Goal: Transaction & Acquisition: Purchase product/service

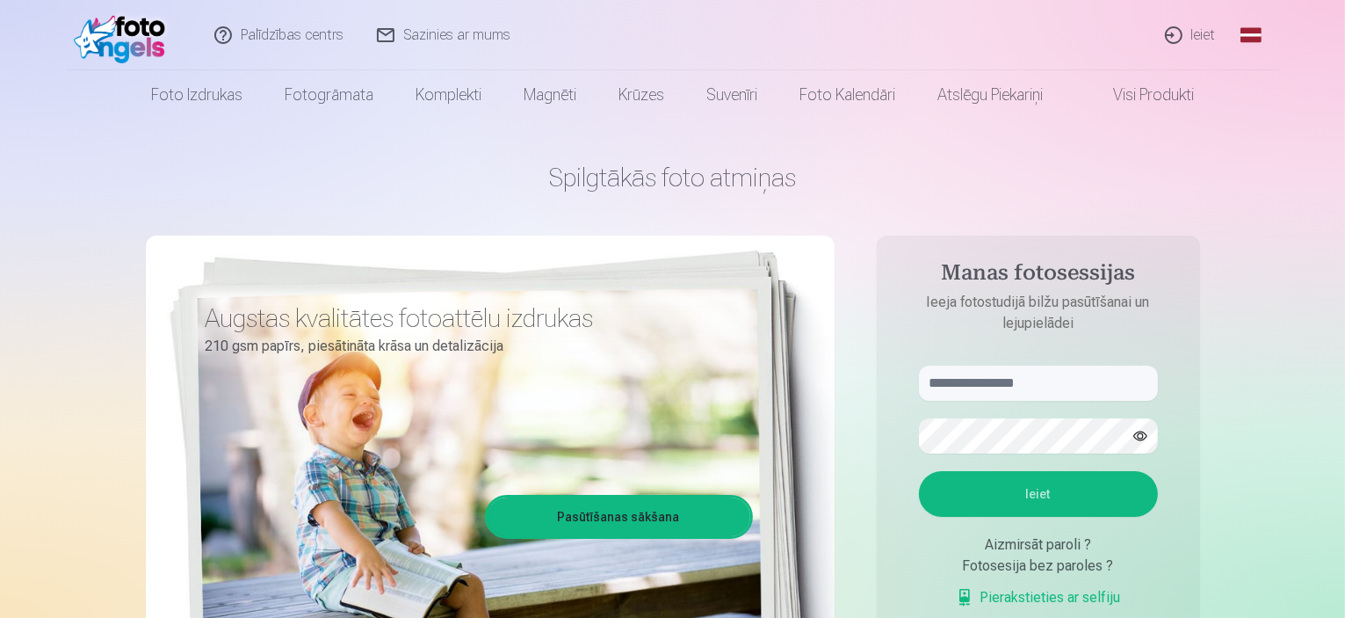
click at [1195, 31] on link "Ieiet" at bounding box center [1191, 35] width 84 height 70
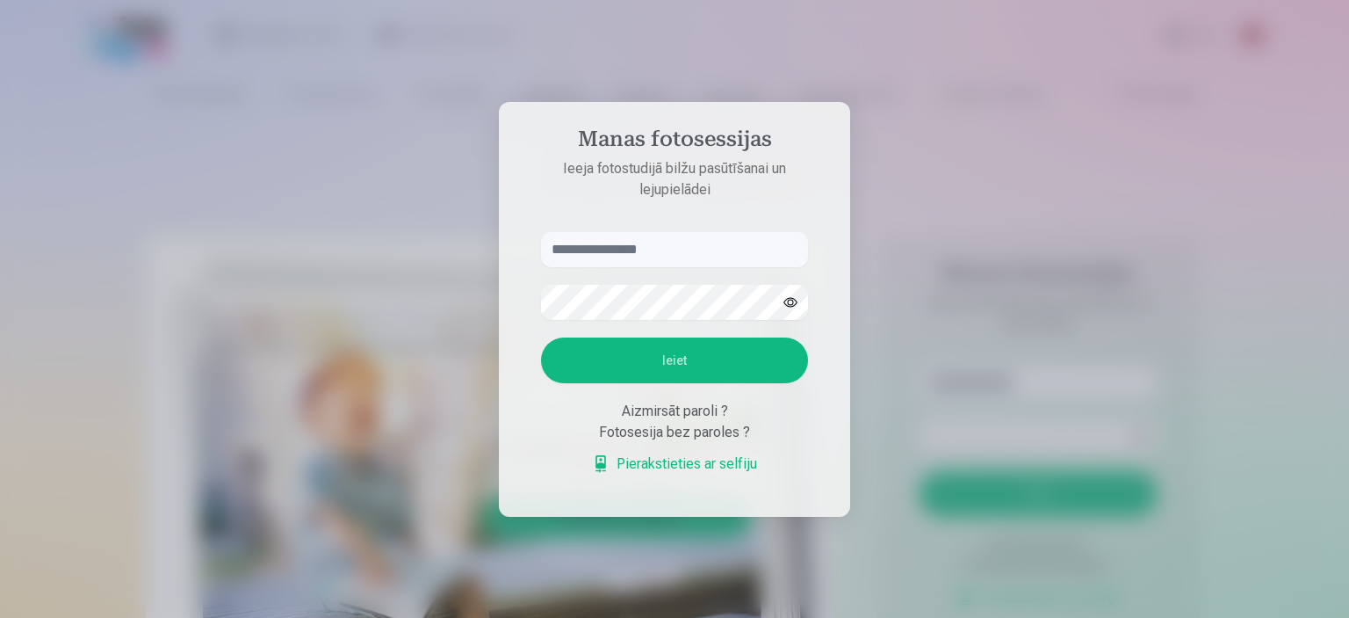
click at [878, 380] on div at bounding box center [674, 309] width 1349 height 618
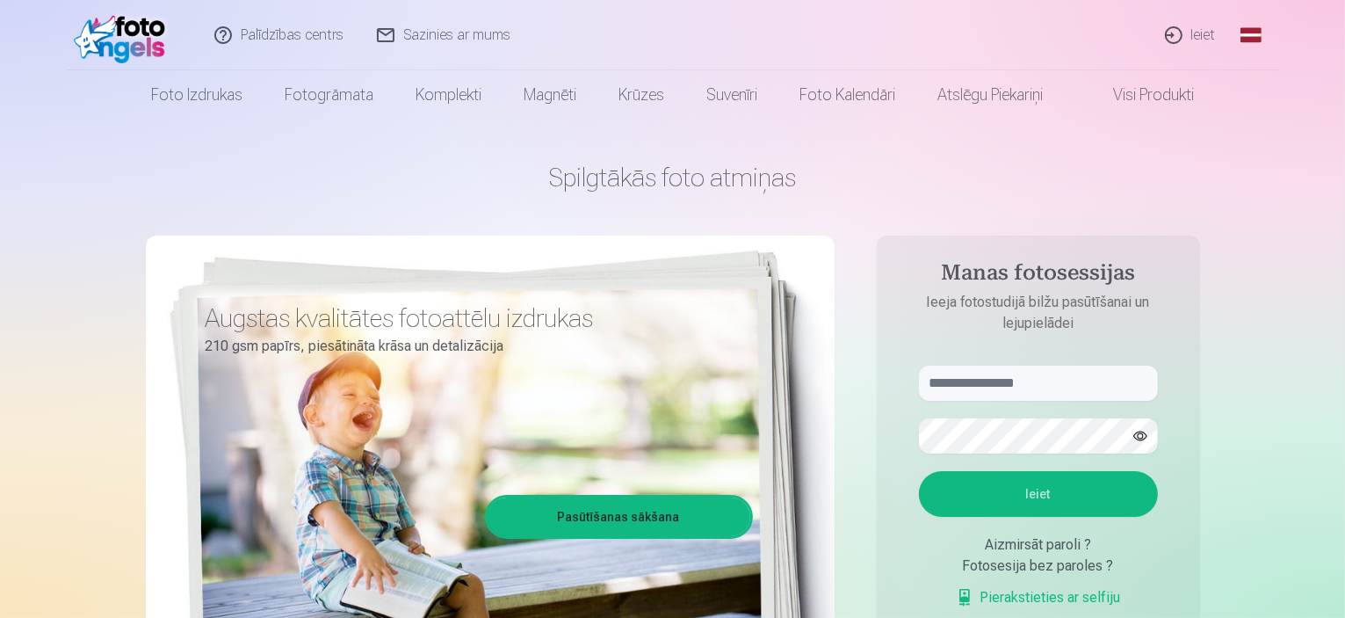
drag, startPoint x: 851, startPoint y: 577, endPoint x: 777, endPoint y: 400, distance: 192.5
click at [777, 400] on div "Spilgtākās foto atmiņas Augstas kvalitātes fotoattēlu izdrukas 210 gsm papīrs, …" at bounding box center [673, 439] width 1054 height 641
drag, startPoint x: 924, startPoint y: 403, endPoint x: 903, endPoint y: 407, distance: 21.4
click at [908, 407] on form "Ieiet Aizmirsāt paroli ? Fotosesija bez paroles ? Pierakstieties ar selfiju" at bounding box center [1038, 495] width 274 height 260
click at [707, 517] on link "Pasūtīšanas sākšana" at bounding box center [619, 516] width 263 height 39
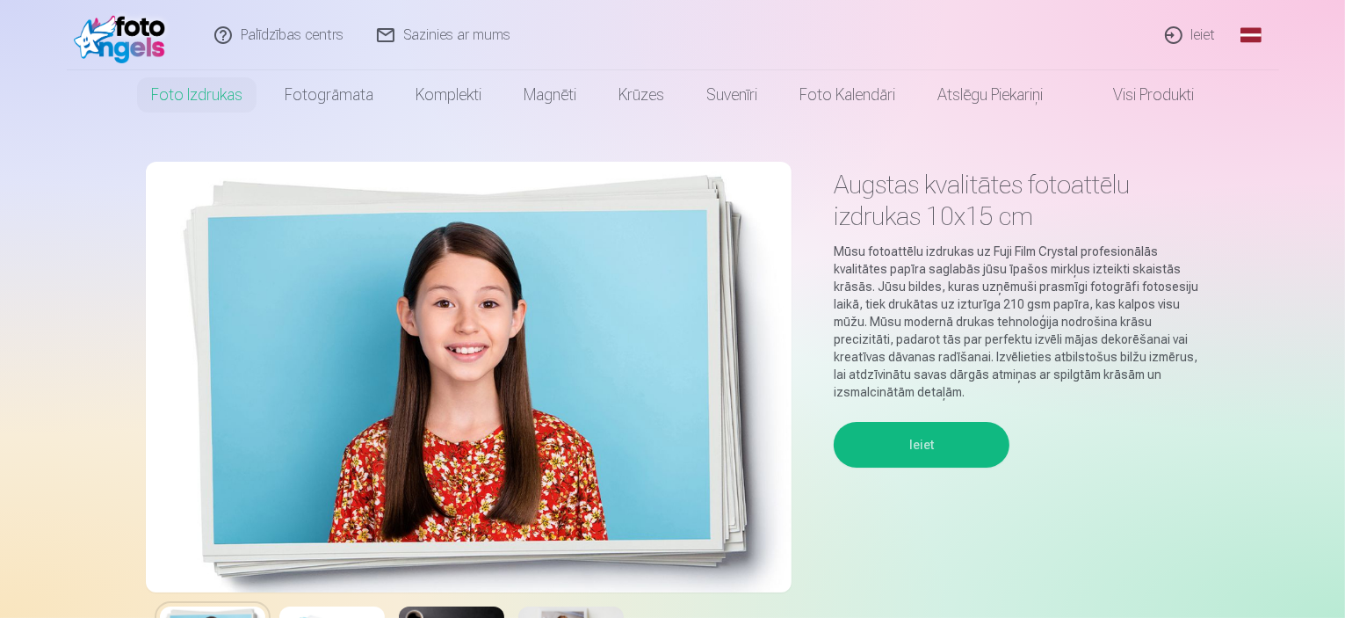
click at [872, 452] on button "Ieiet" at bounding box center [922, 445] width 176 height 46
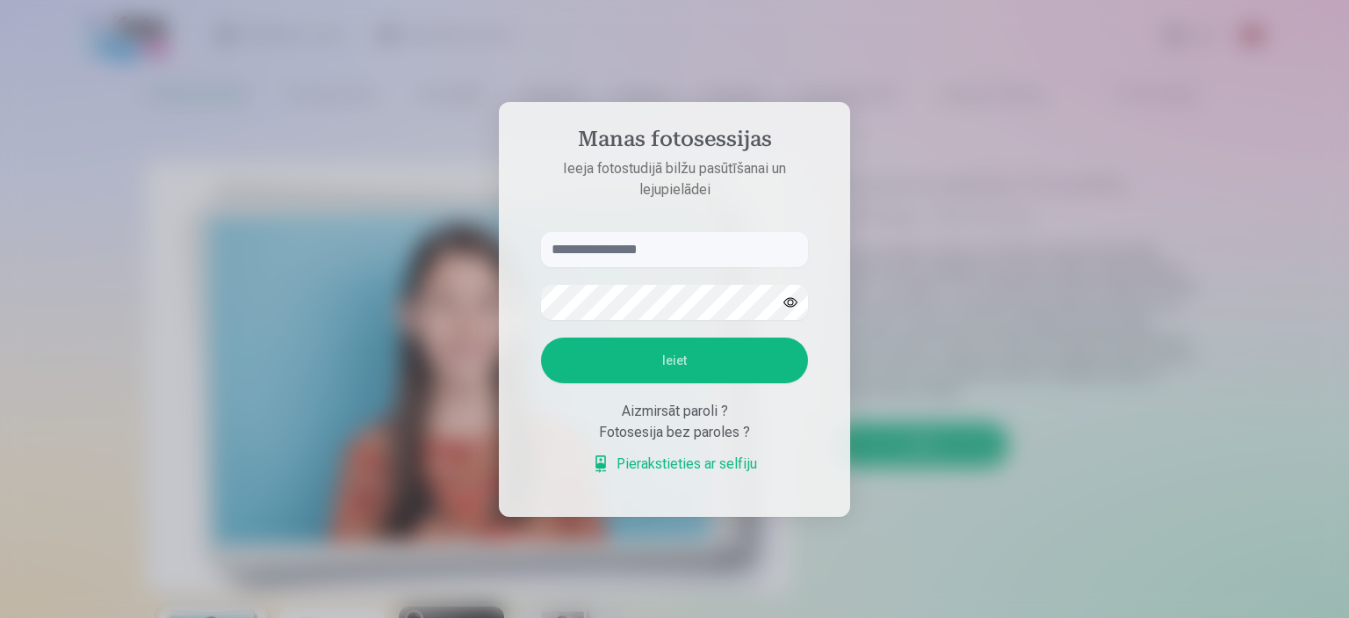
click at [654, 249] on input "text" at bounding box center [674, 249] width 267 height 35
click at [654, 263] on form "Ieiet Aizmirsāt paroli ? Fotosesija bez paroles ? Pierakstieties ar selfiju" at bounding box center [675, 362] width 302 height 260
click at [652, 253] on input "text" at bounding box center [674, 249] width 267 height 35
click at [678, 252] on input "text" at bounding box center [674, 249] width 267 height 35
click at [667, 291] on form "Ieiet Aizmirsāt paroli ? Fotosesija bez paroles ? Pierakstieties ar selfiju" at bounding box center [675, 362] width 302 height 260
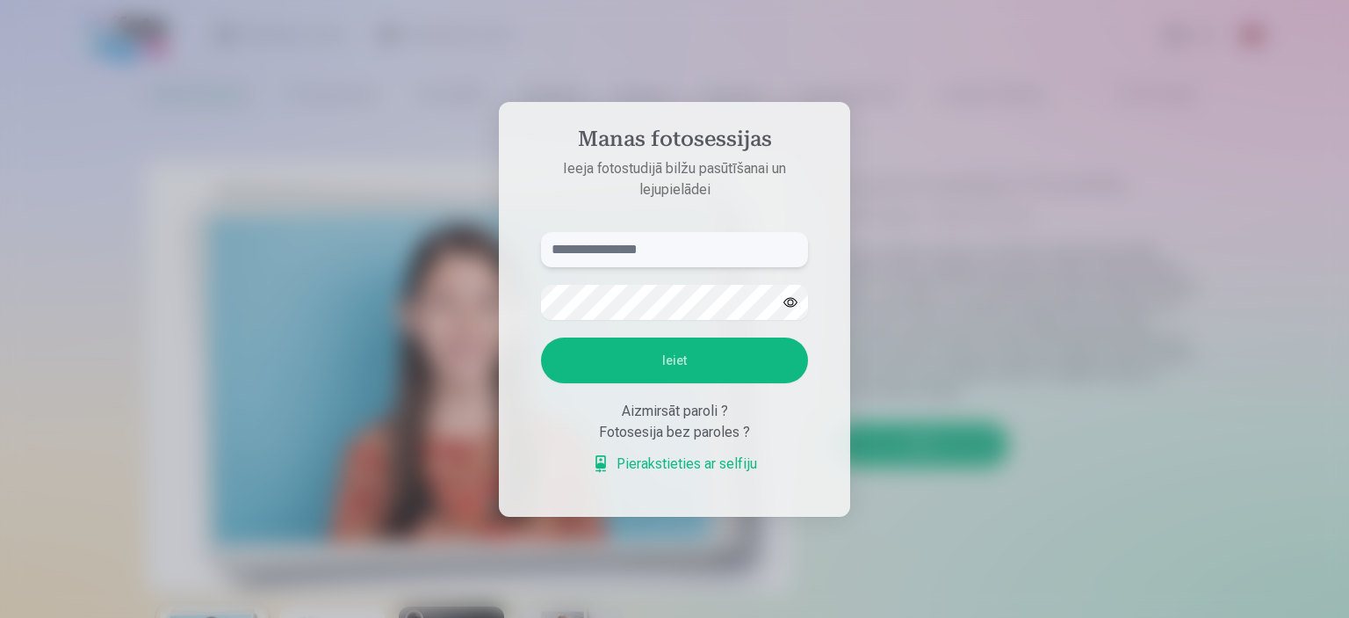
click at [654, 256] on input "text" at bounding box center [674, 249] width 267 height 35
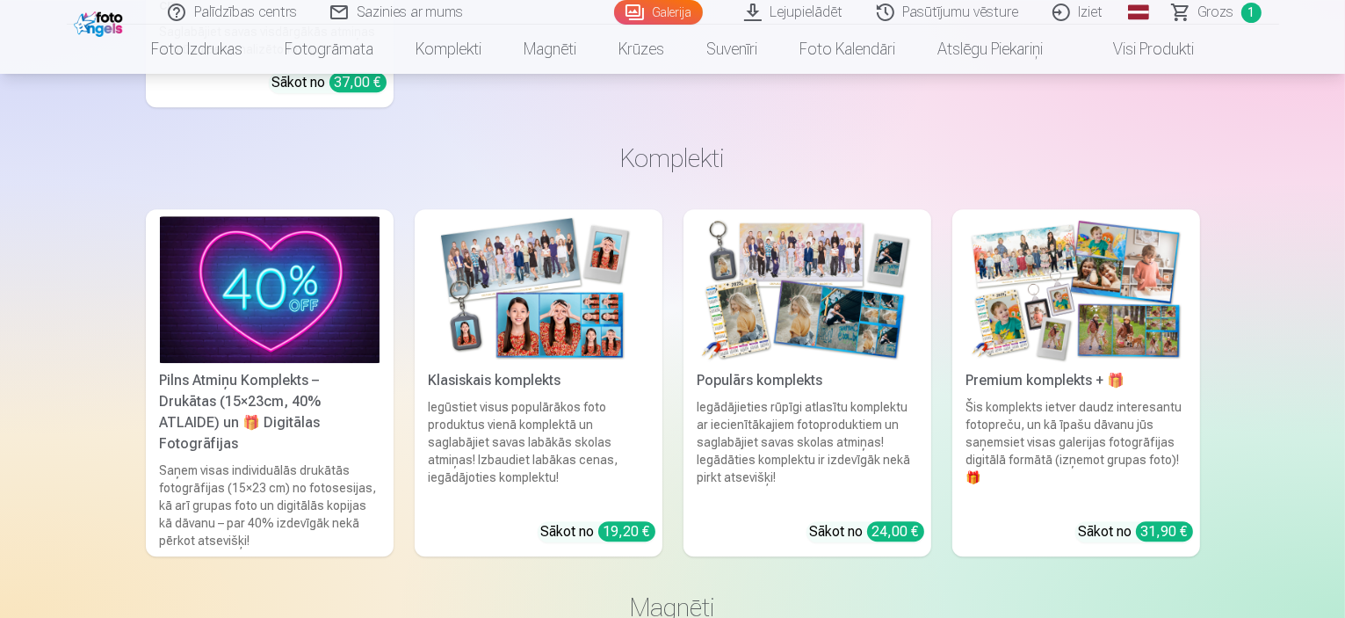
scroll to position [5271, 0]
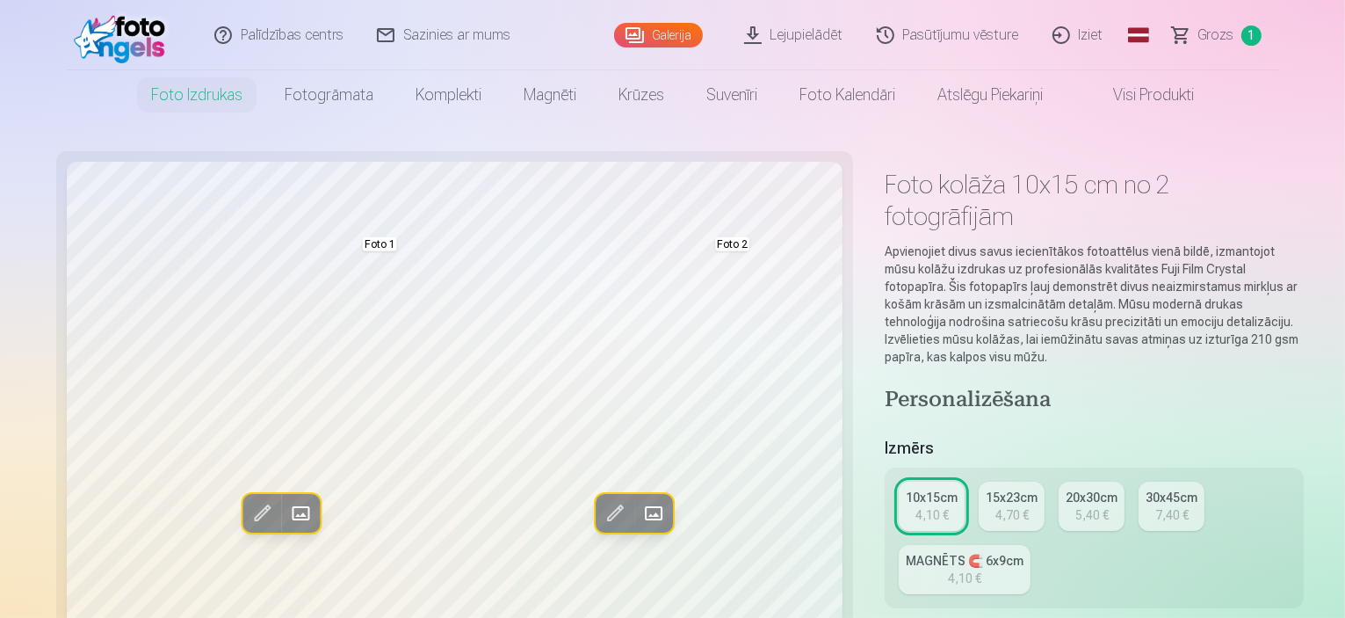
click at [1104, 92] on span at bounding box center [1095, 94] width 21 height 21
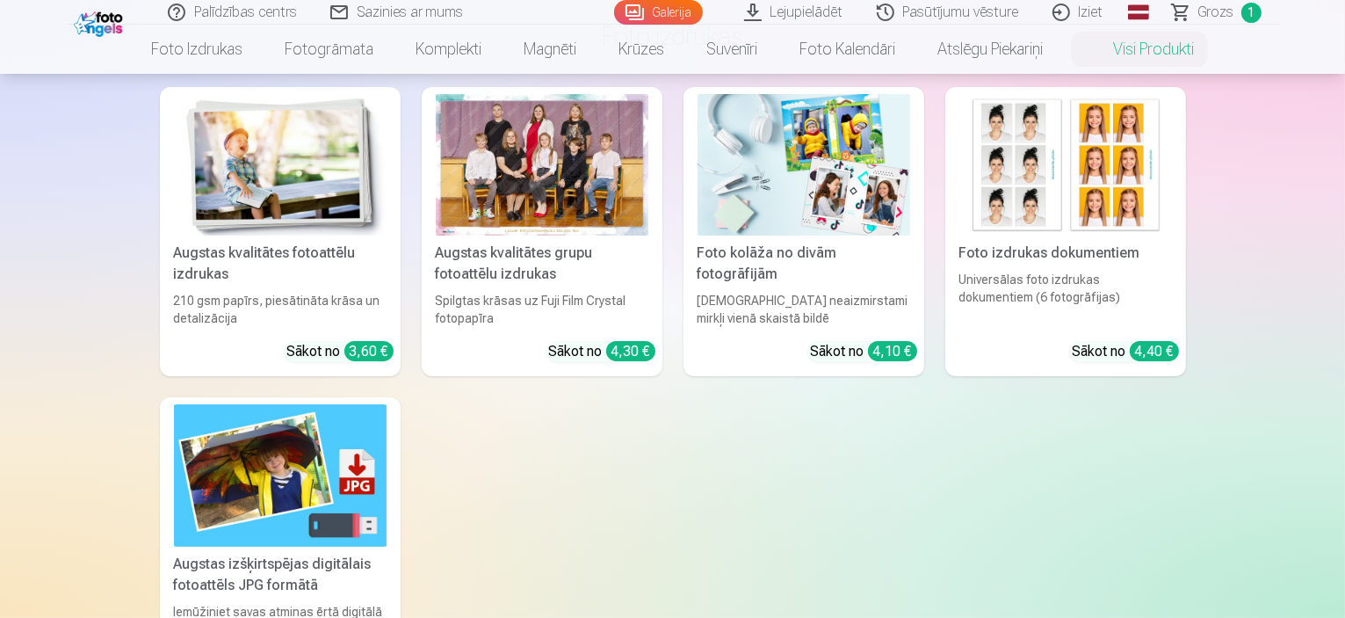
scroll to position [264, 0]
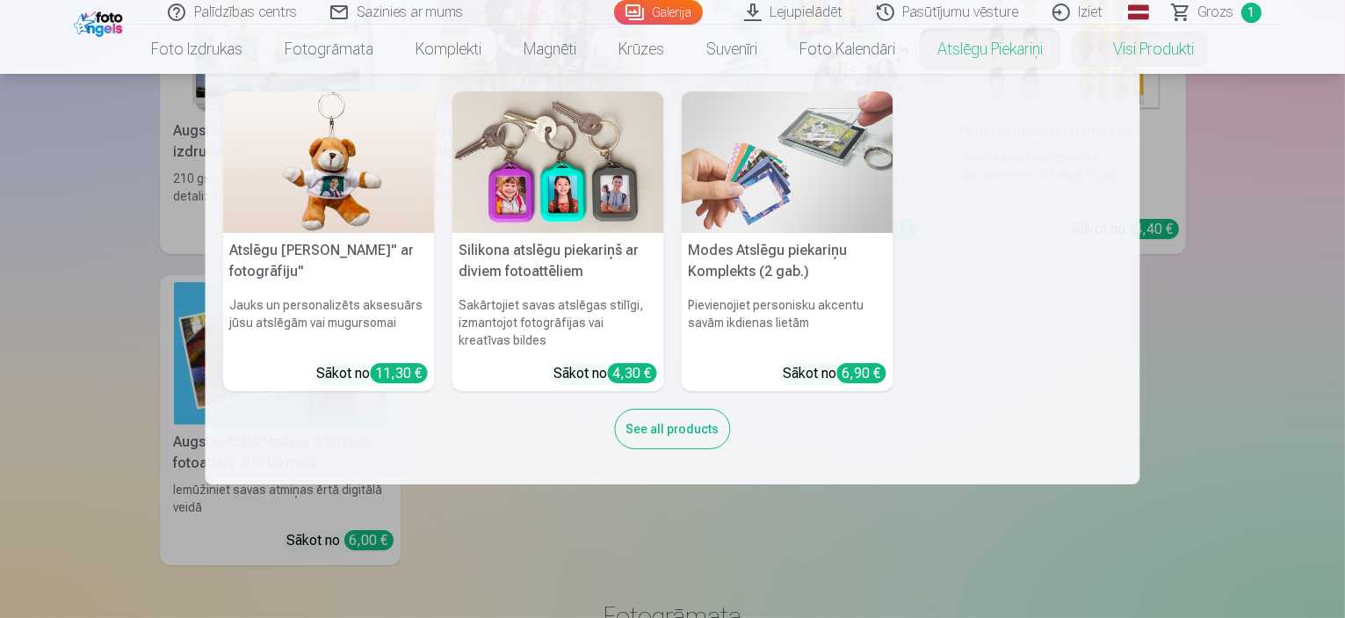
click at [964, 41] on link "Atslēgu piekariņi" at bounding box center [990, 49] width 148 height 49
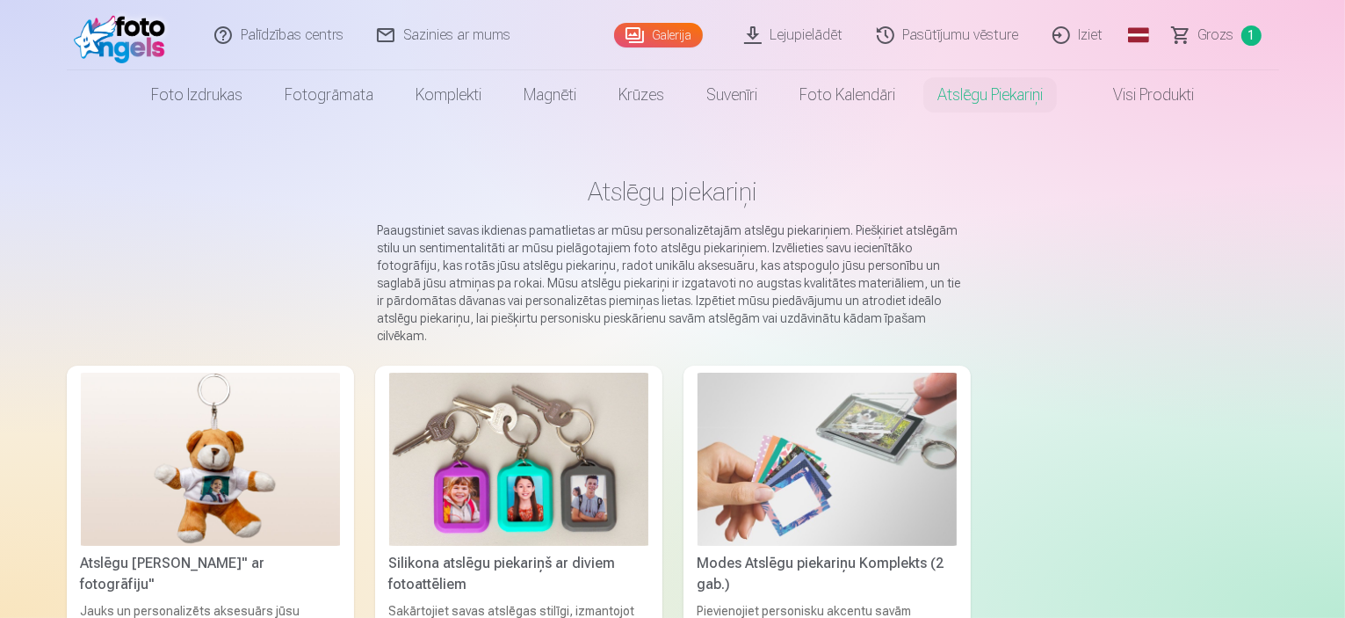
click at [170, 555] on link "Atslēgu piekariņš Lācītis" ar fotogrāfiju" Jauks un personalizēts aksesuārs jūs…" at bounding box center [210, 525] width 287 height 321
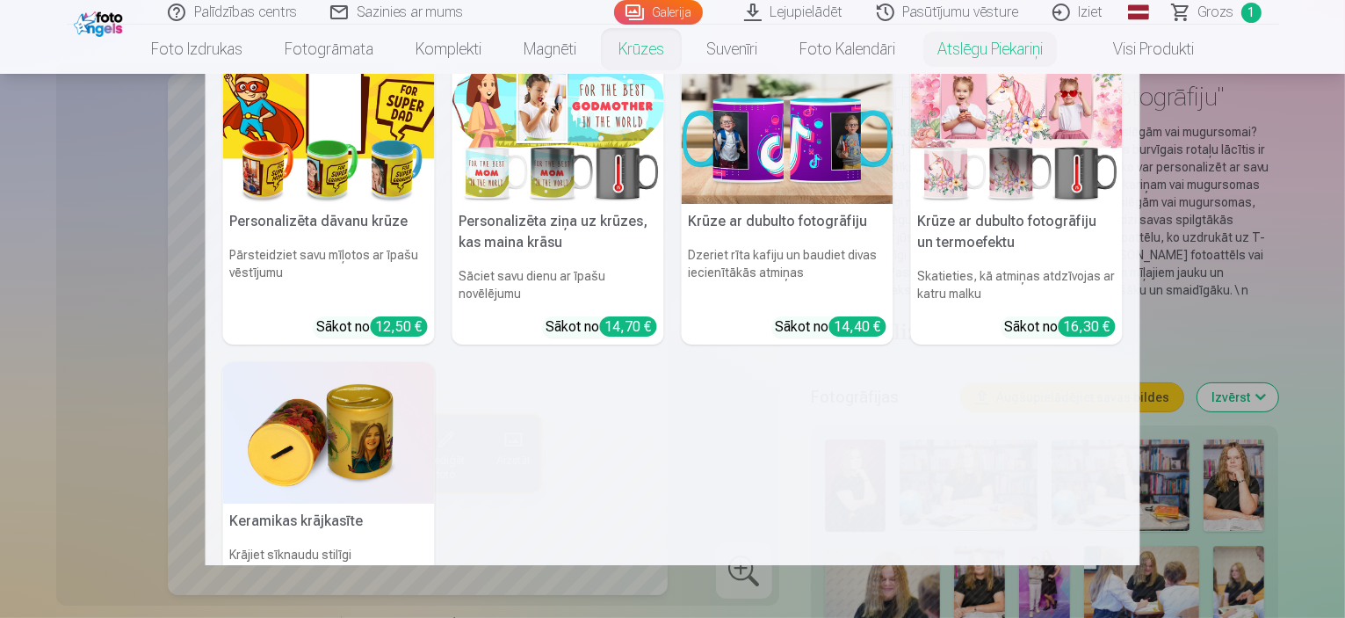
scroll to position [439, 0]
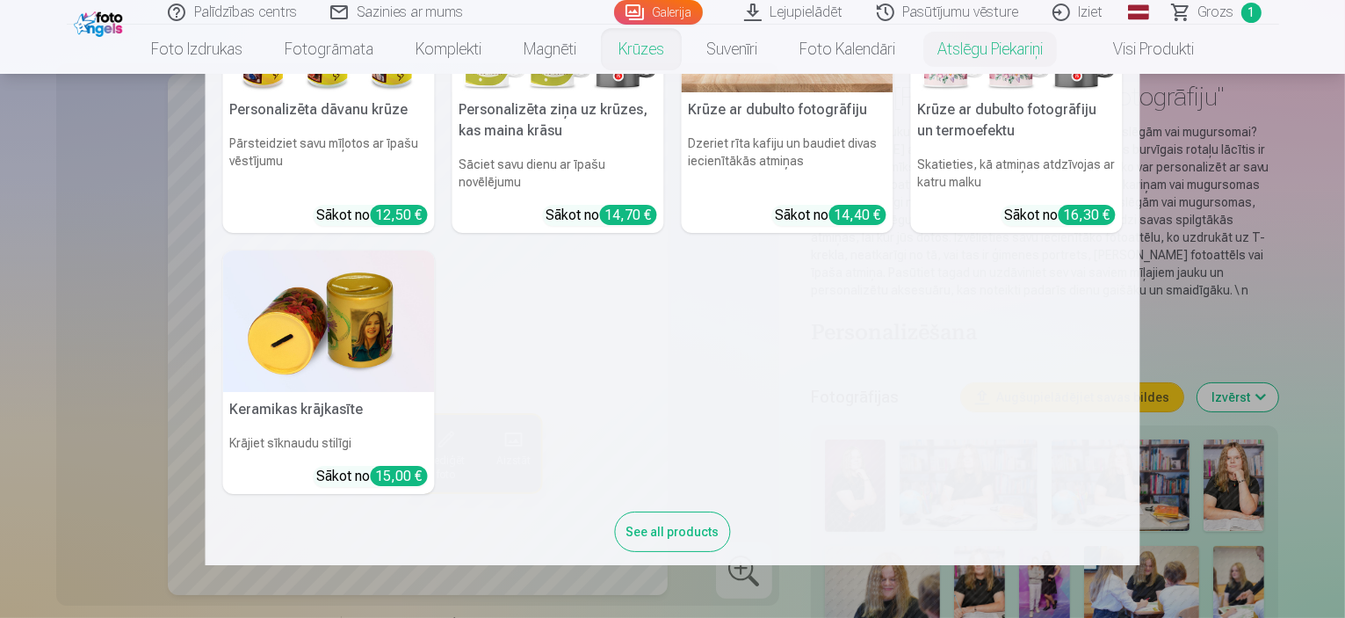
click at [953, 152] on h6 "Skatieties, kā atmiņas atdzīvojas ar katru malku" at bounding box center [1017, 172] width 212 height 49
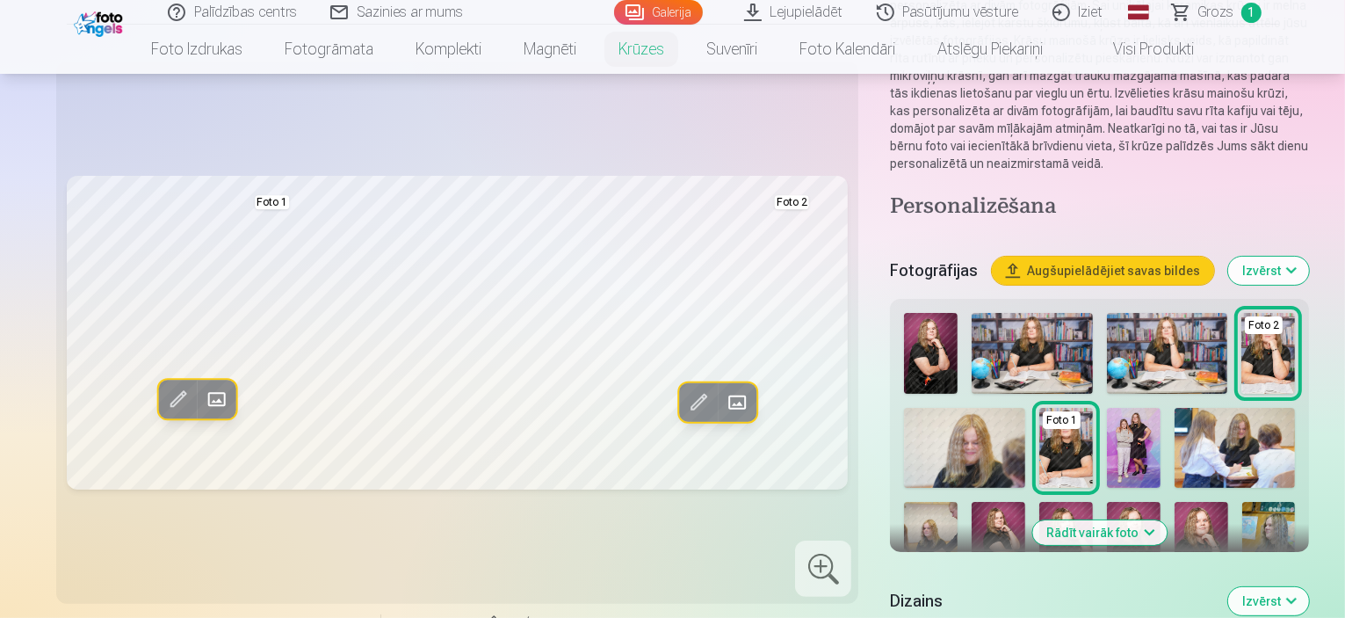
scroll to position [527, 0]
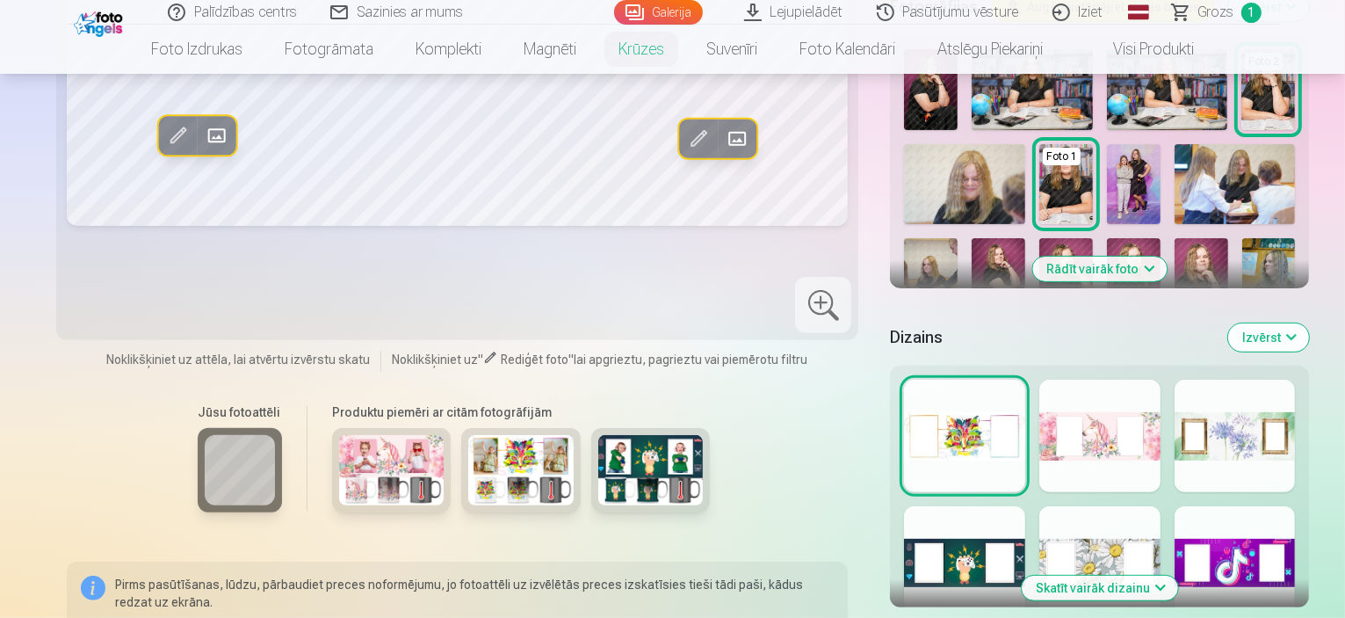
click at [1039, 392] on div at bounding box center [1099, 435] width 121 height 112
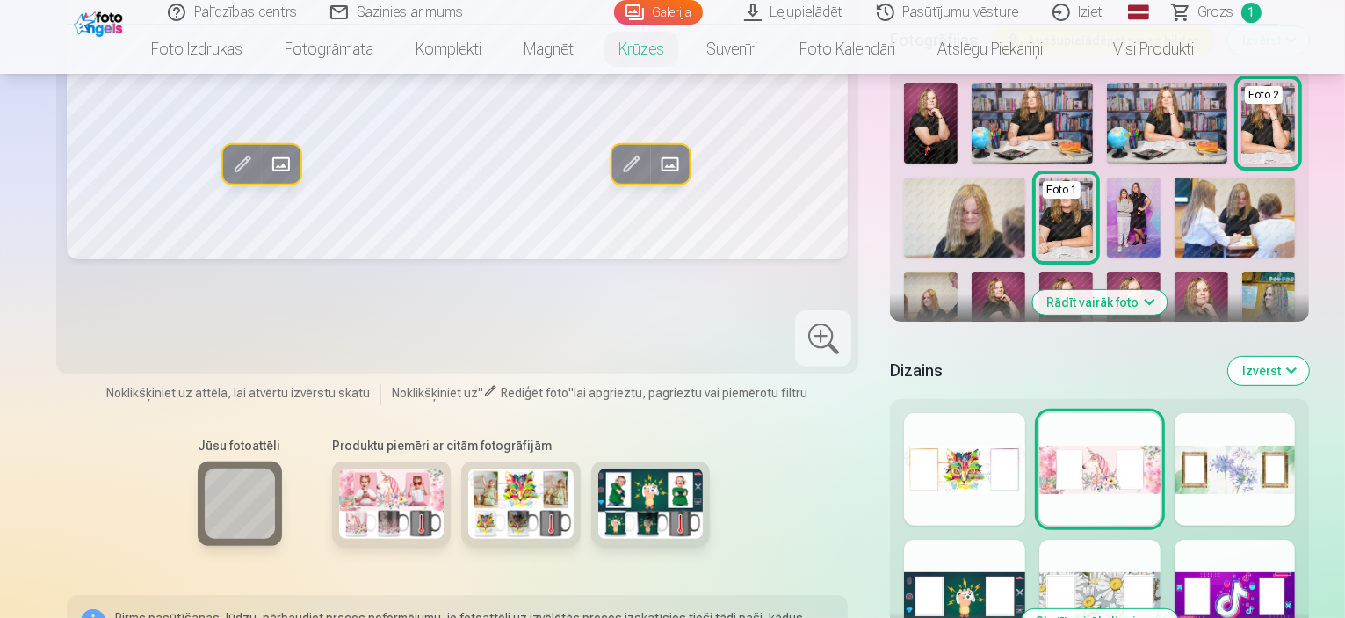
scroll to position [703, 0]
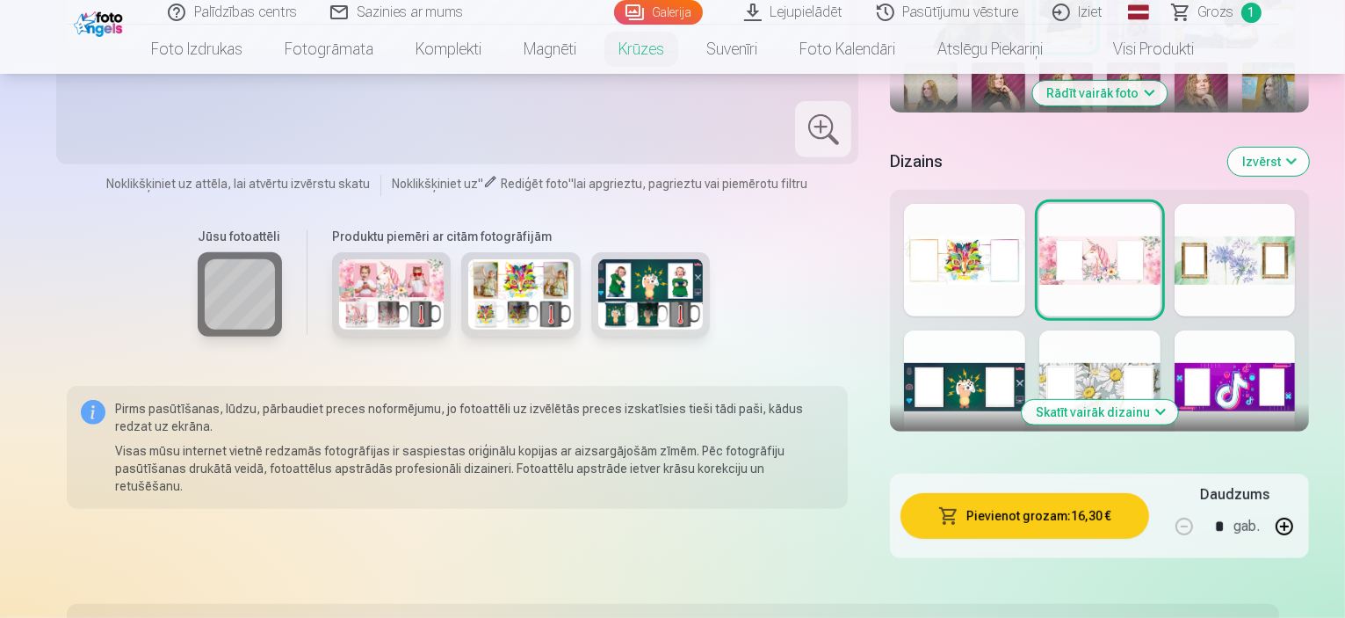
click at [1067, 400] on button "Skatīt vairāk dizainu" at bounding box center [1100, 412] width 156 height 25
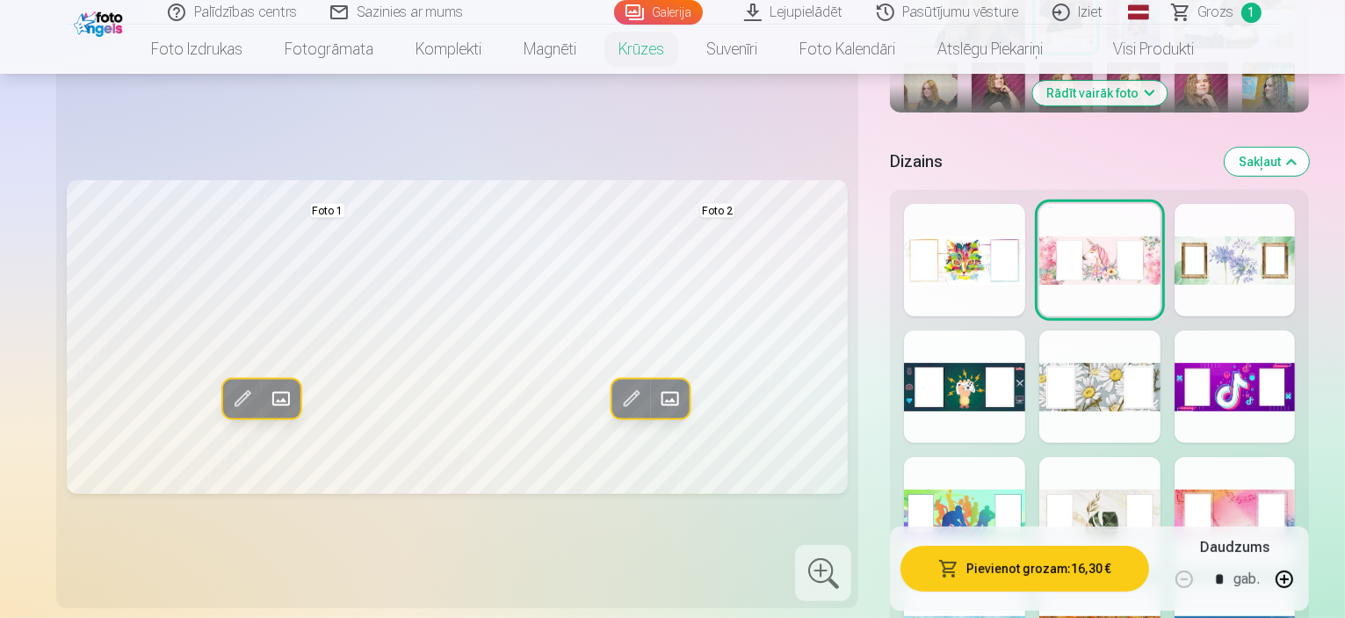
click at [1233, 330] on div at bounding box center [1235, 386] width 121 height 112
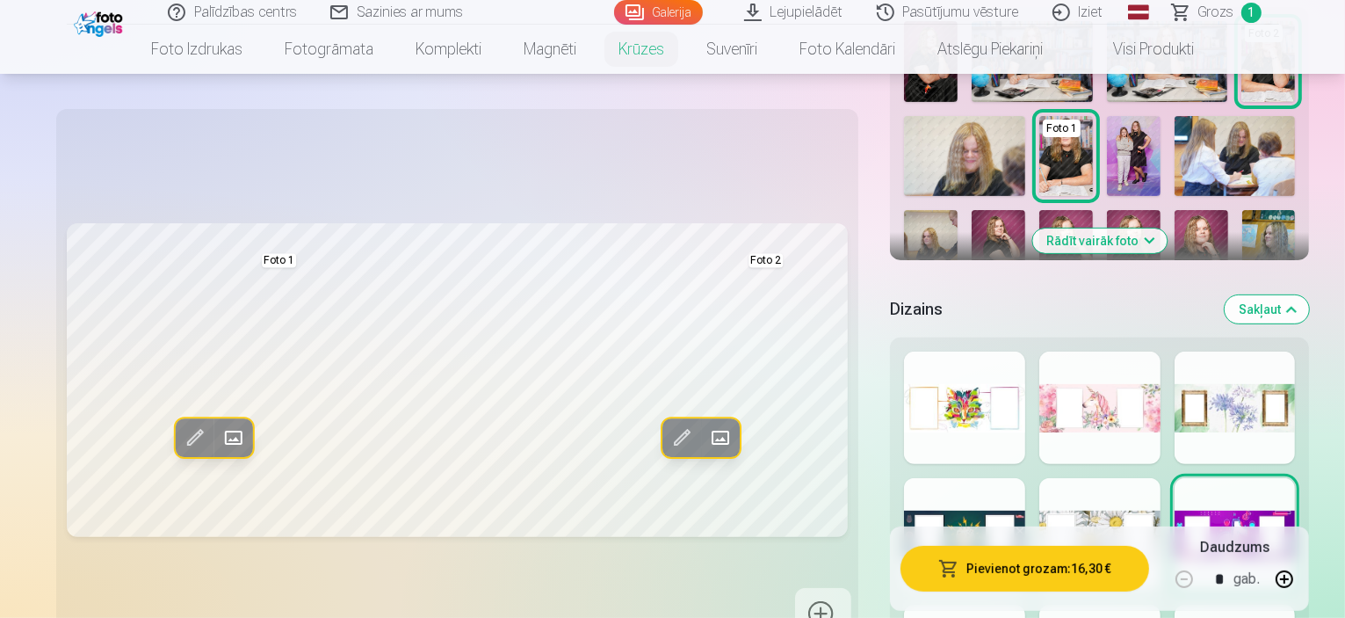
scroll to position [527, 0]
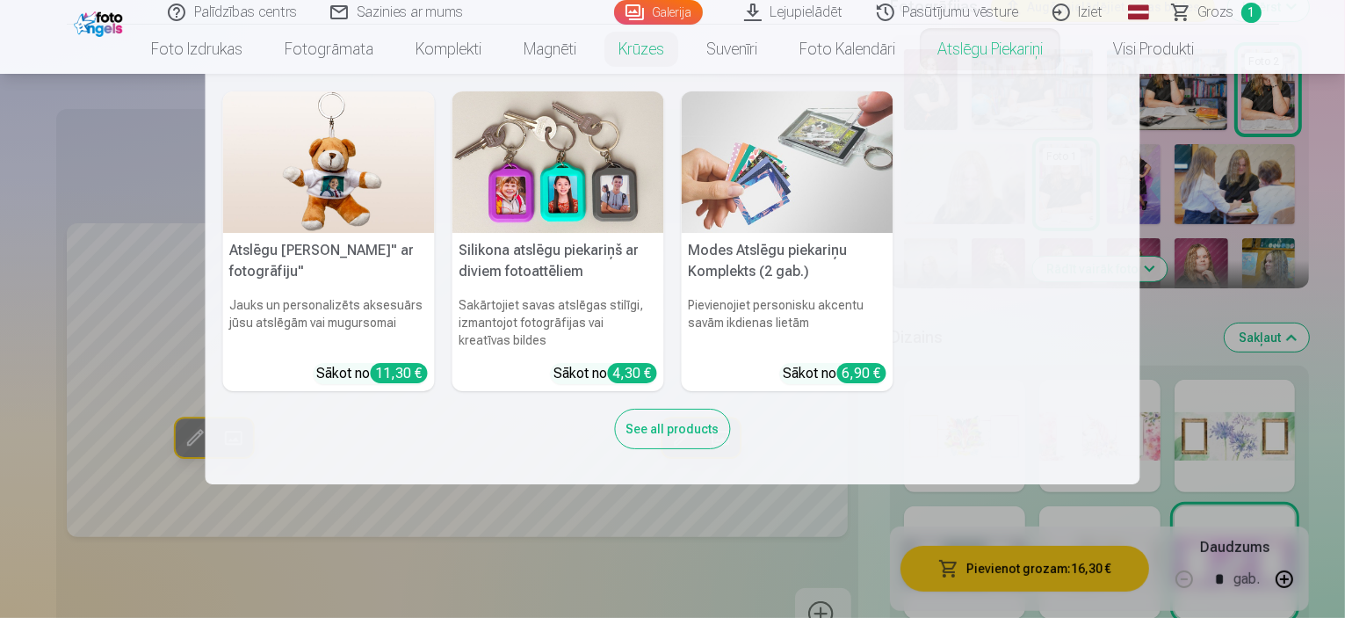
click at [599, 228] on img at bounding box center [558, 161] width 212 height 141
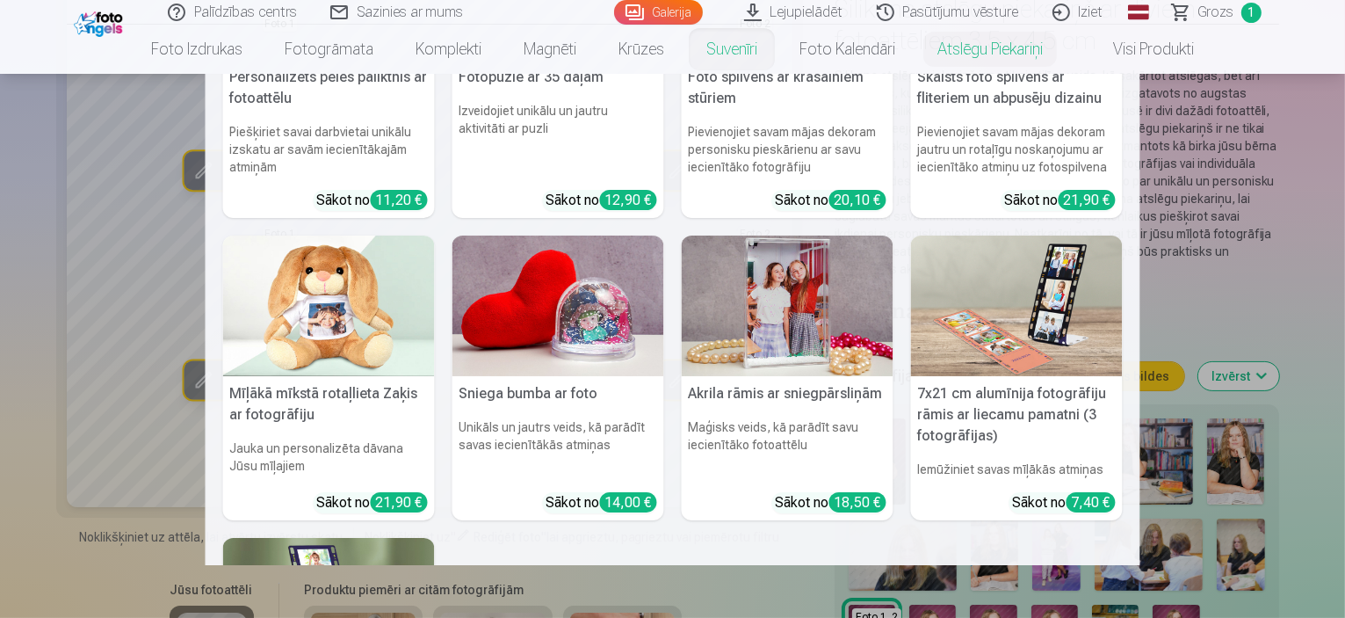
scroll to position [176, 0]
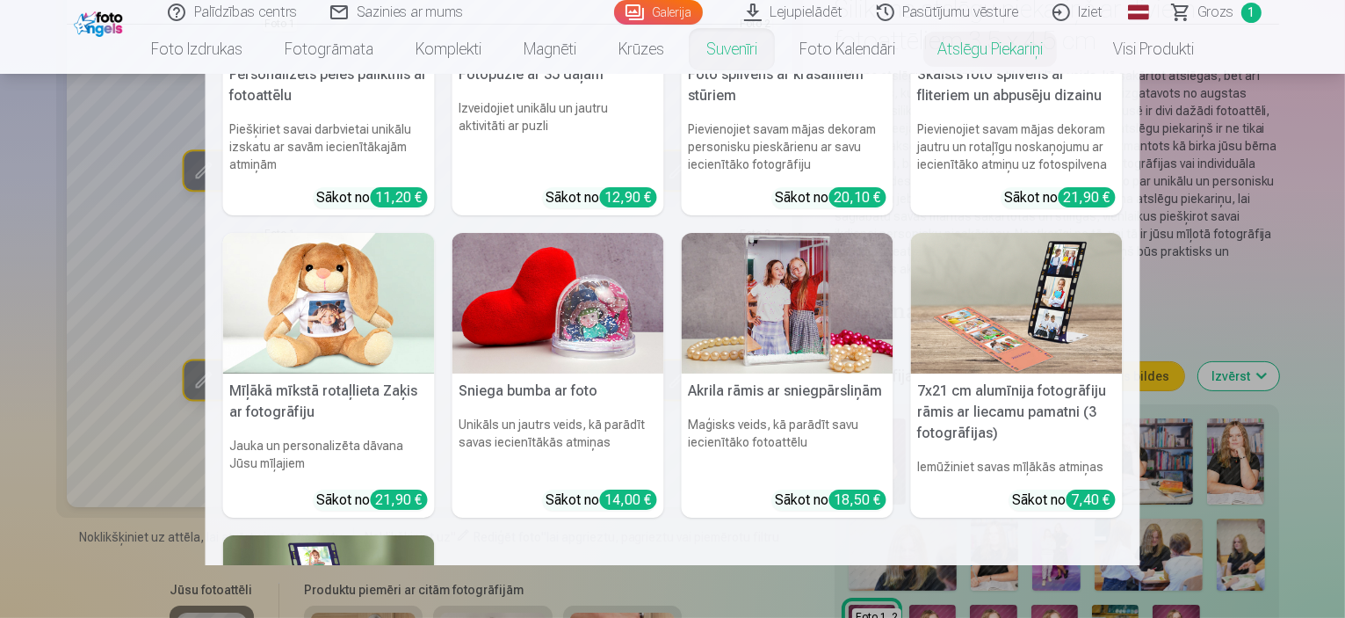
click at [348, 365] on img at bounding box center [329, 303] width 212 height 141
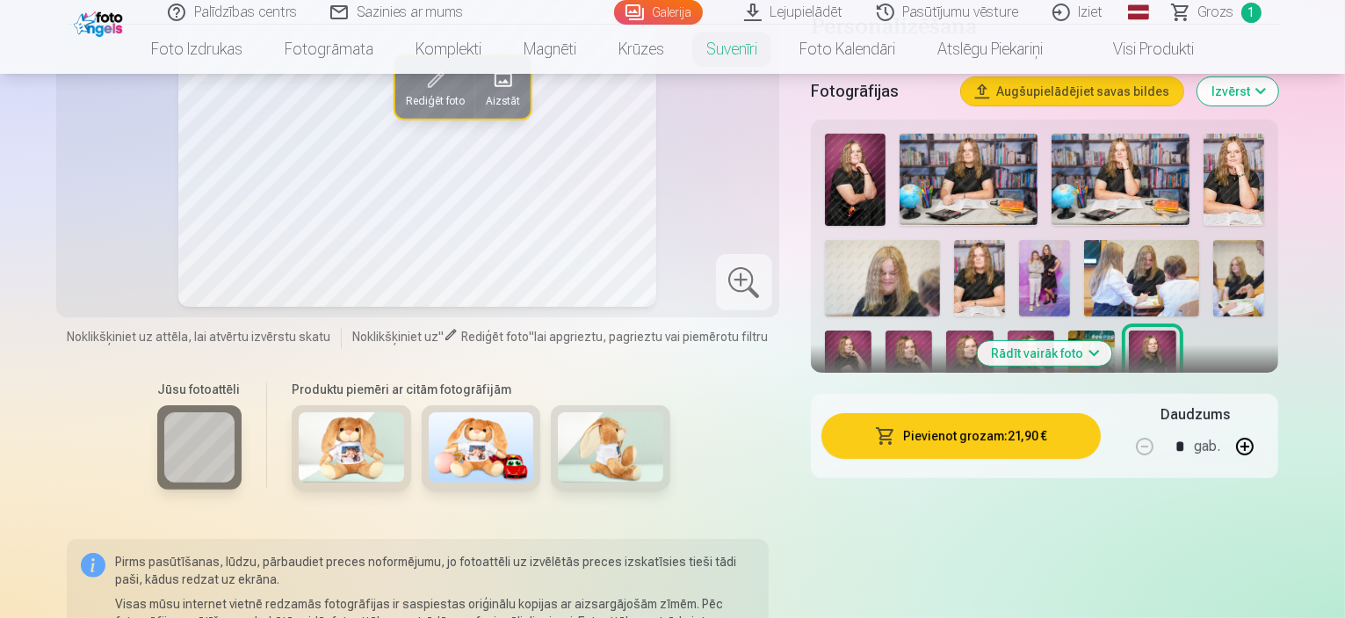
scroll to position [351, 0]
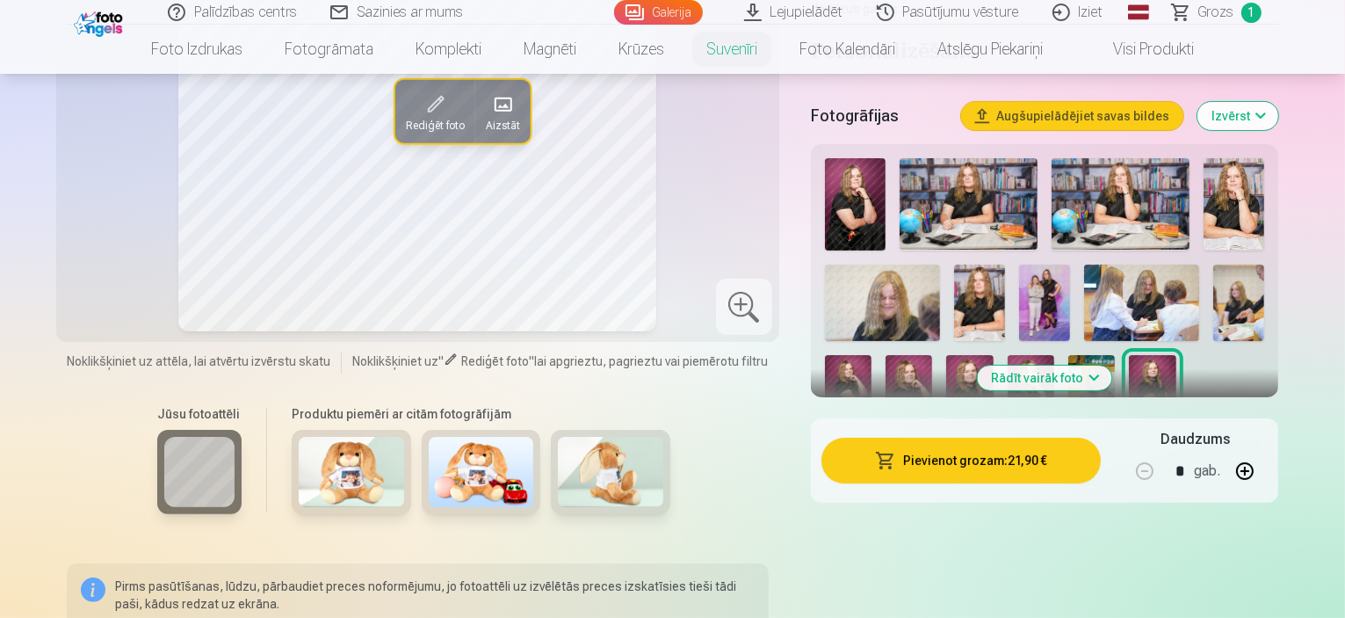
click at [1224, 16] on span "Grozs" at bounding box center [1216, 12] width 36 height 21
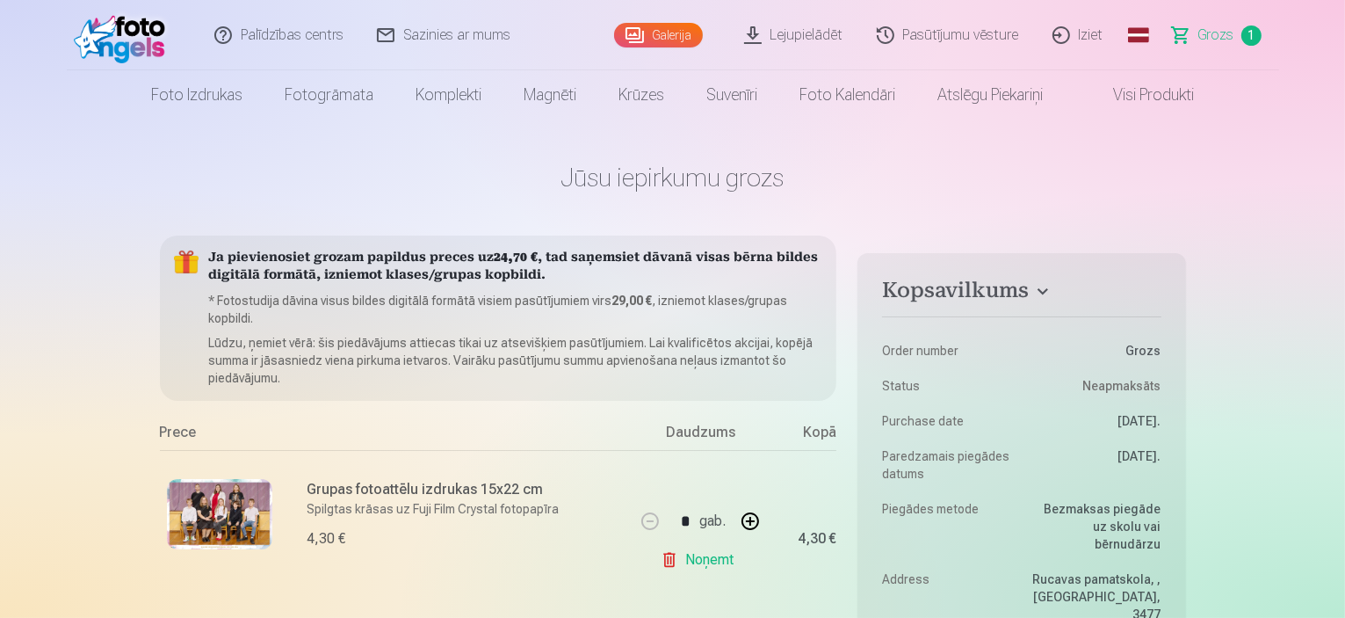
click at [664, 34] on link "Galerija" at bounding box center [658, 35] width 89 height 25
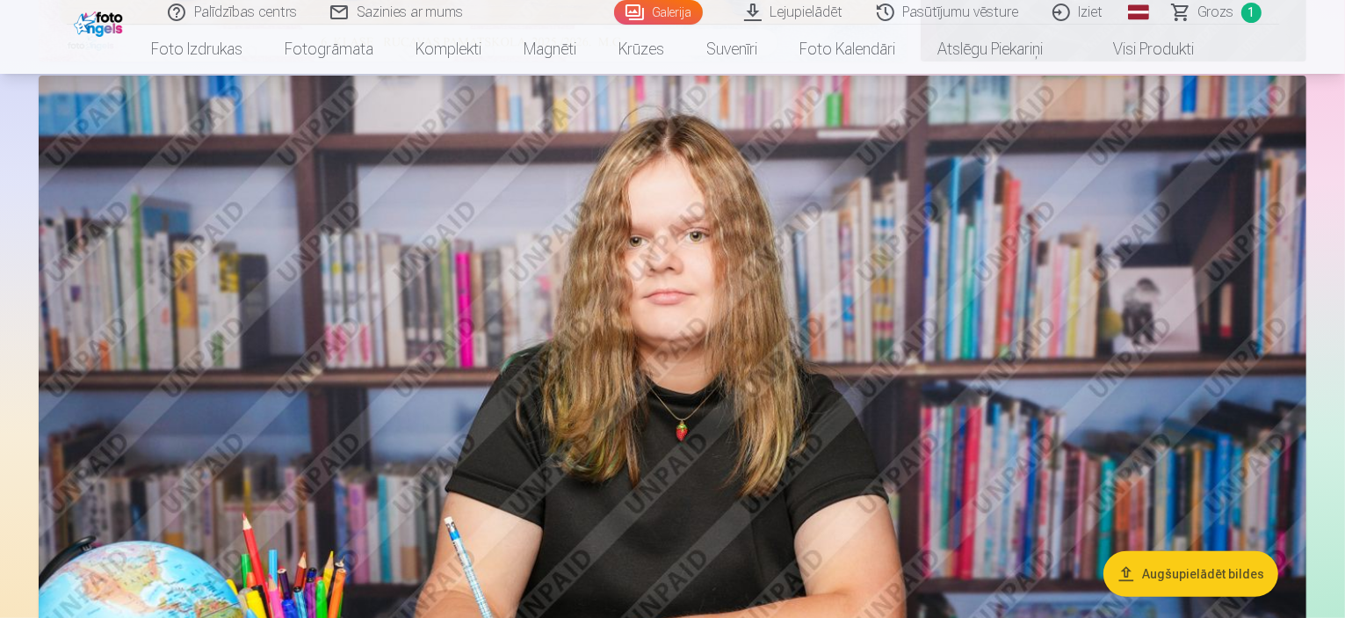
scroll to position [703, 0]
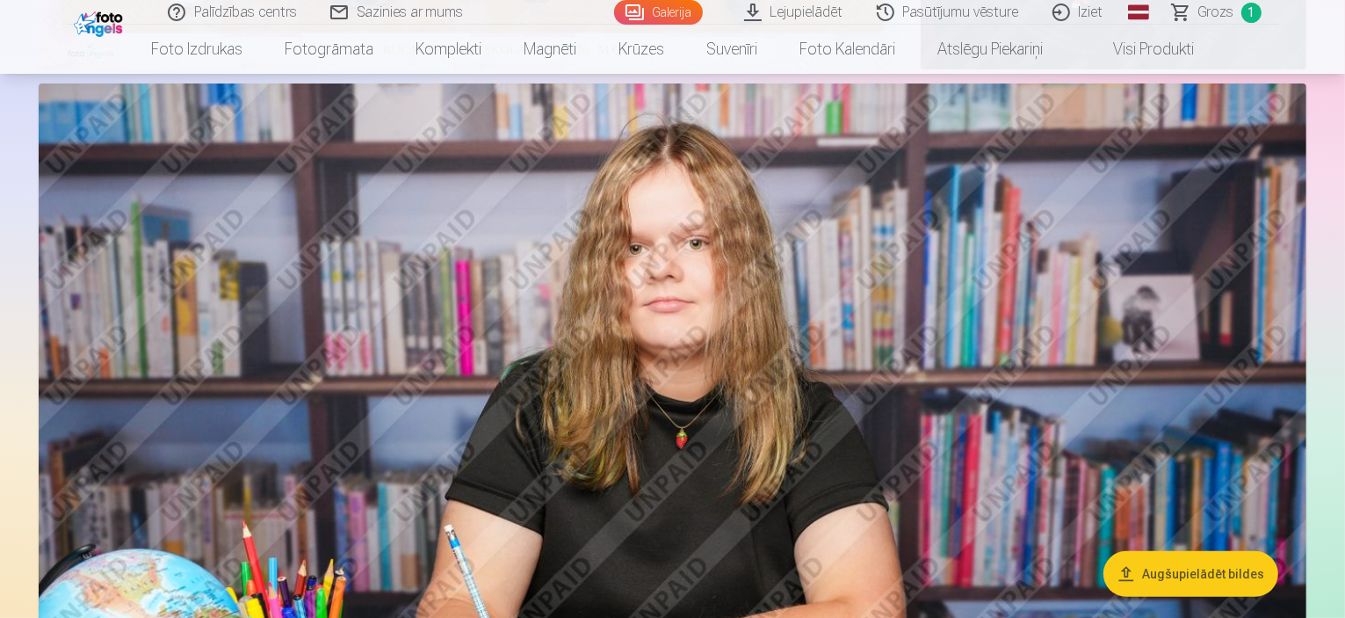
click at [620, 342] on img at bounding box center [673, 505] width 1268 height 845
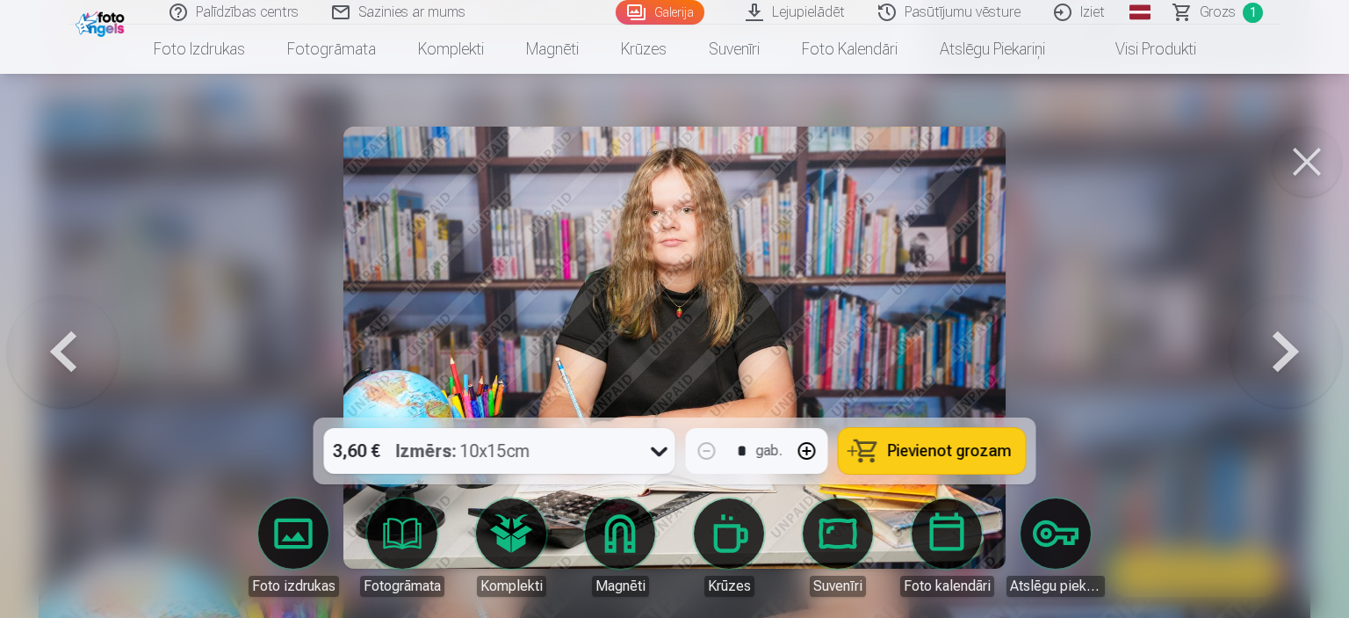
click at [973, 452] on span "Pievienot grozam" at bounding box center [950, 451] width 124 height 16
click at [661, 452] on icon at bounding box center [660, 451] width 28 height 28
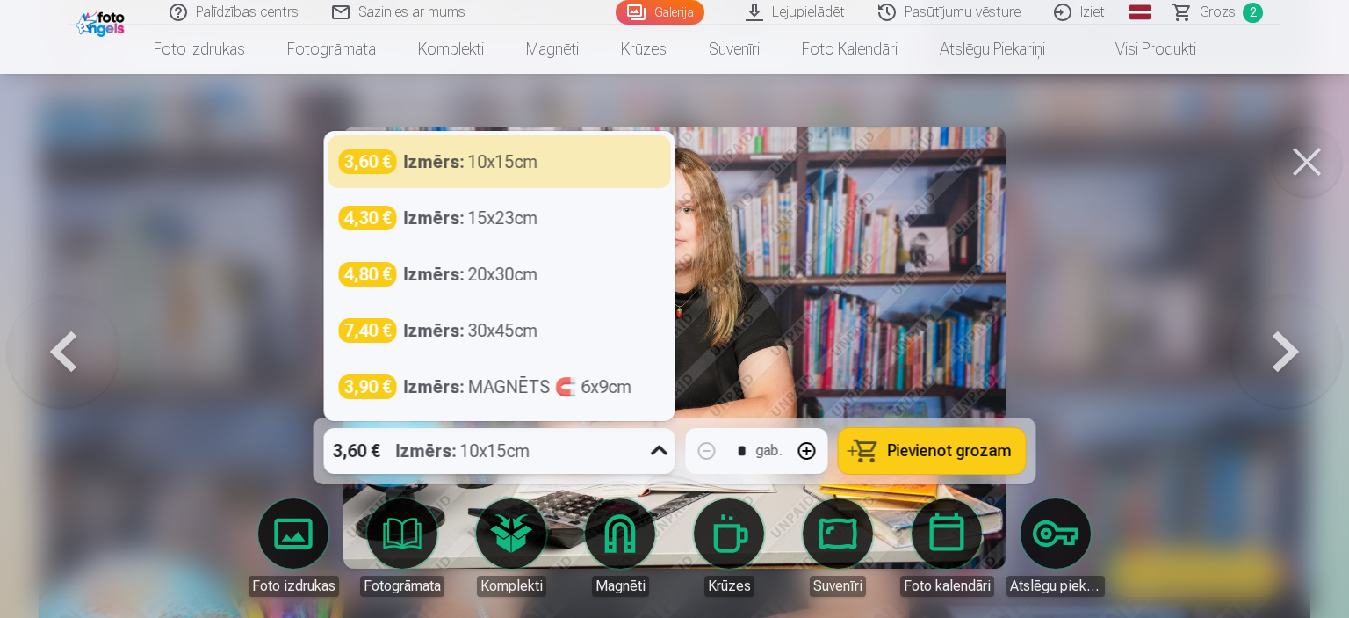
click at [1305, 177] on button at bounding box center [1307, 161] width 70 height 70
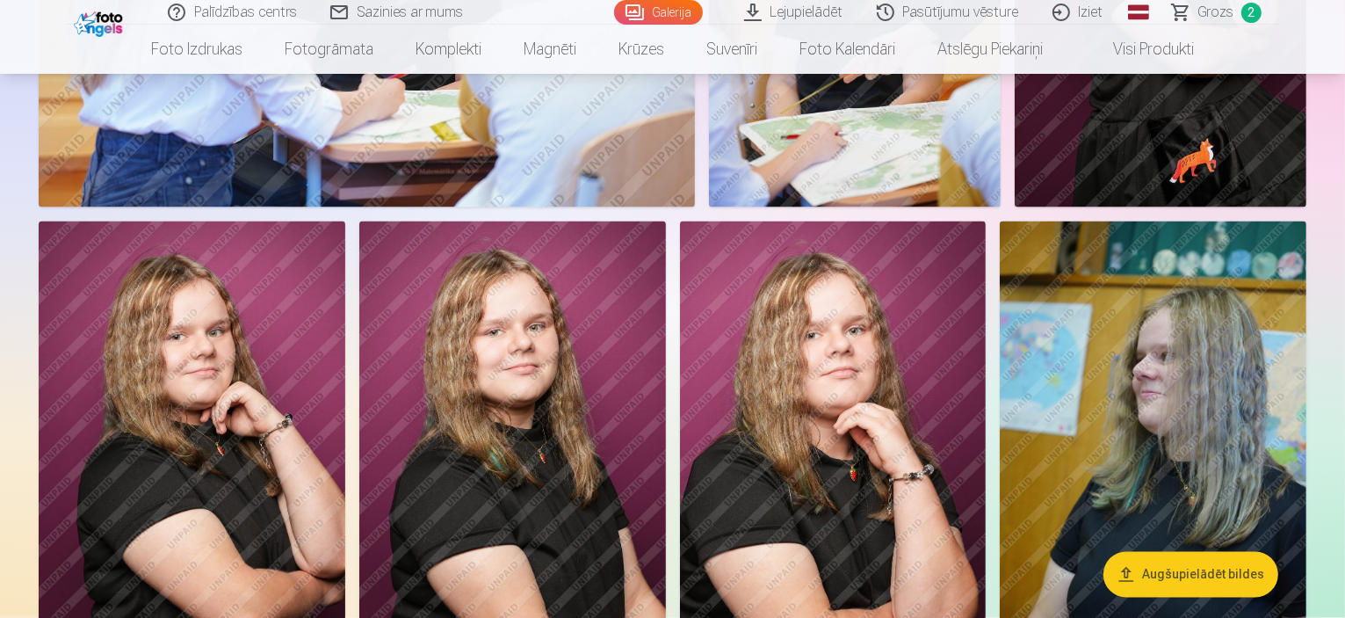
scroll to position [2811, 0]
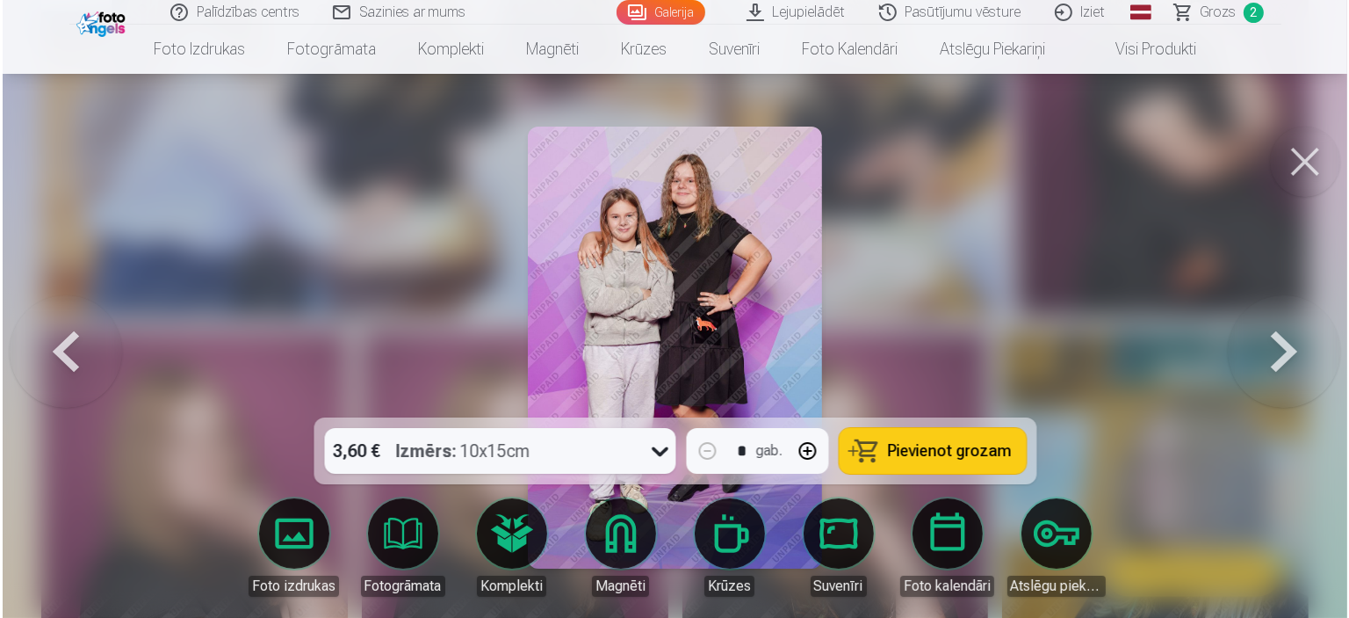
scroll to position [2817, 0]
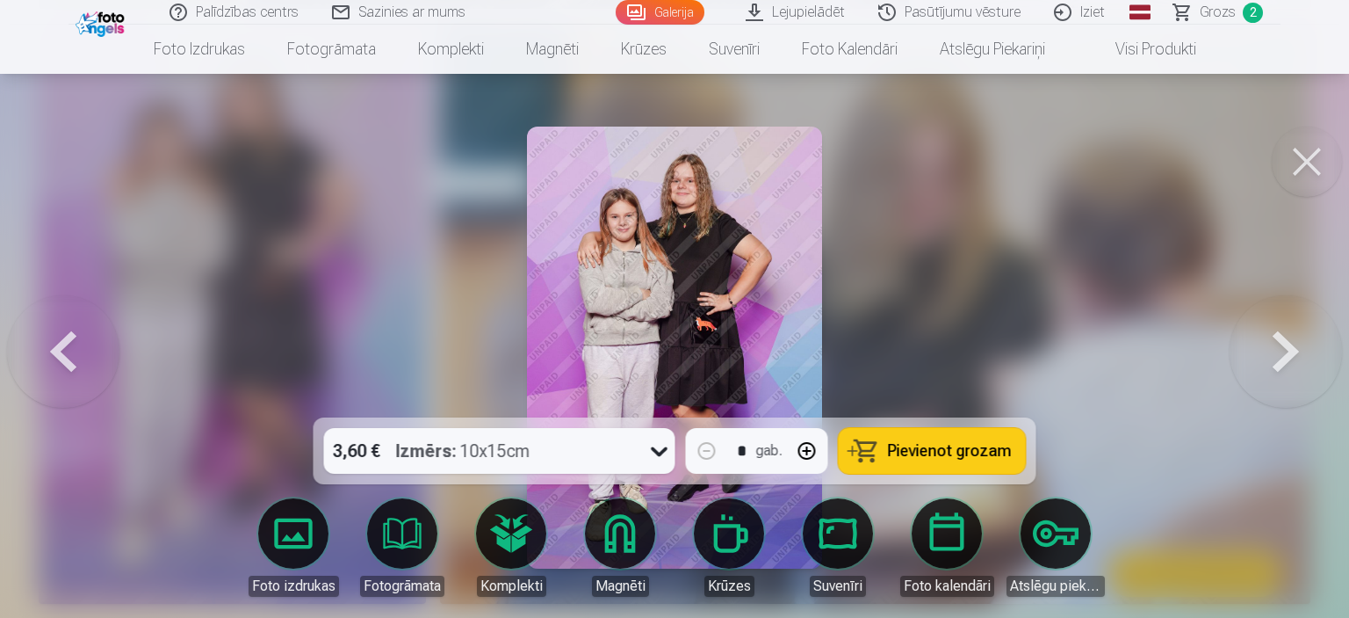
click at [1308, 180] on button at bounding box center [1307, 161] width 70 height 70
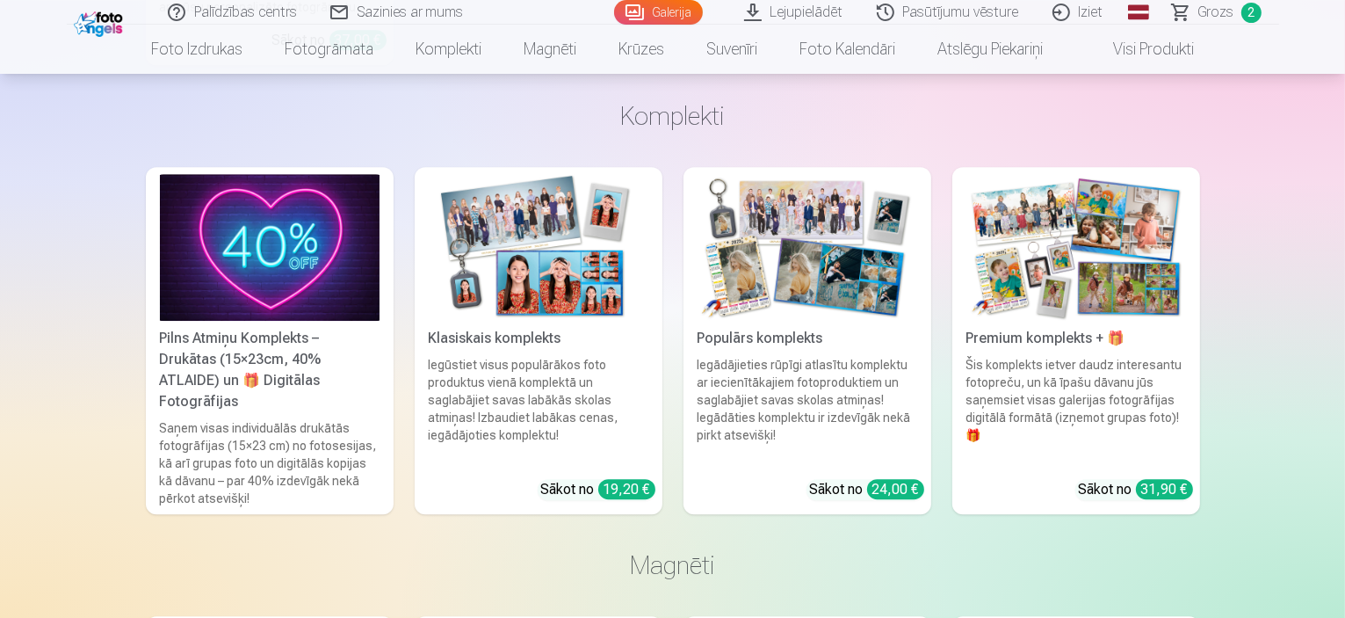
scroll to position [5271, 0]
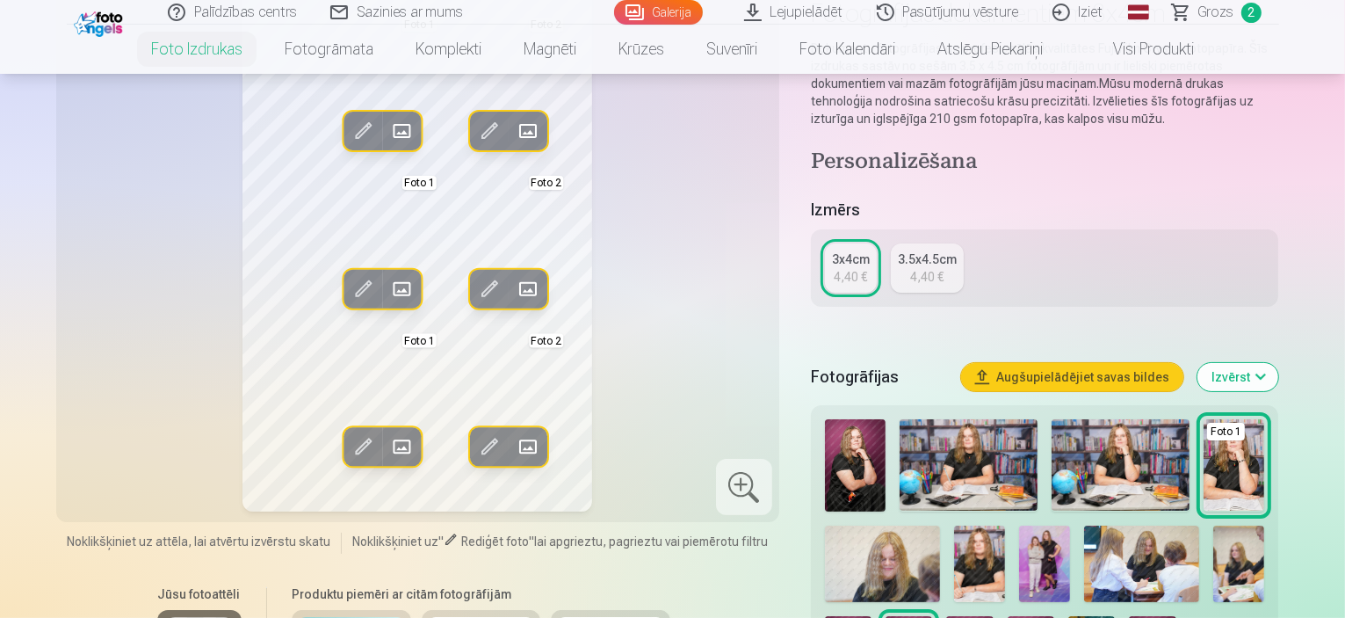
scroll to position [176, 0]
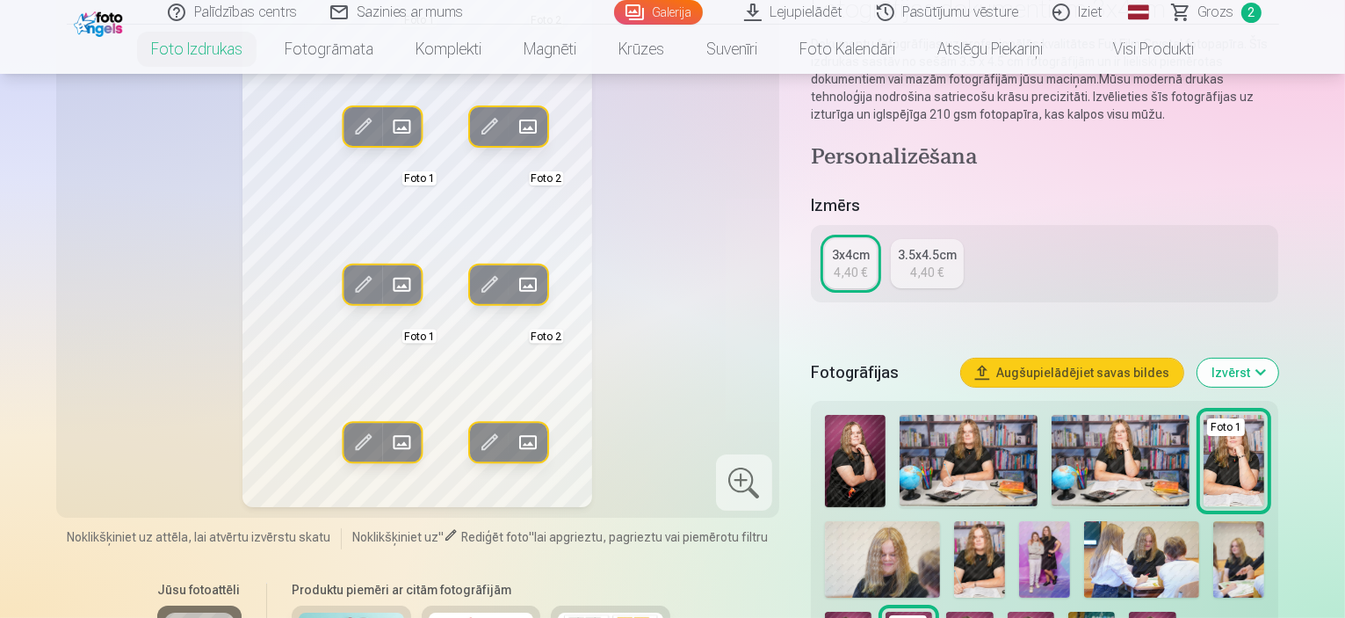
drag, startPoint x: 977, startPoint y: 491, endPoint x: 882, endPoint y: 366, distance: 156.7
click at [955, 466] on img at bounding box center [969, 460] width 138 height 91
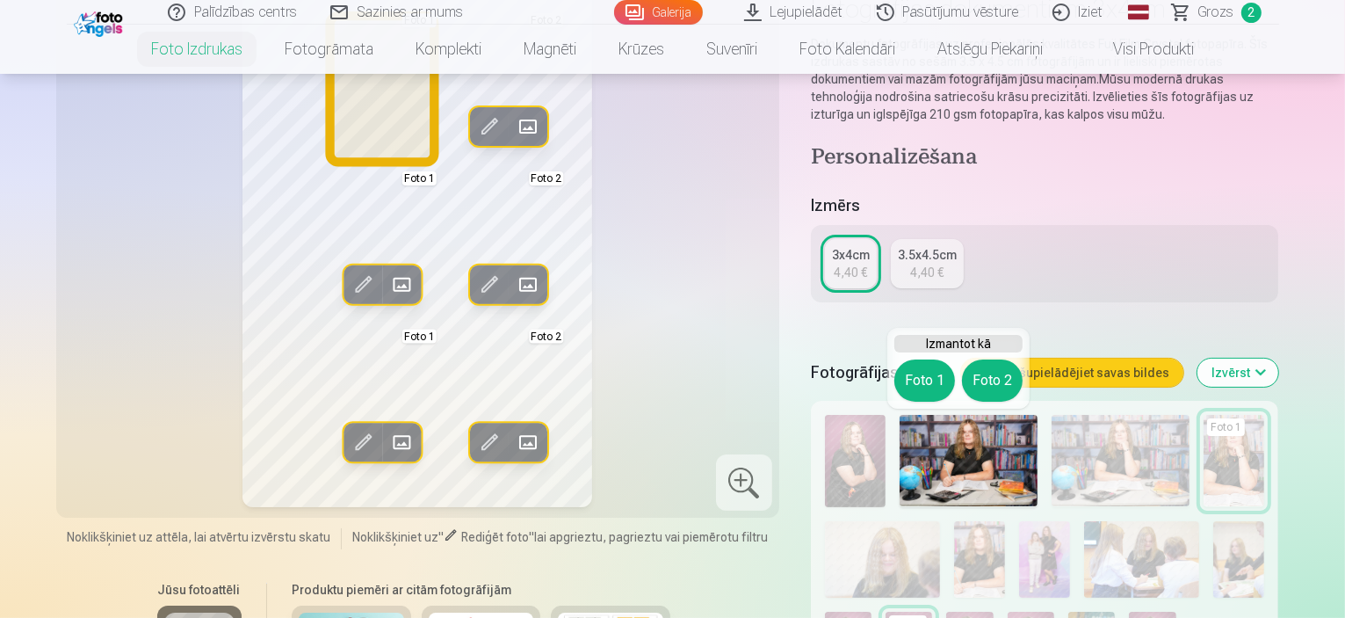
click at [928, 383] on button "Foto 1" at bounding box center [924, 380] width 61 height 42
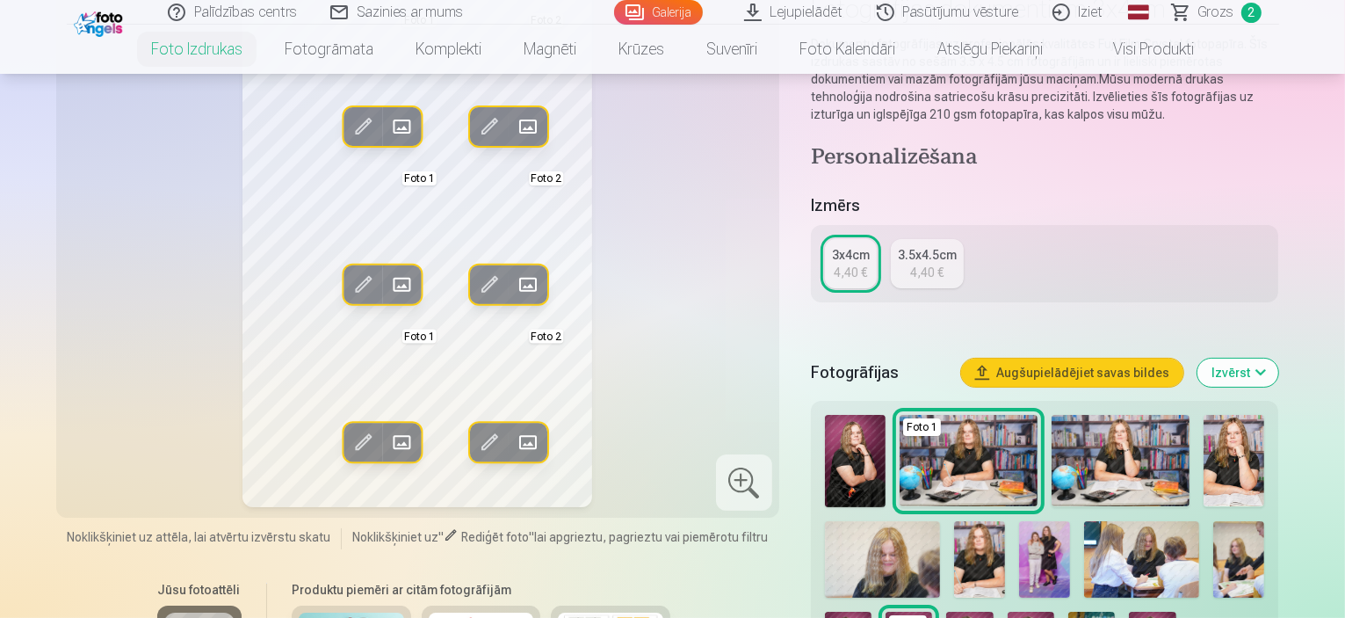
click at [475, 135] on span at bounding box center [489, 126] width 28 height 28
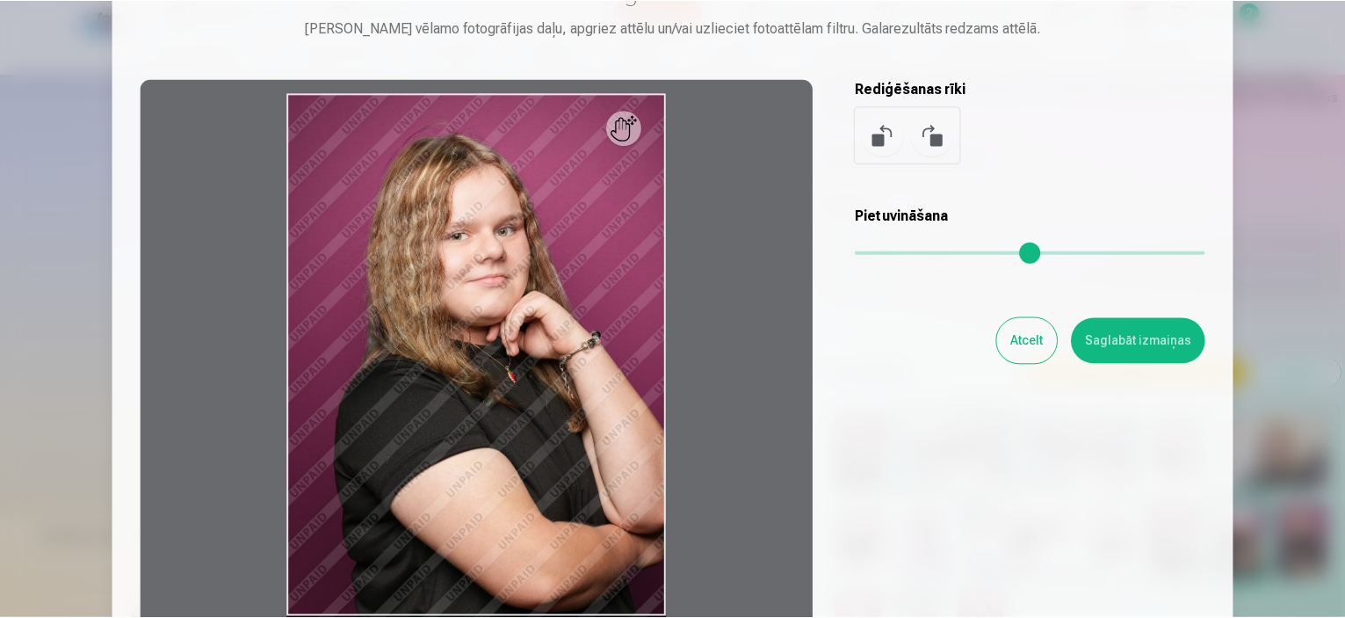
scroll to position [0, 0]
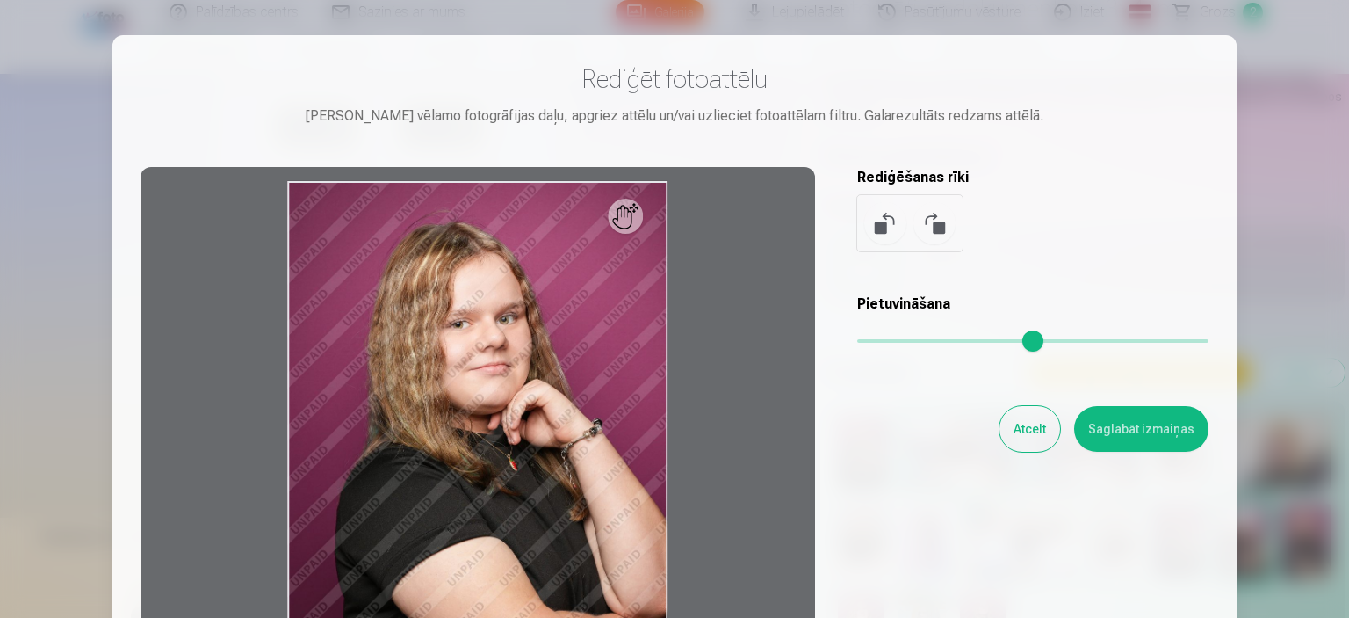
click at [1287, 90] on div at bounding box center [674, 309] width 1349 height 618
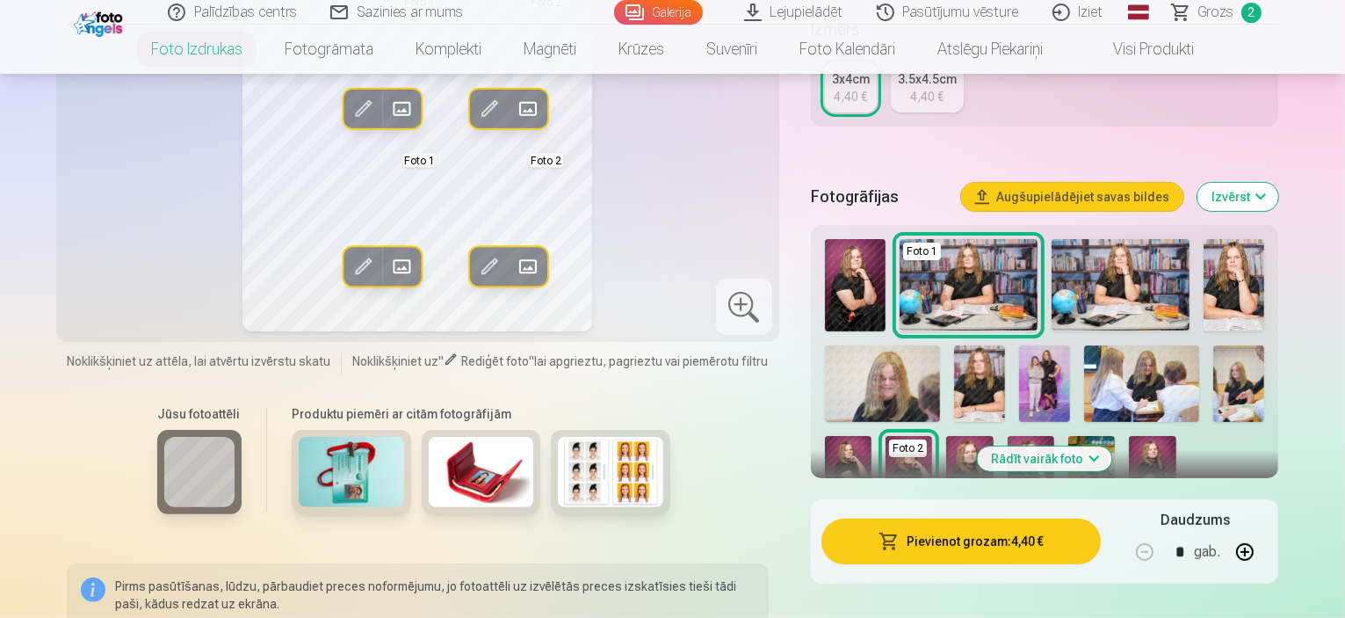
scroll to position [527, 0]
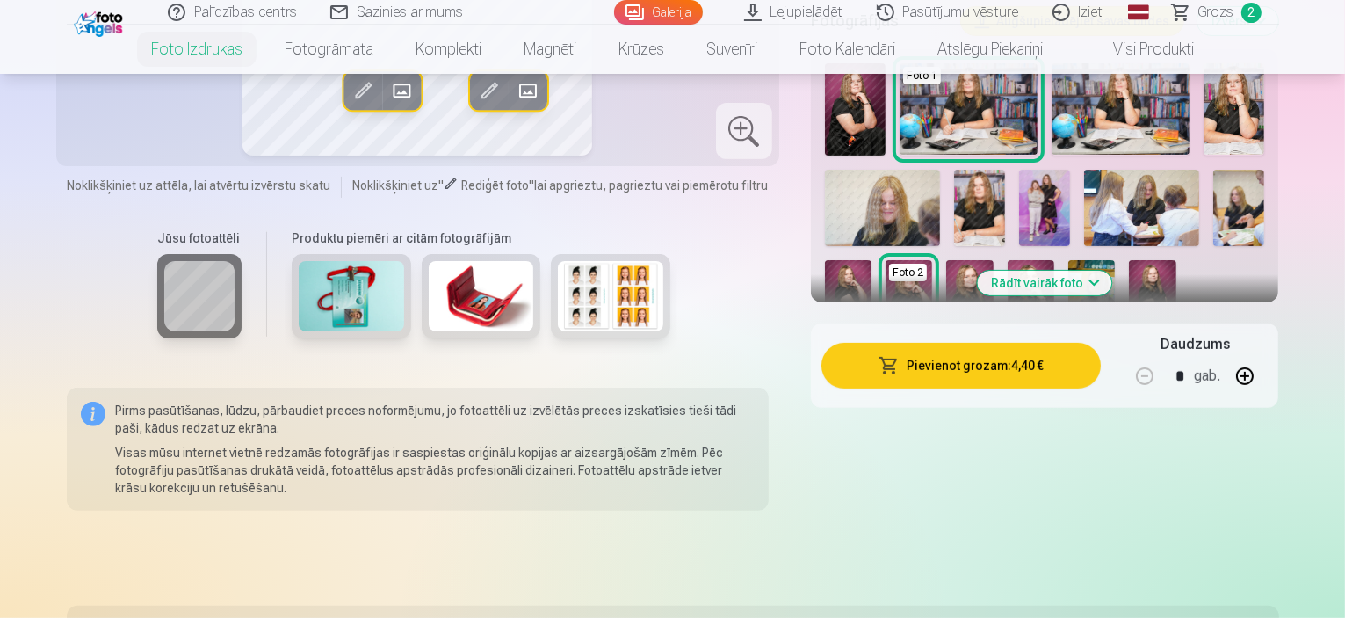
click at [871, 260] on img at bounding box center [848, 295] width 47 height 70
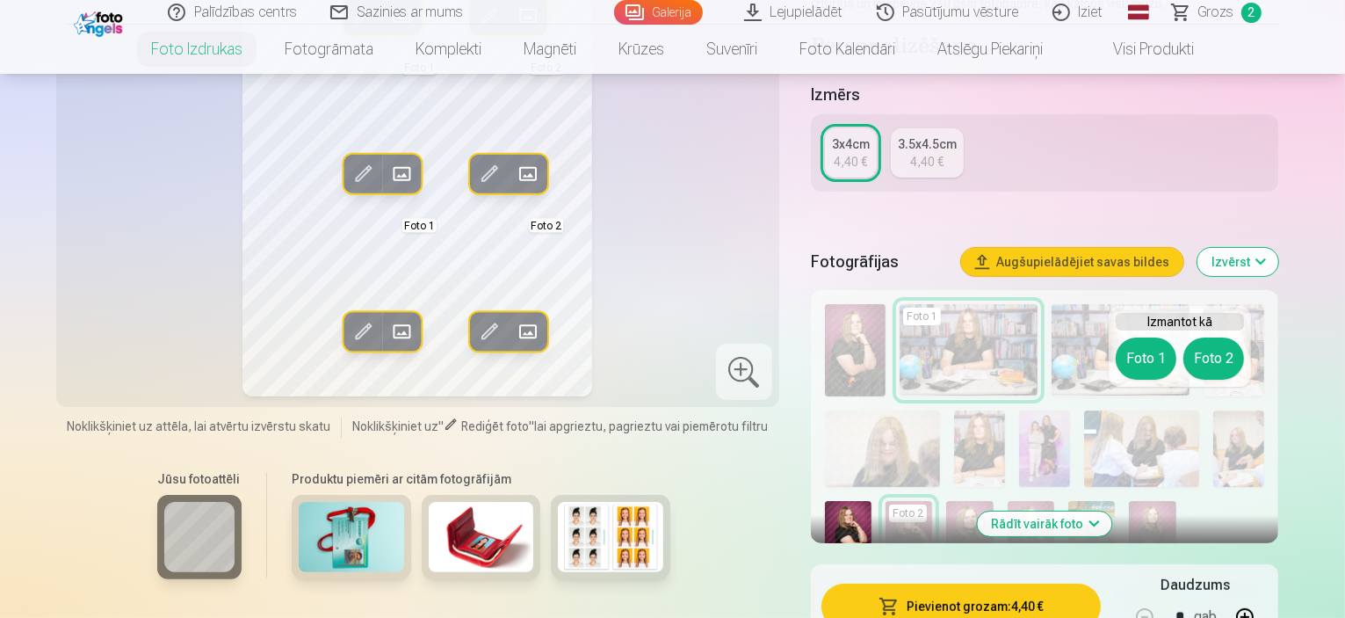
scroll to position [439, 0]
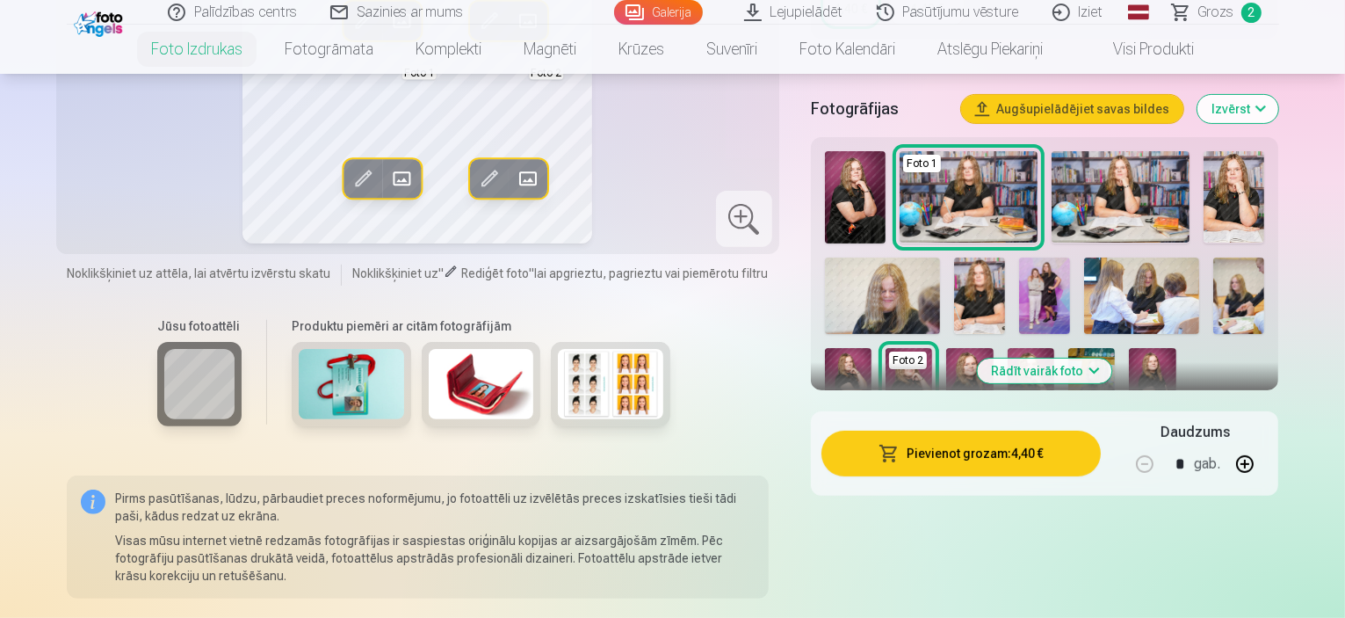
click at [1129, 356] on img at bounding box center [1152, 383] width 47 height 70
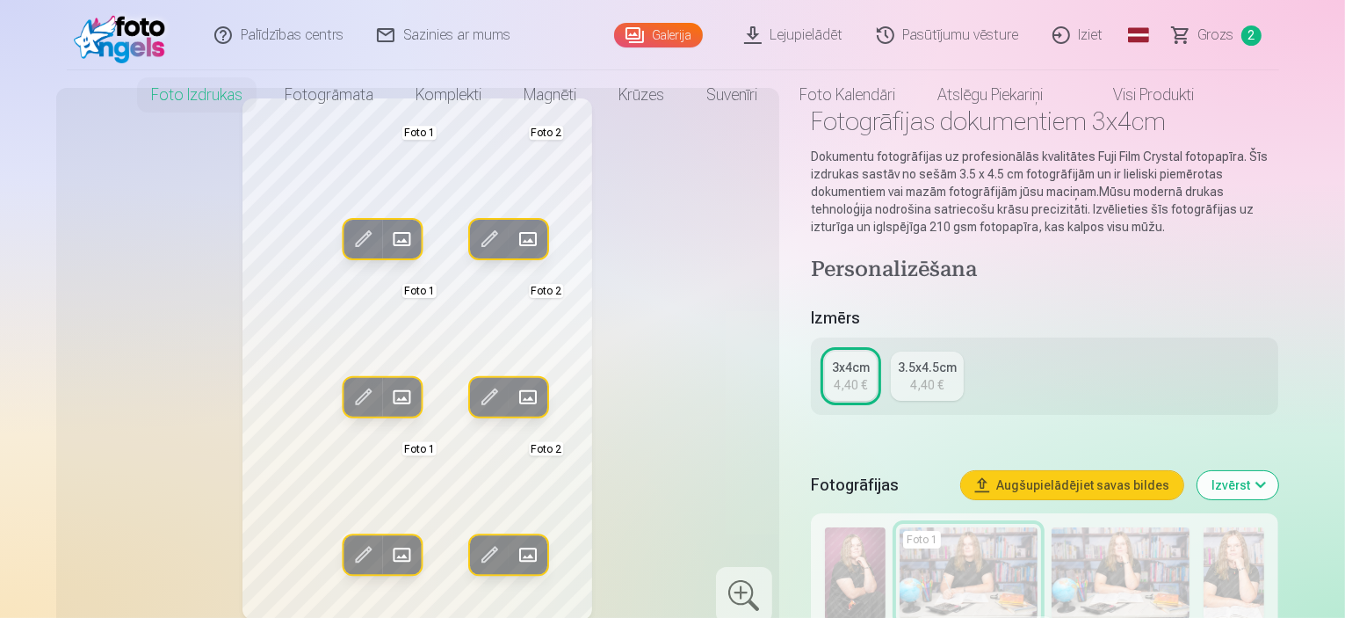
scroll to position [88, 0]
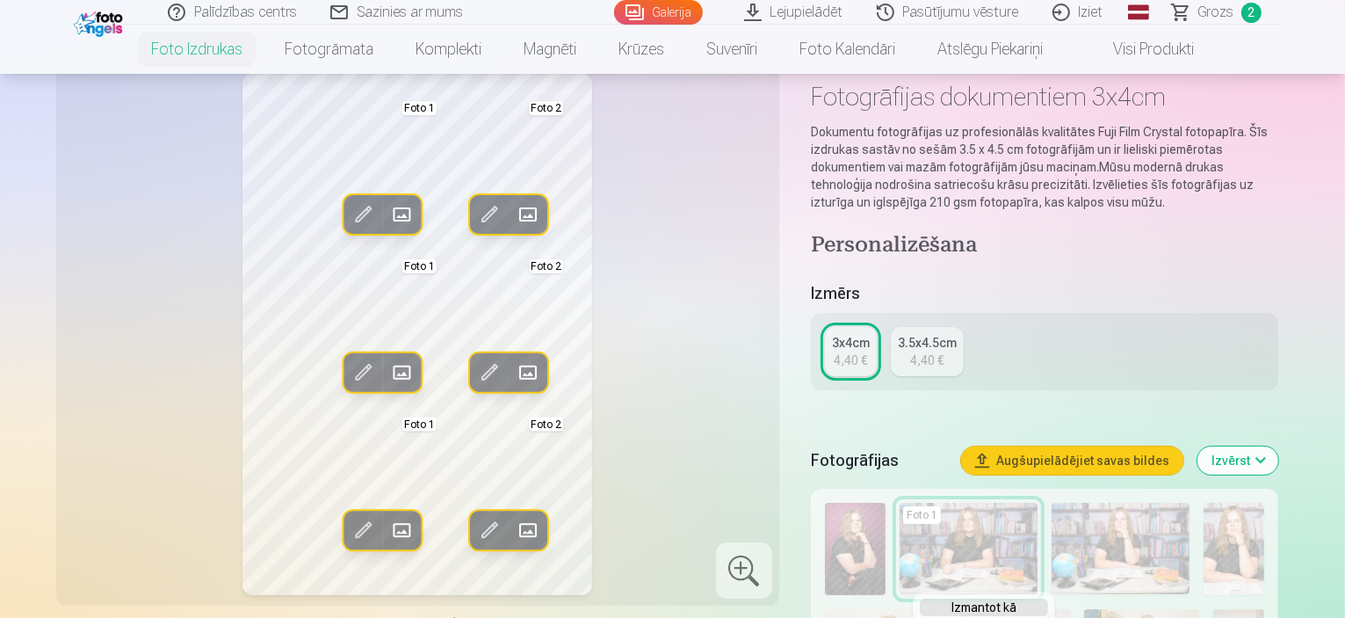
click at [924, 365] on div "4,40 €" at bounding box center [926, 360] width 33 height 18
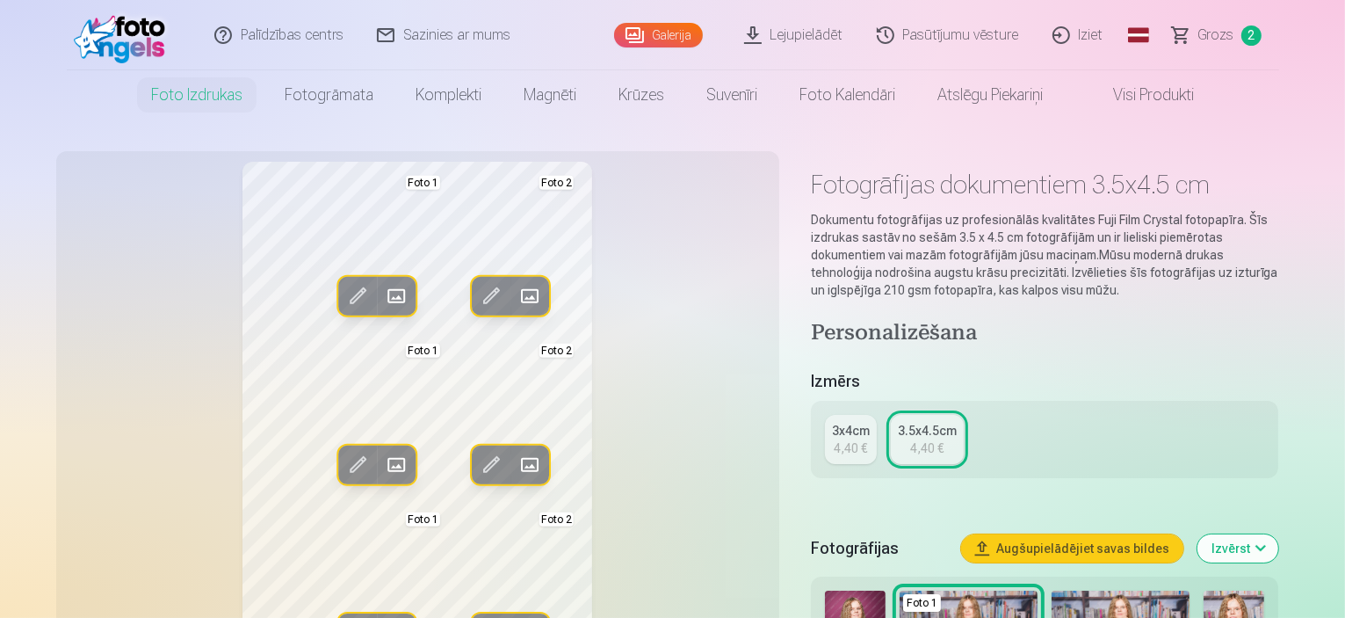
click at [922, 437] on div "3.5x4.5cm" at bounding box center [927, 431] width 59 height 18
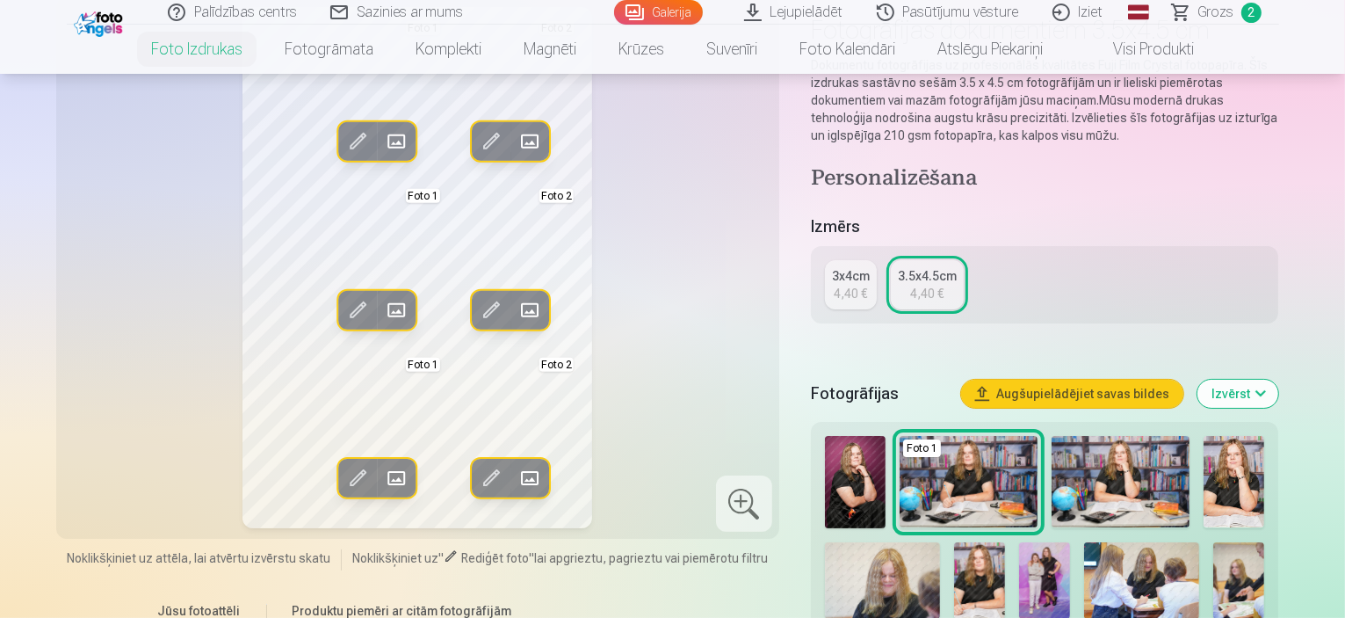
scroll to position [264, 0]
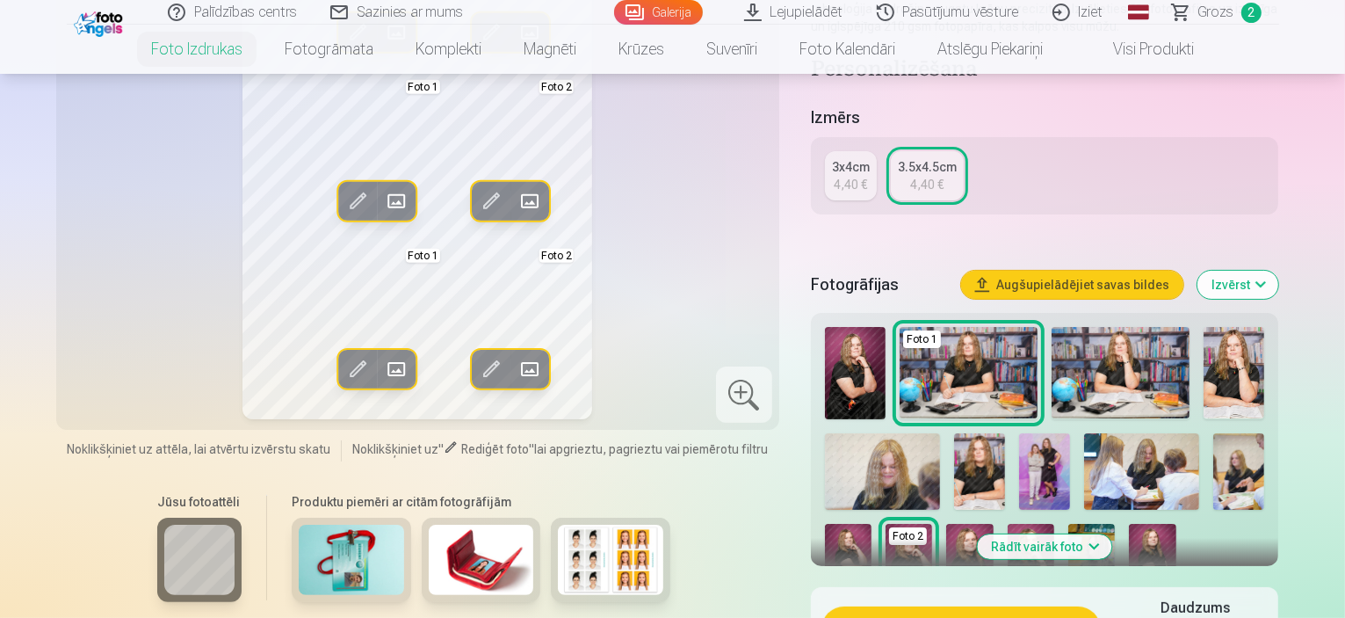
click at [1213, 465] on img at bounding box center [1238, 471] width 51 height 76
click at [993, 524] on img at bounding box center [969, 559] width 47 height 70
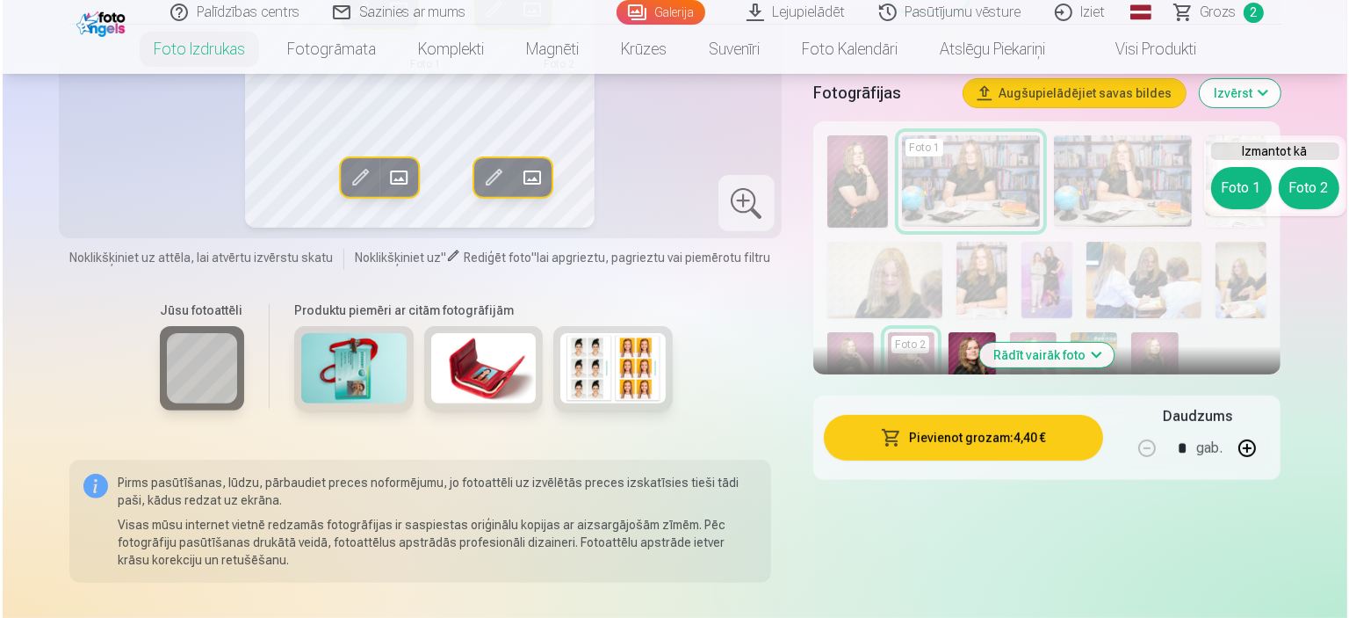
scroll to position [527, 0]
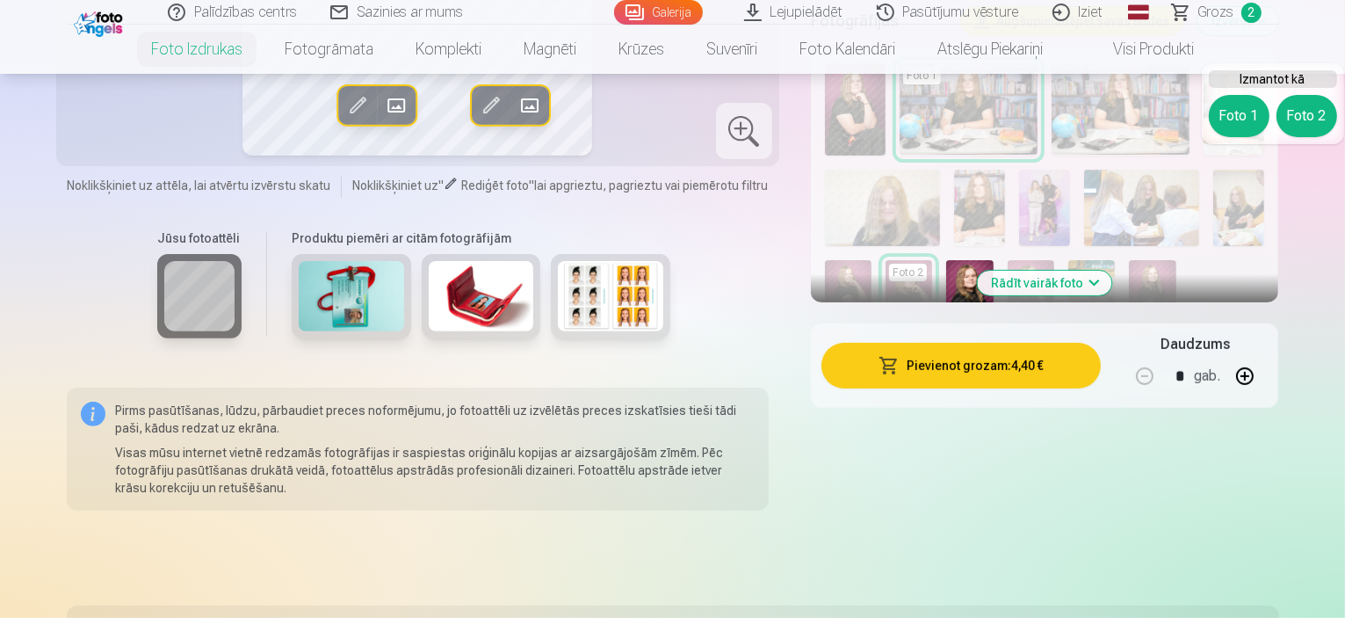
click at [964, 365] on button "Pievienot grozam : 4,40 €" at bounding box center [961, 366] width 280 height 46
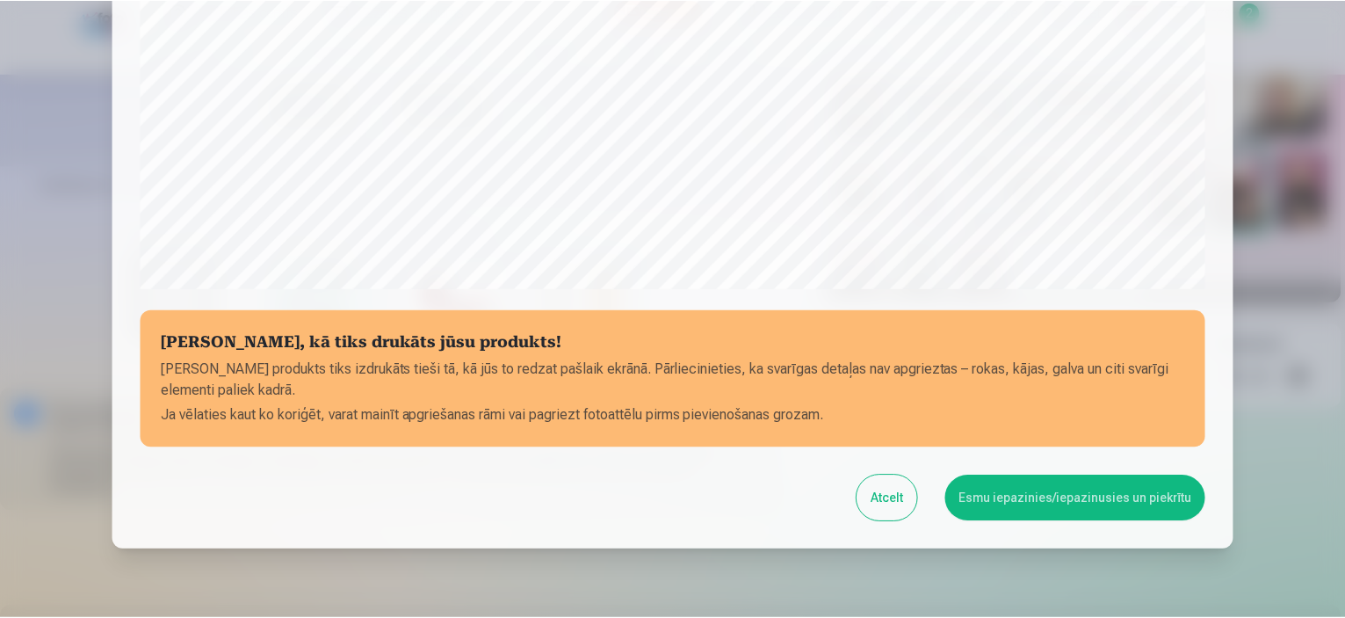
scroll to position [647, 0]
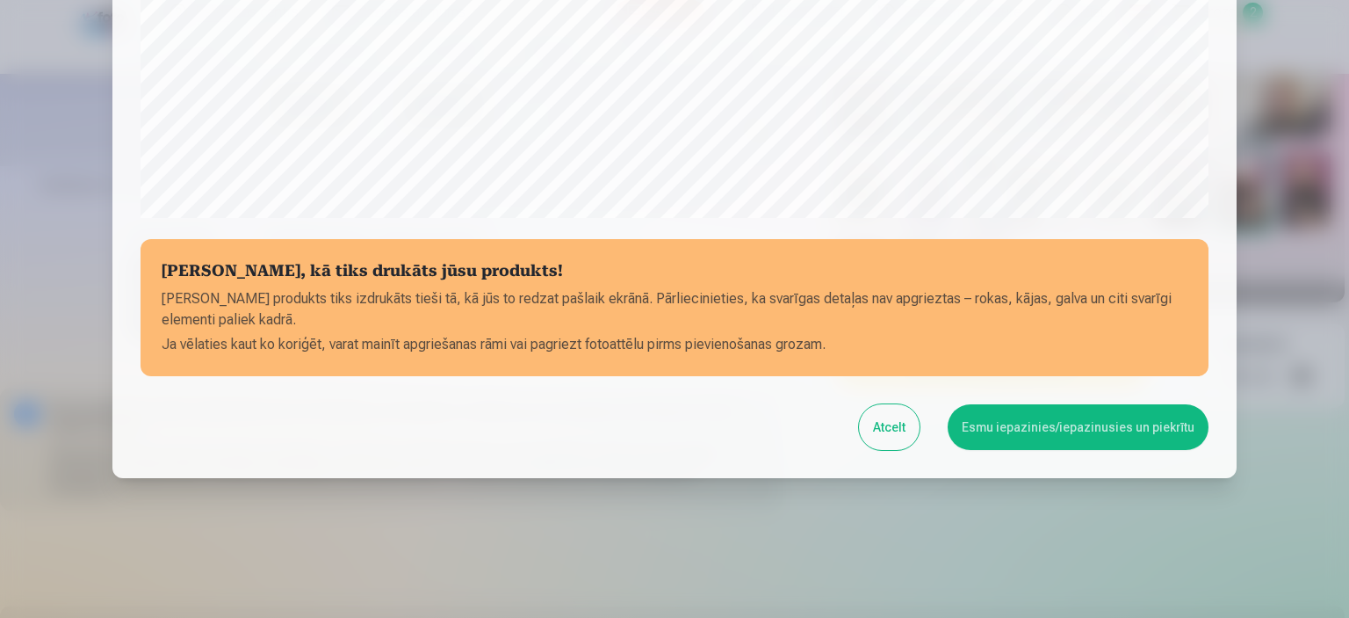
click at [994, 424] on button "Esmu iepazinies/iepazinusies un piekrītu" at bounding box center [1078, 427] width 261 height 46
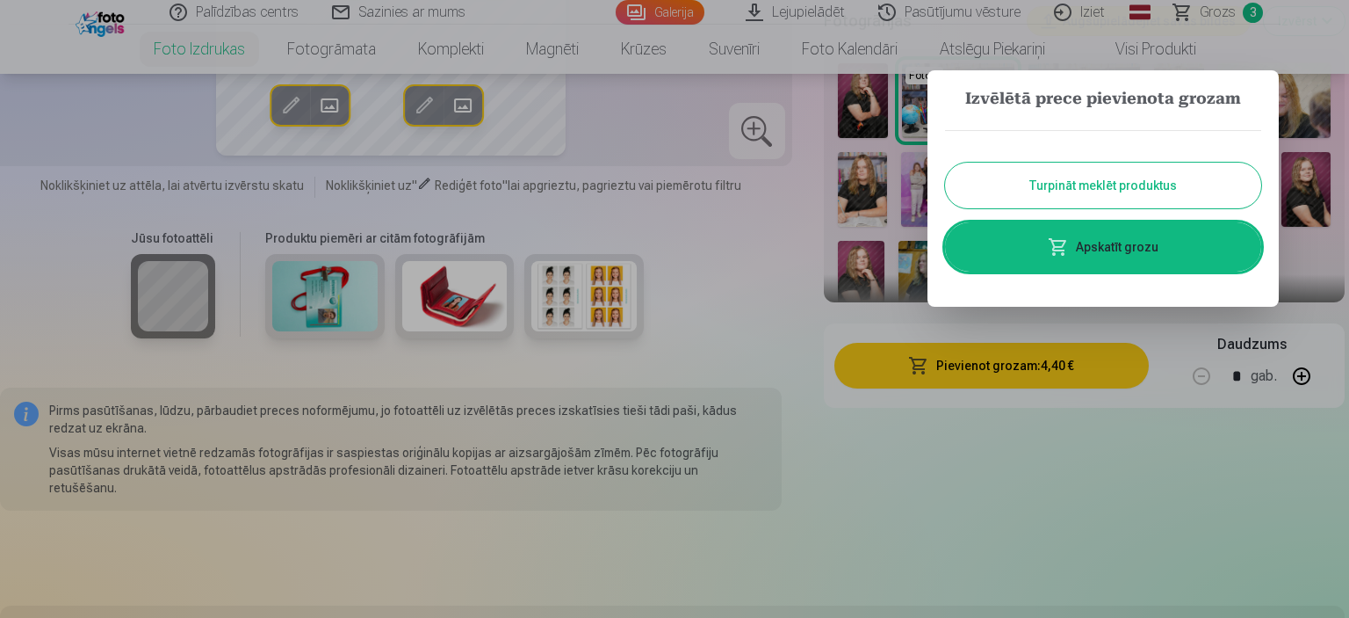
click at [1083, 264] on link "Apskatīt grozu" at bounding box center [1103, 246] width 316 height 49
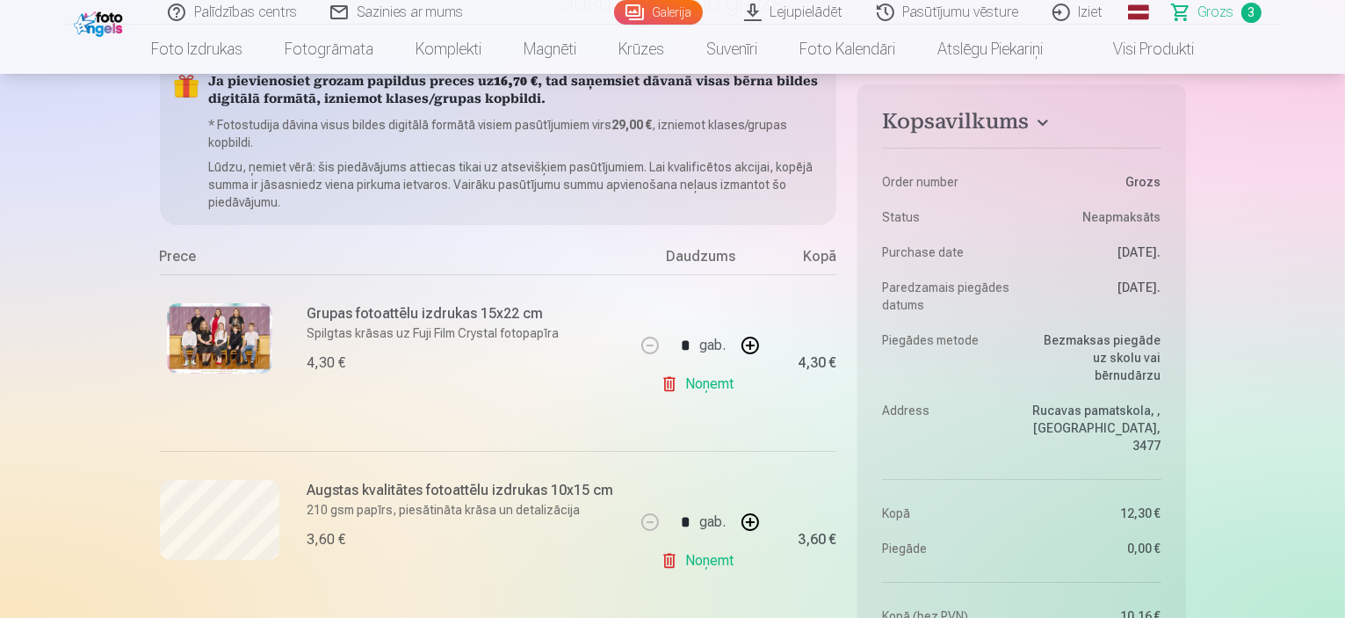
scroll to position [176, 0]
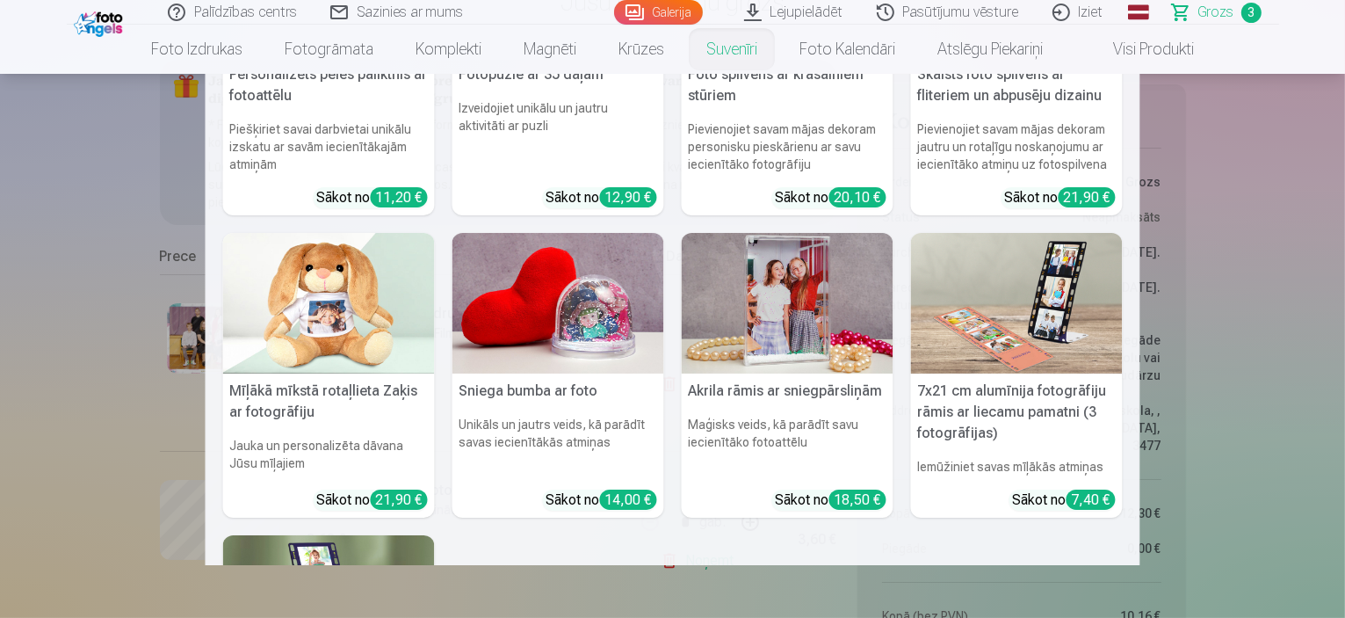
click at [732, 47] on link "Suvenīri" at bounding box center [731, 49] width 93 height 49
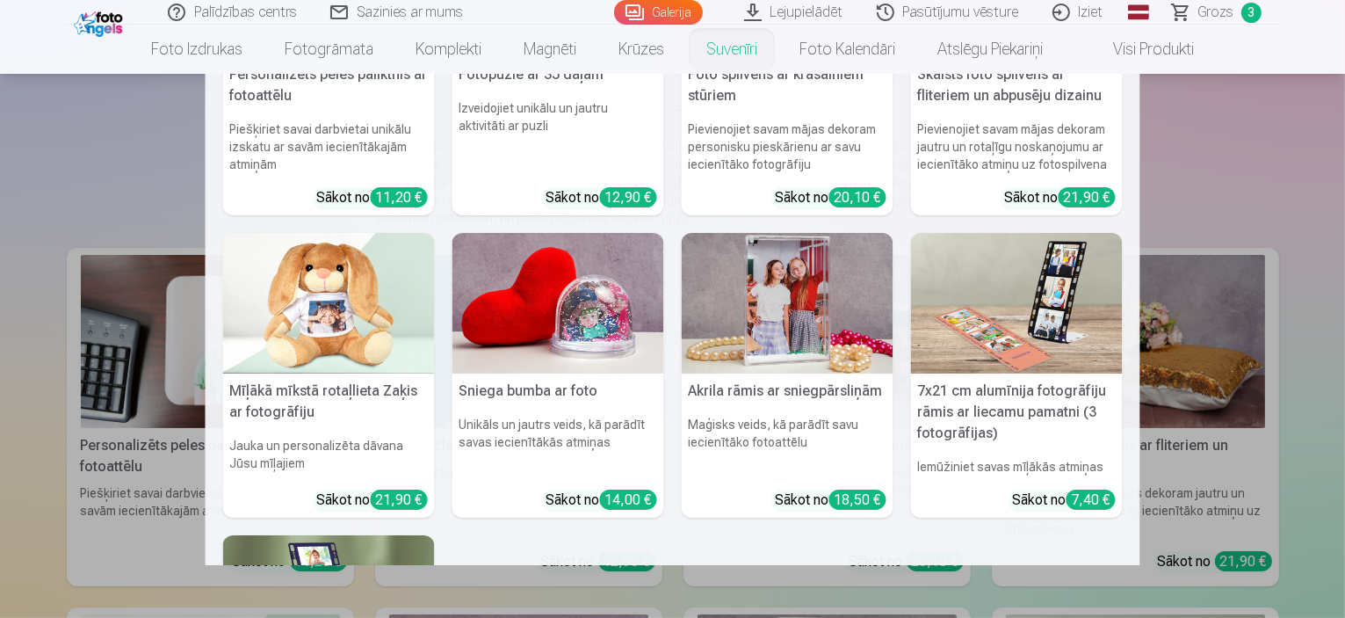
scroll to position [176, 0]
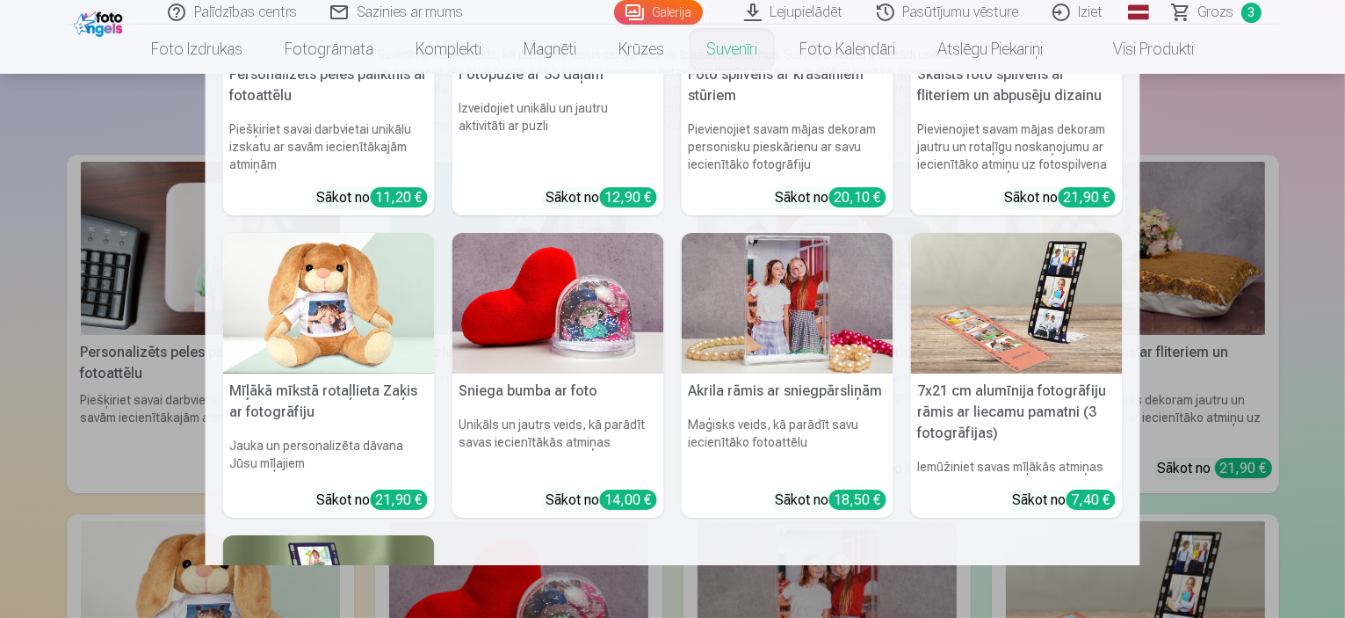
click at [81, 447] on nav "Personalizēts peles paliktnis ar fotoattēlu Piešķiriet savai darbvietai unikālu…" at bounding box center [672, 319] width 1345 height 491
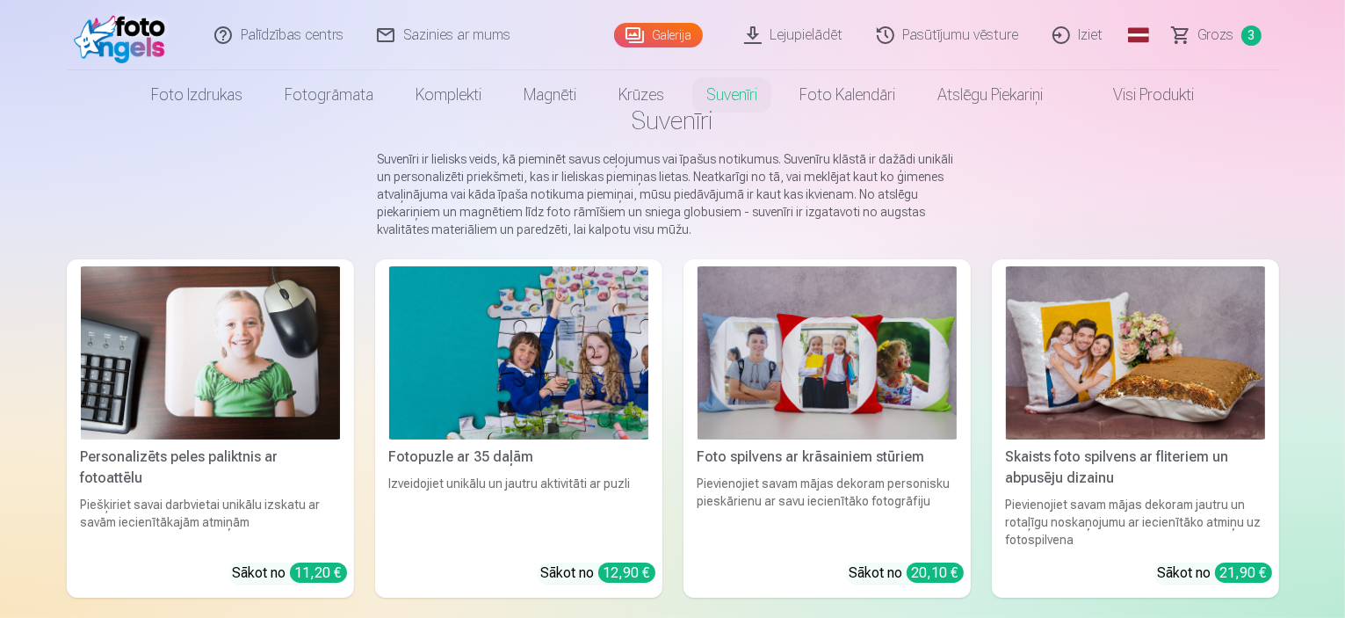
scroll to position [0, 0]
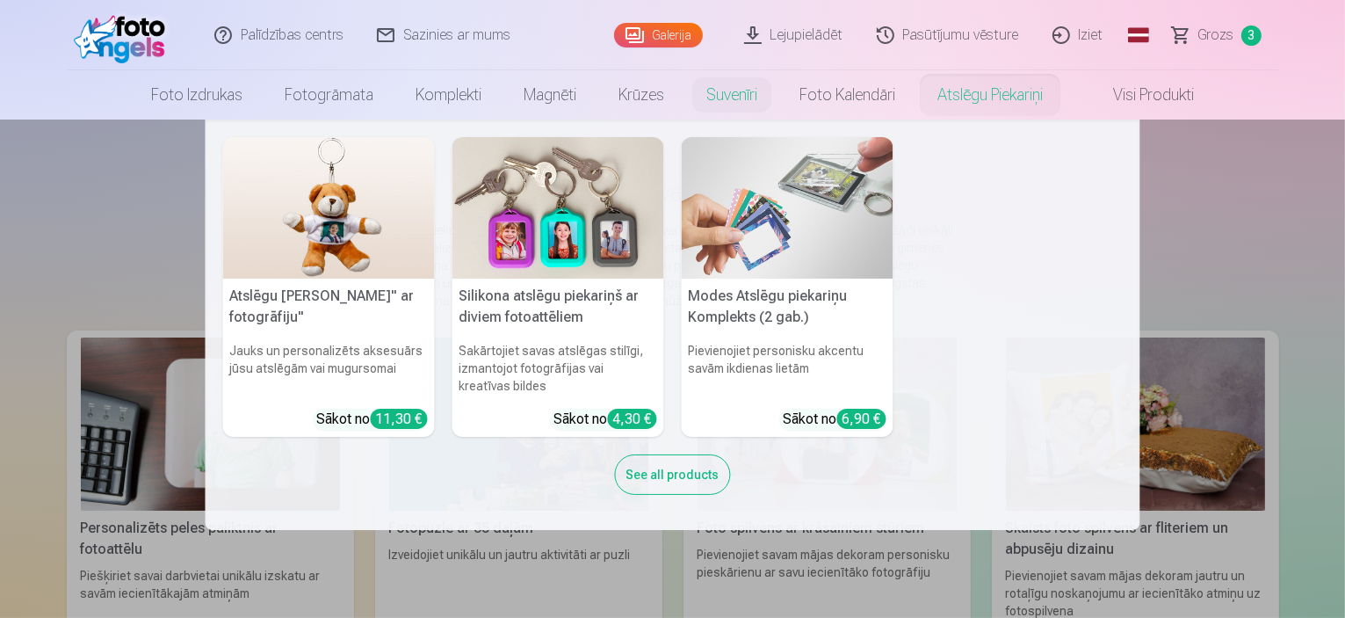
click at [774, 266] on img at bounding box center [788, 207] width 212 height 141
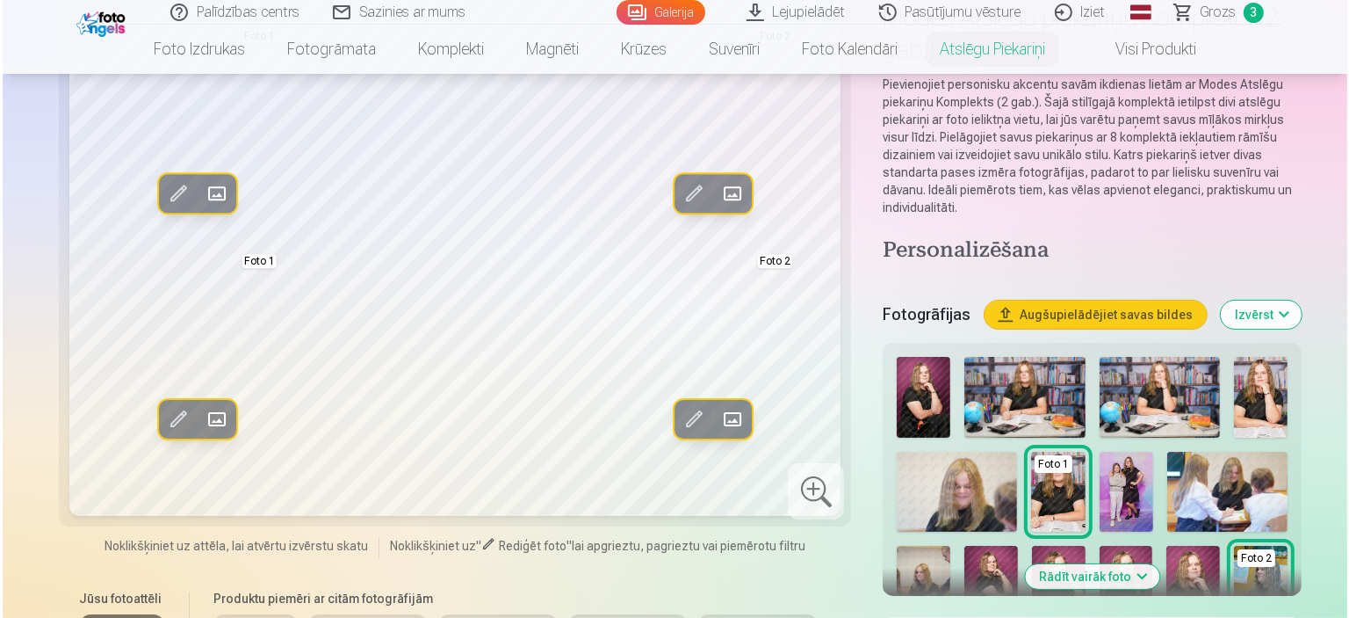
scroll to position [264, 0]
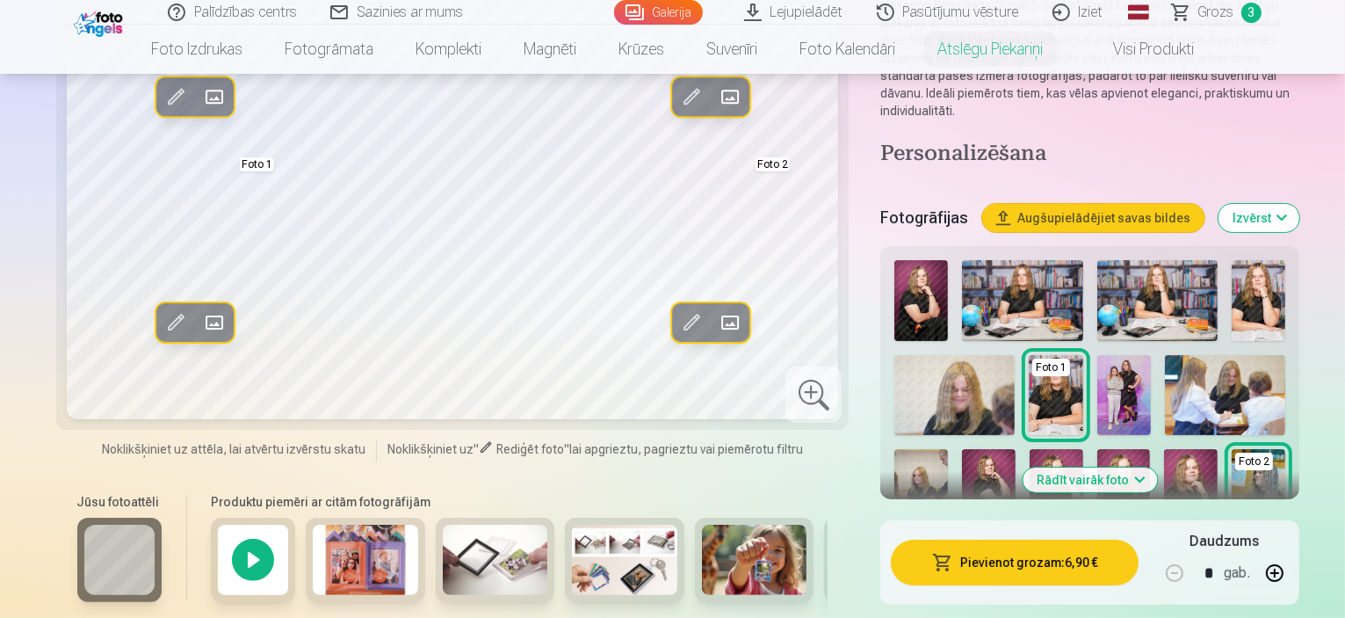
click at [194, 319] on button "Aizstāt" at bounding box center [213, 322] width 39 height 39
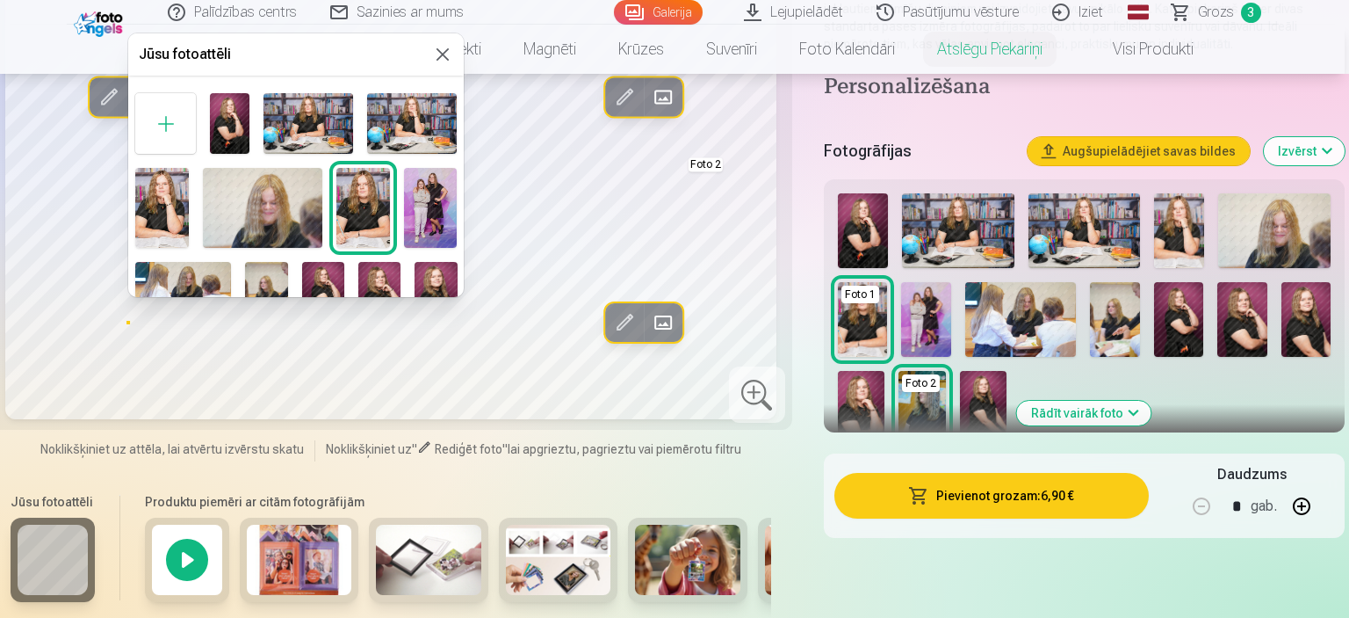
click at [659, 322] on div at bounding box center [674, 309] width 1349 height 618
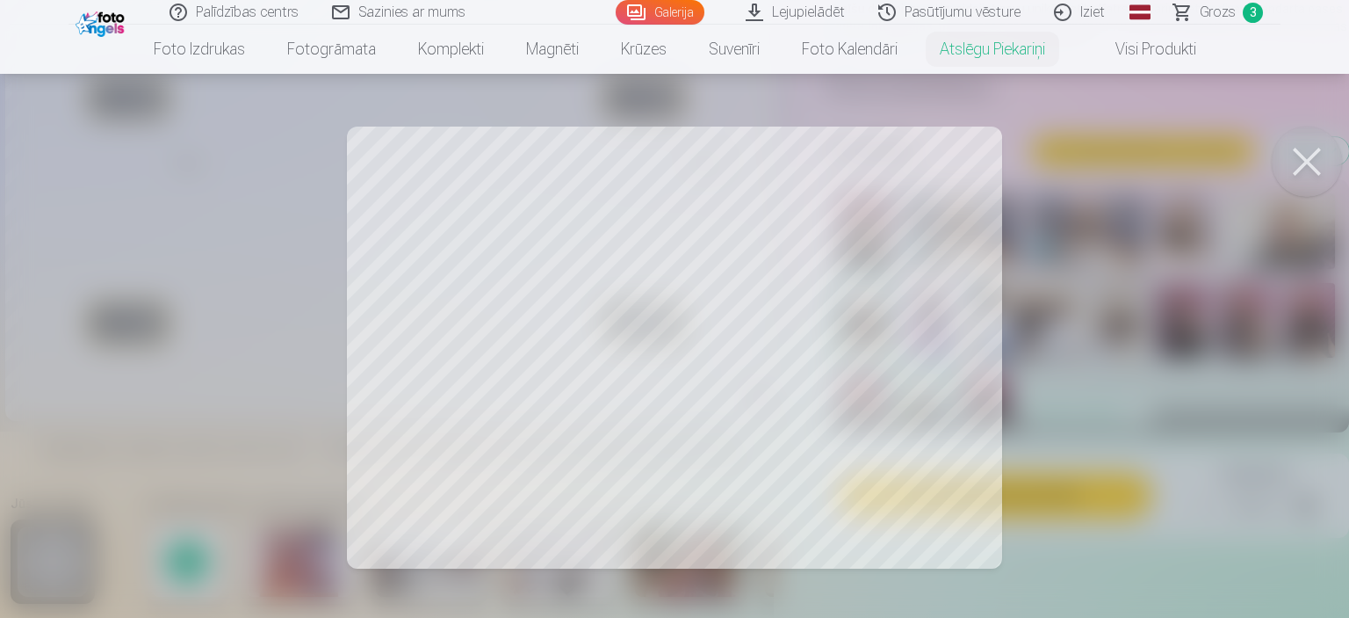
click at [1312, 158] on button at bounding box center [1307, 161] width 70 height 70
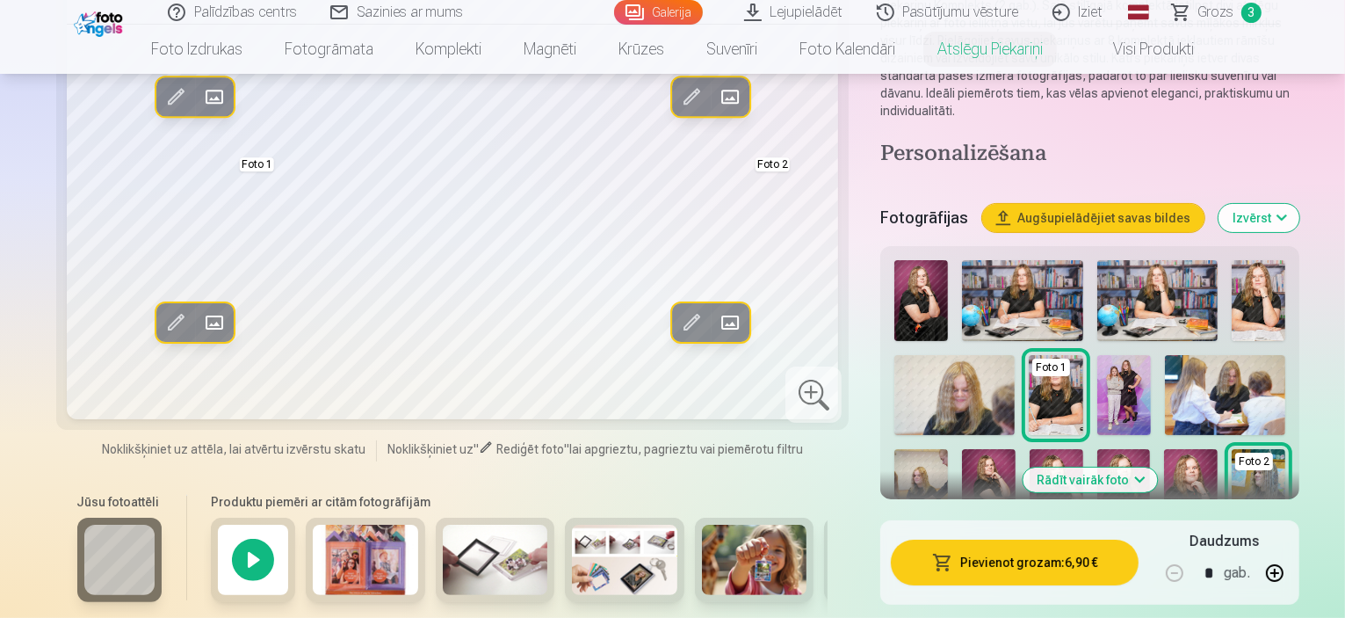
click at [672, 319] on button "Rediģēt foto" at bounding box center [691, 322] width 39 height 39
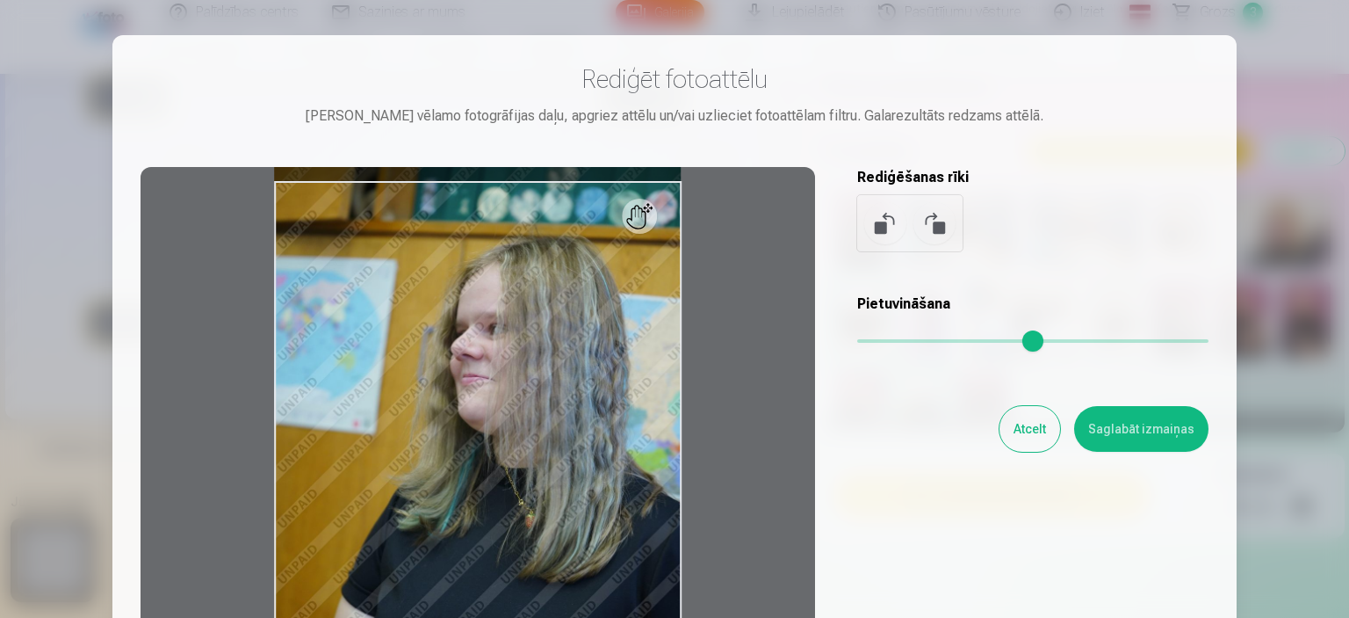
click at [1021, 430] on button "Atcelt" at bounding box center [1030, 429] width 61 height 46
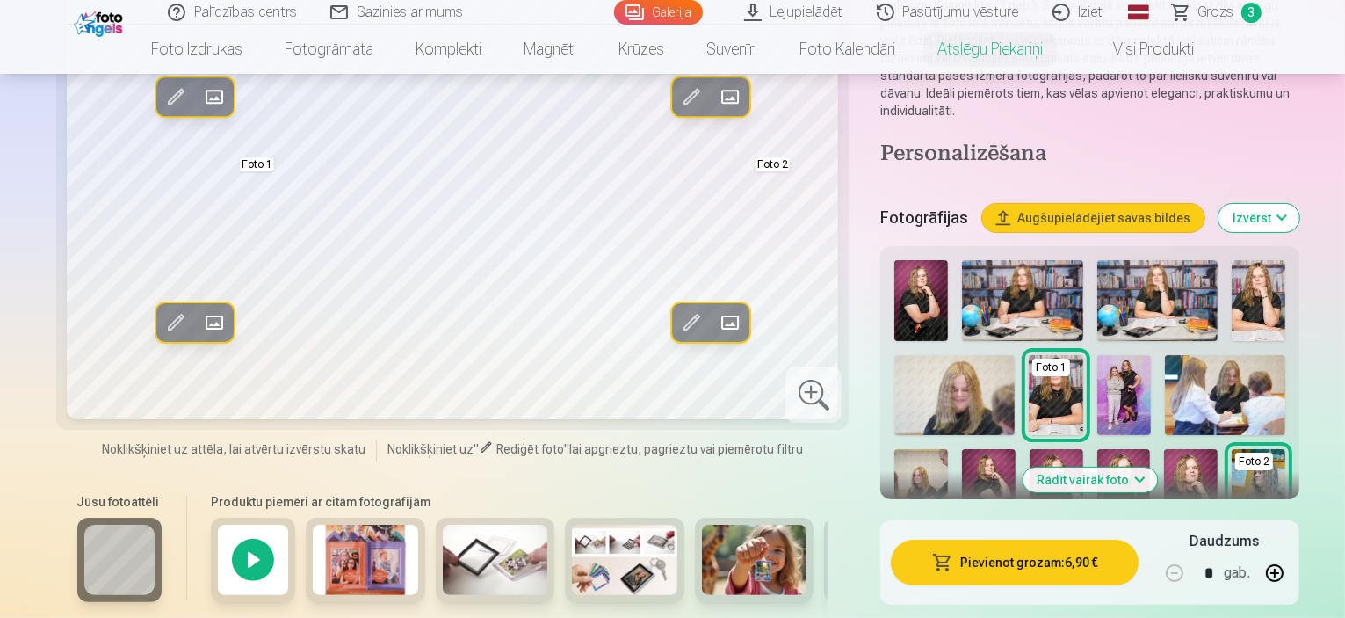
click at [161, 317] on span at bounding box center [175, 322] width 28 height 28
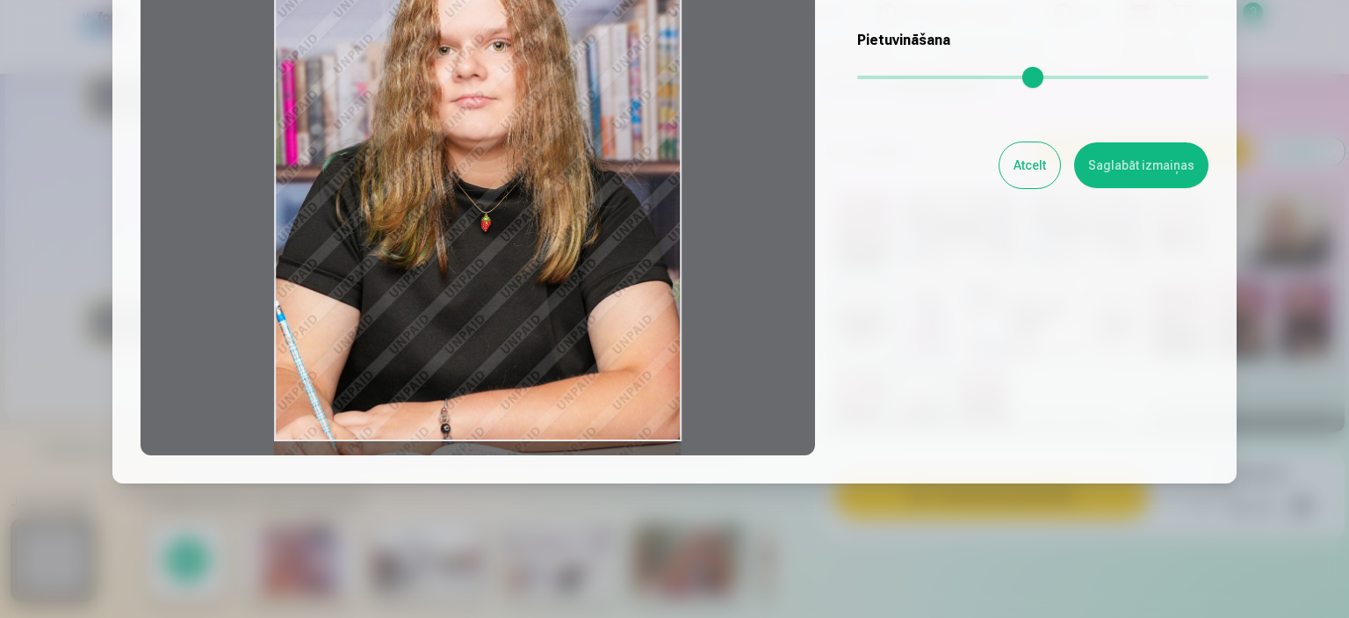
scroll to position [270, 0]
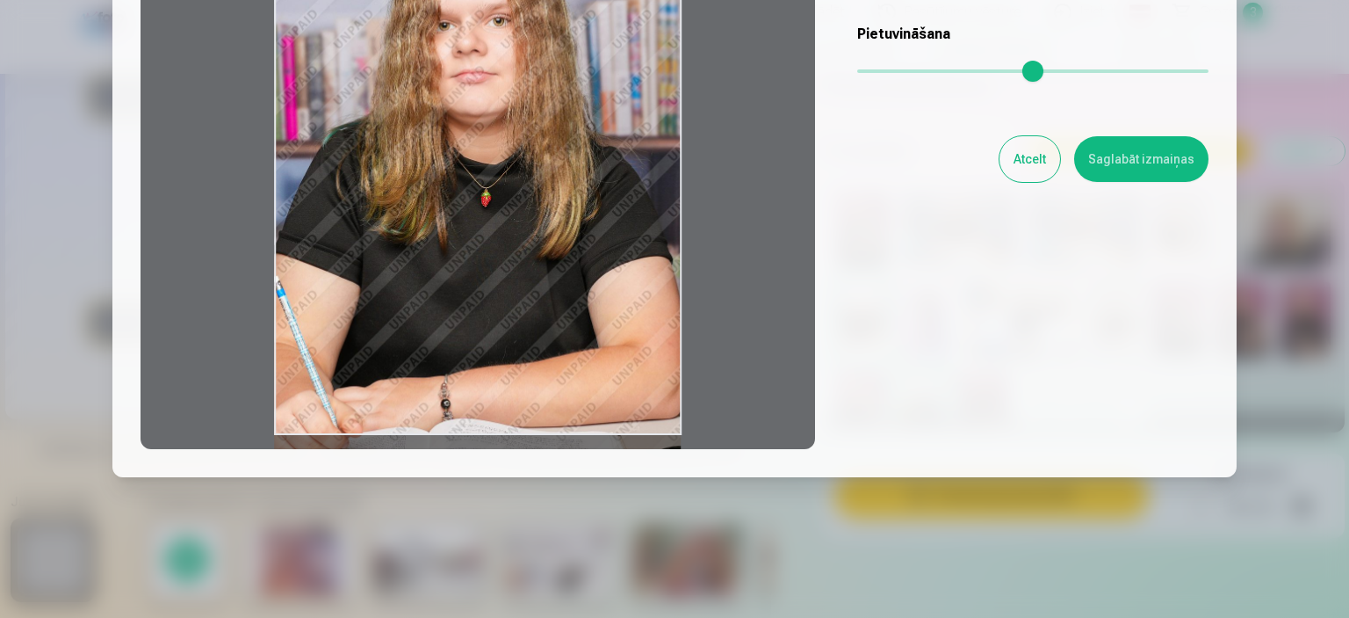
drag, startPoint x: 279, startPoint y: 433, endPoint x: 292, endPoint y: 419, distance: 18.7
click at [292, 419] on div at bounding box center [478, 173] width 675 height 552
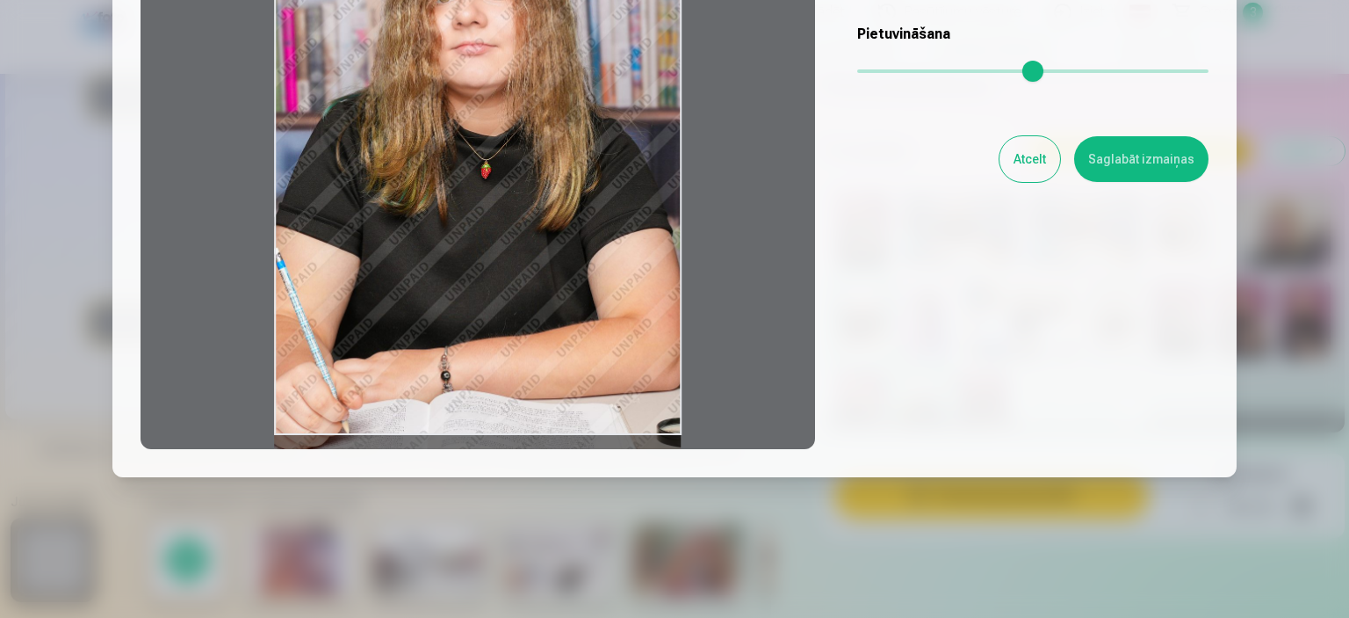
drag, startPoint x: 306, startPoint y: 375, endPoint x: 318, endPoint y: 328, distance: 49.0
click at [318, 328] on div at bounding box center [478, 173] width 675 height 552
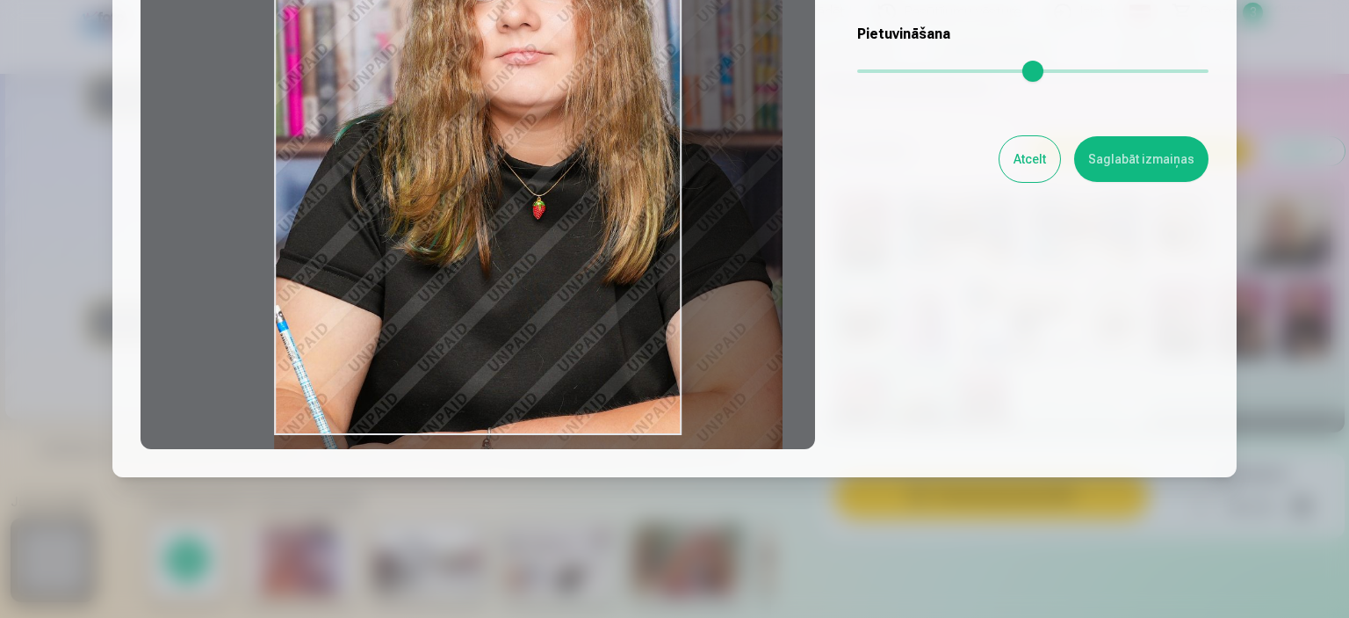
click at [885, 69] on input "range" at bounding box center [1032, 71] width 351 height 4
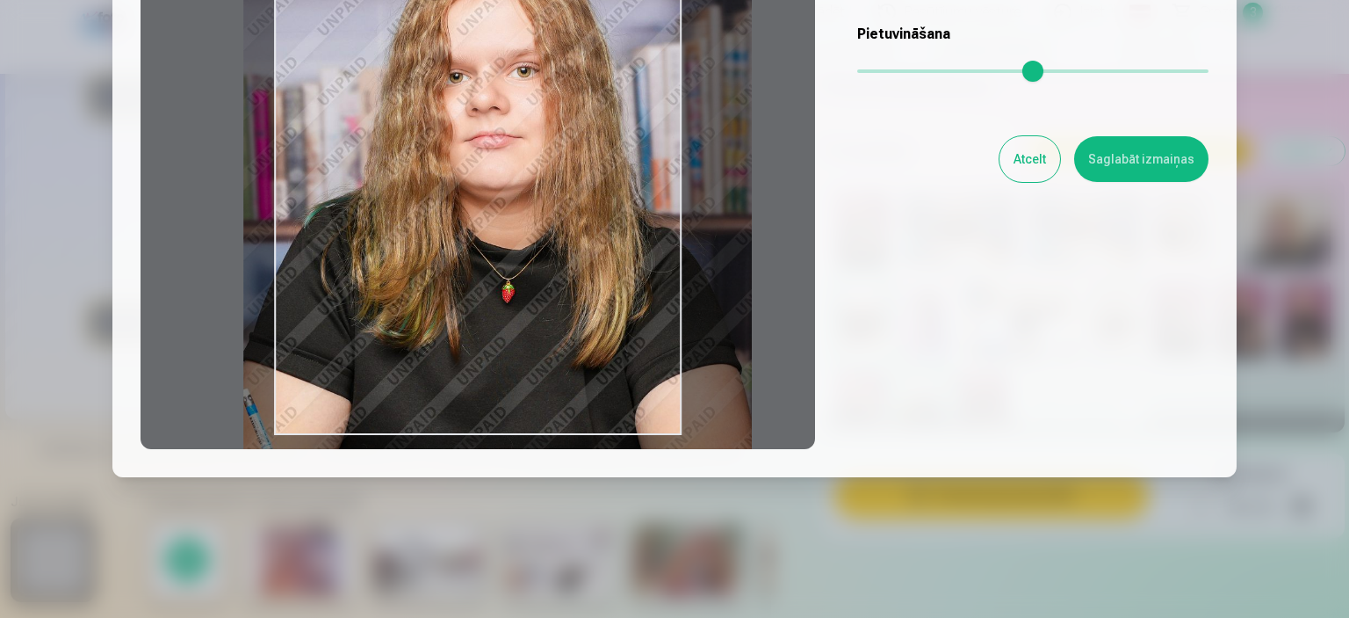
drag, startPoint x: 596, startPoint y: 166, endPoint x: 582, endPoint y: 251, distance: 86.4
click at [582, 251] on div at bounding box center [478, 173] width 675 height 552
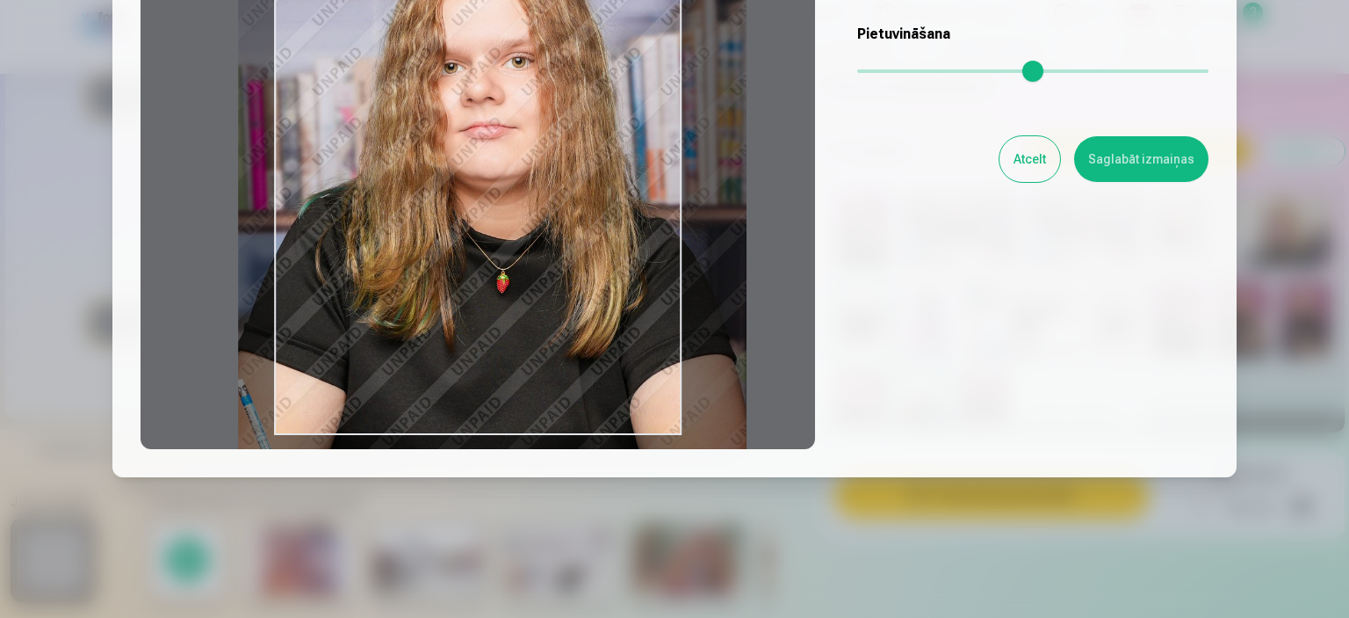
drag, startPoint x: 570, startPoint y: 227, endPoint x: 566, endPoint y: 217, distance: 10.6
click at [566, 217] on div at bounding box center [478, 173] width 675 height 552
drag, startPoint x: 566, startPoint y: 217, endPoint x: 575, endPoint y: 197, distance: 22.4
click at [567, 208] on div at bounding box center [478, 173] width 675 height 552
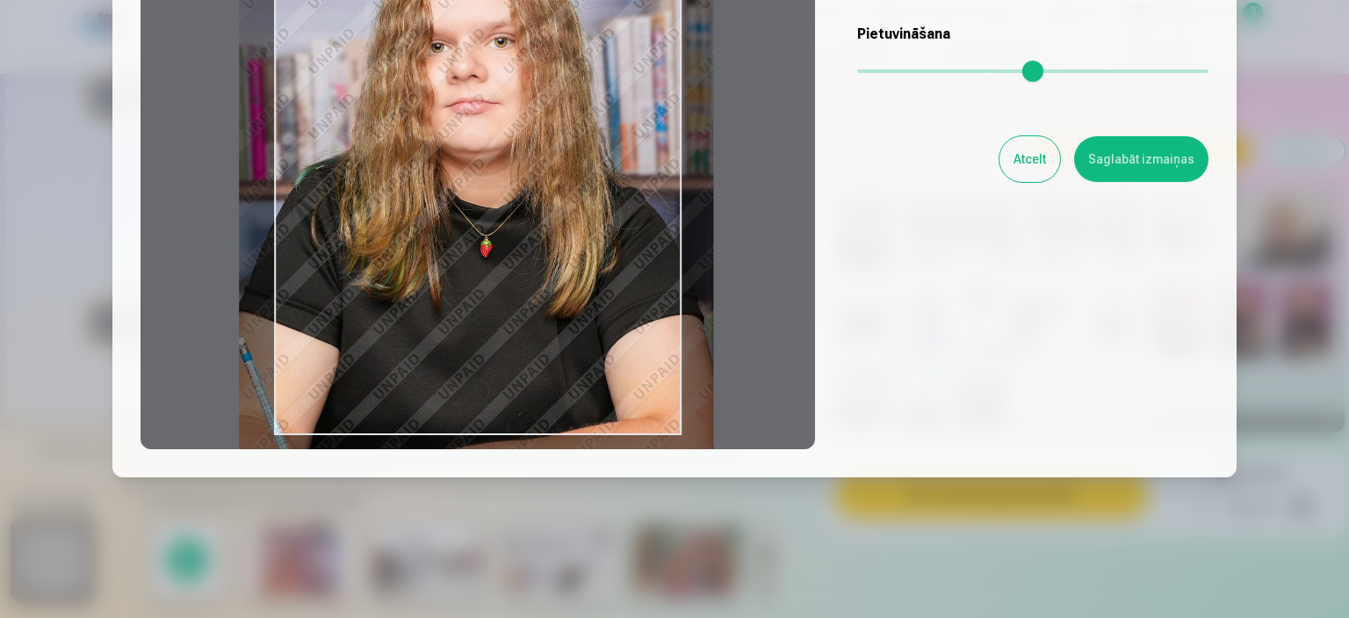
click at [878, 69] on input "range" at bounding box center [1032, 71] width 351 height 4
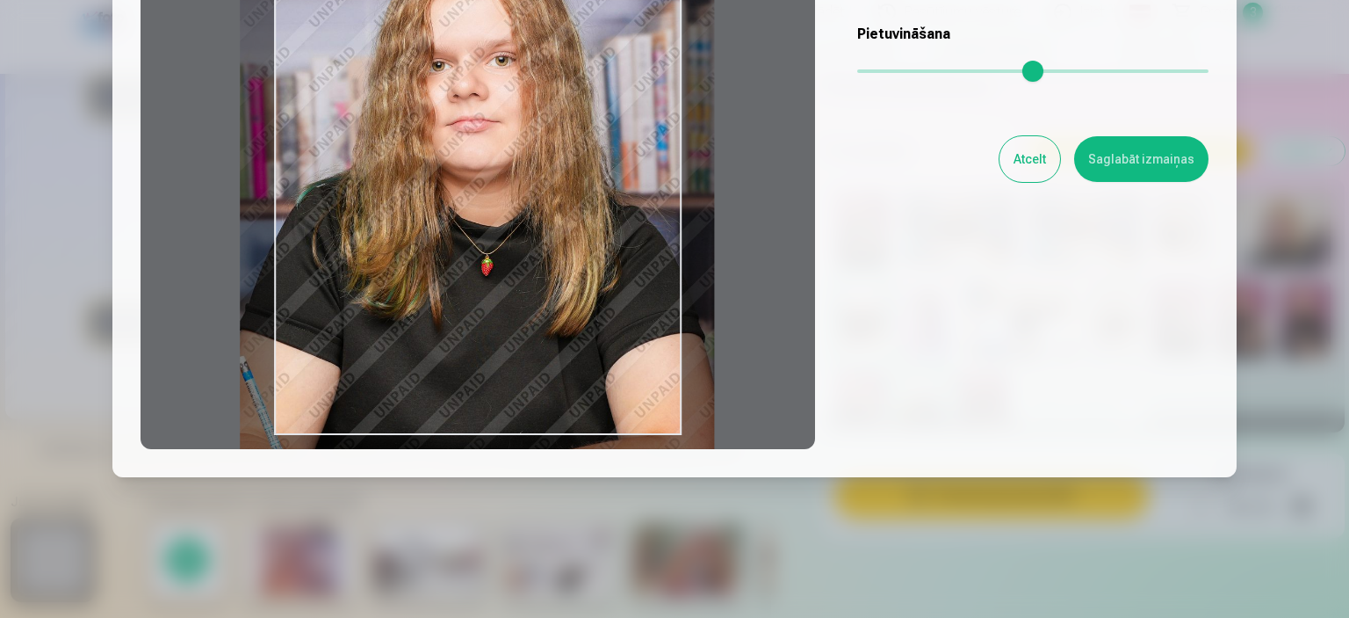
type input "****"
drag, startPoint x: 685, startPoint y: 175, endPoint x: 686, endPoint y: 214, distance: 39.5
click at [686, 214] on div at bounding box center [478, 173] width 675 height 552
click at [1116, 148] on button "Saglabāt izmaiņas" at bounding box center [1141, 159] width 134 height 46
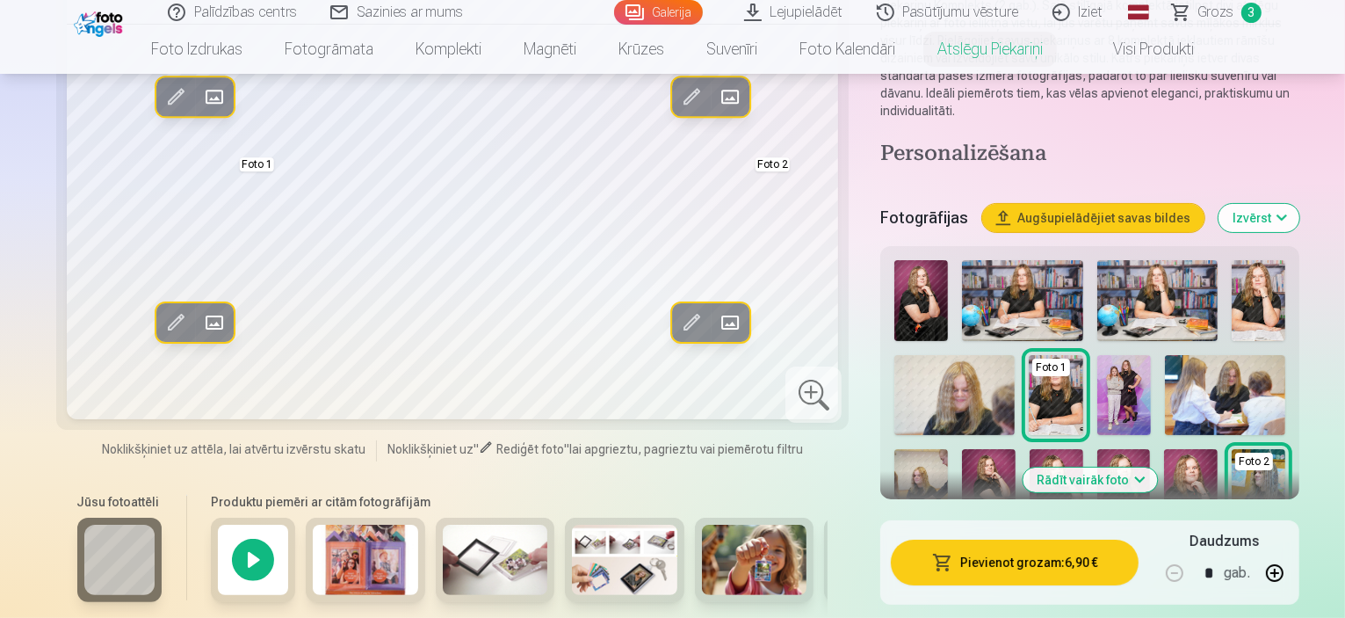
click at [199, 326] on span at bounding box center [213, 322] width 28 height 28
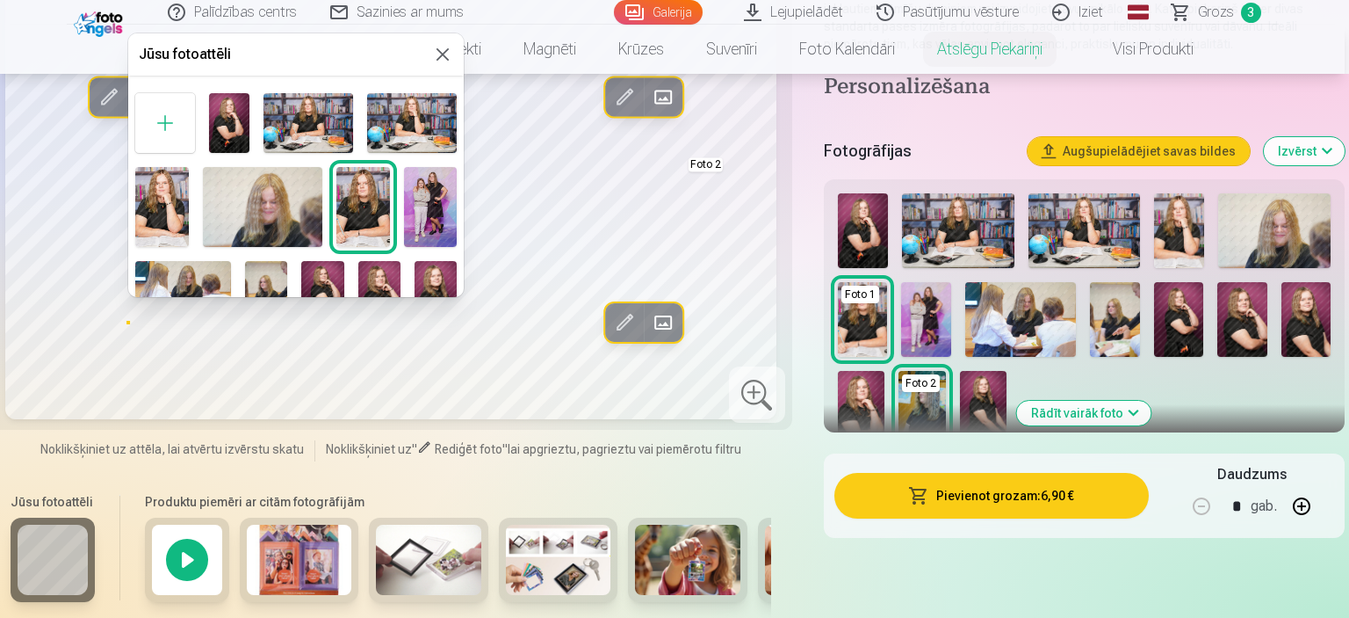
click at [138, 315] on div at bounding box center [674, 309] width 1349 height 618
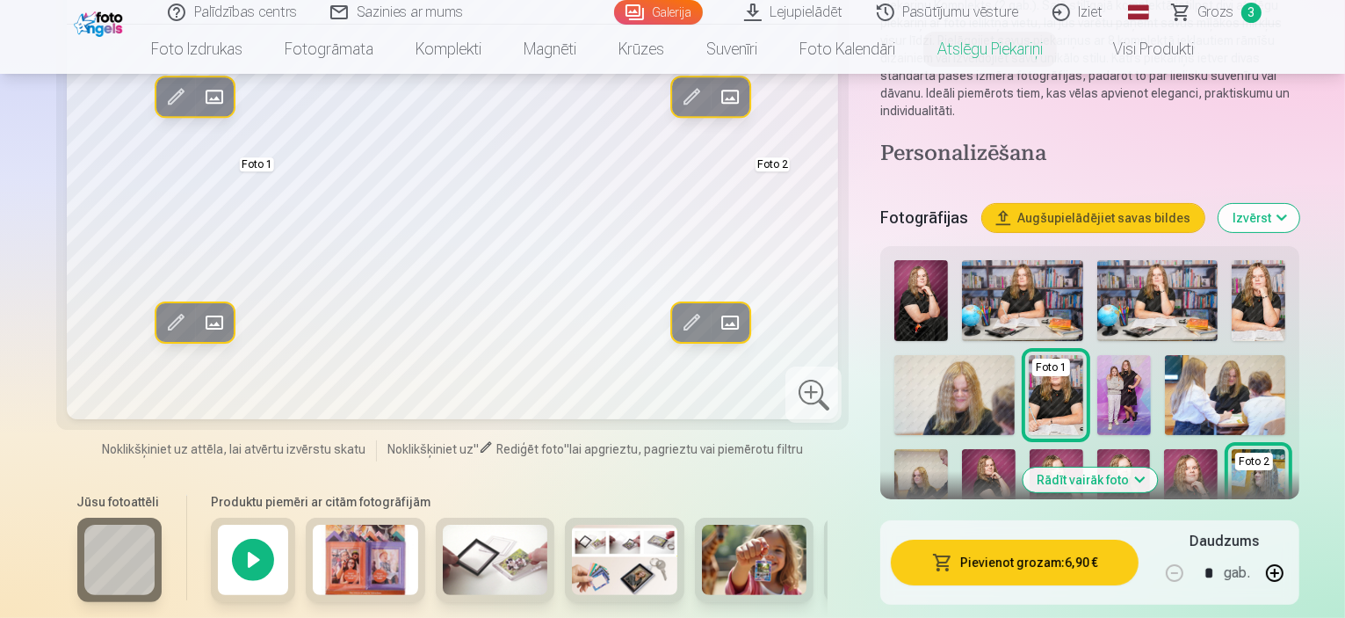
click at [161, 314] on span at bounding box center [175, 322] width 28 height 28
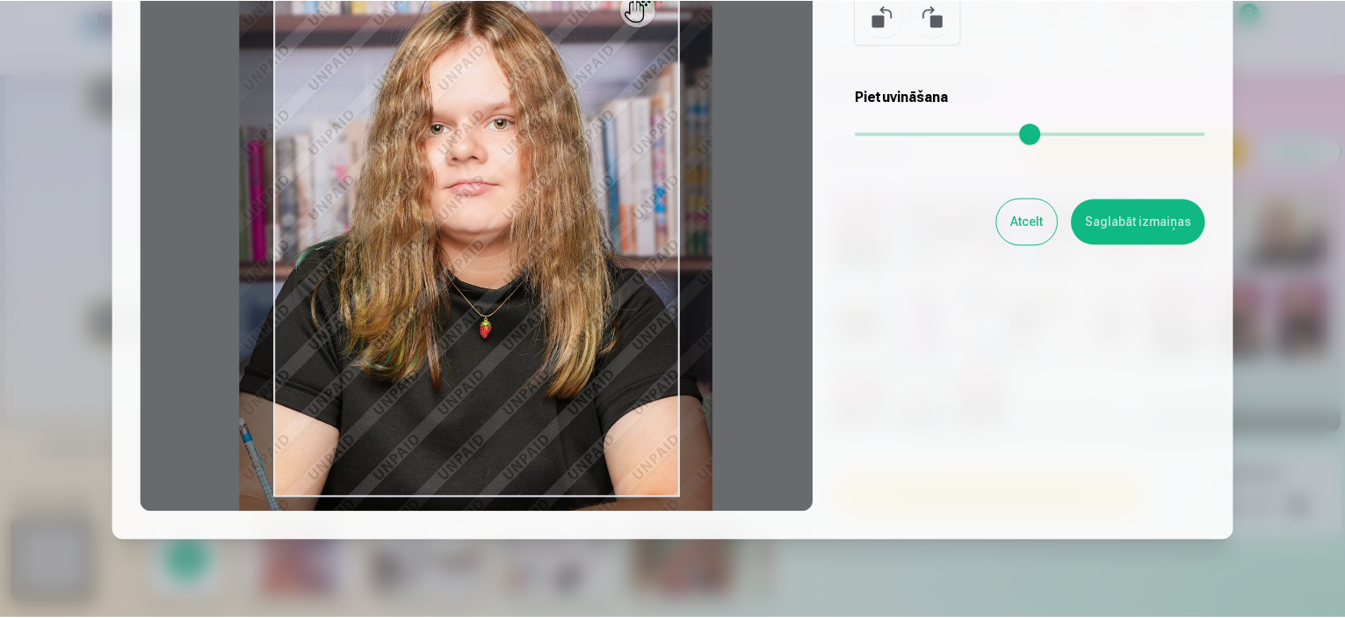
scroll to position [264, 0]
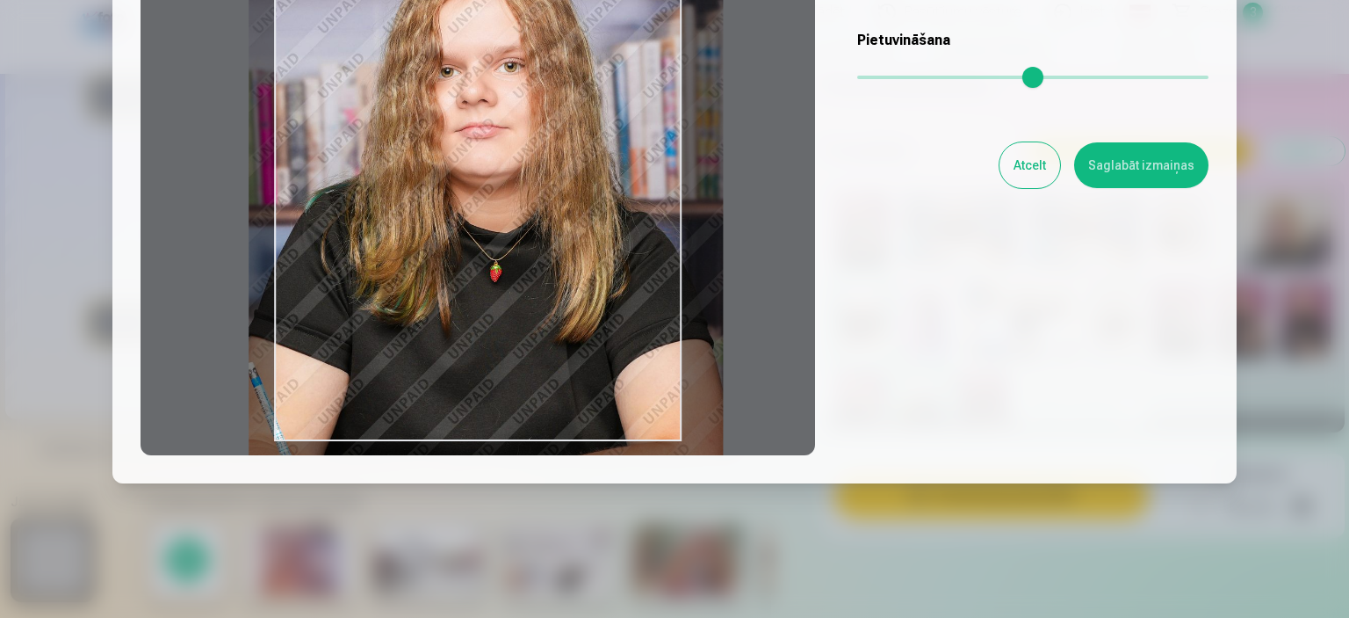
click at [284, 447] on div at bounding box center [478, 179] width 675 height 552
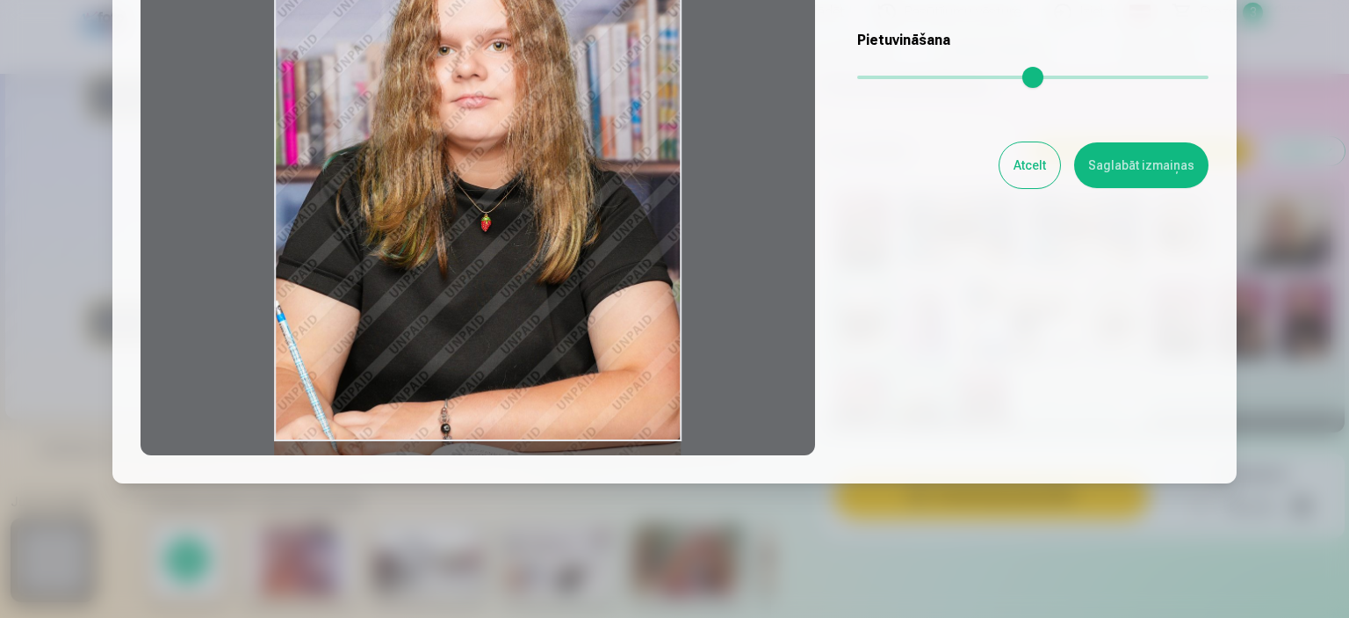
drag, startPoint x: 880, startPoint y: 81, endPoint x: 839, endPoint y: 82, distance: 41.3
type input "*"
click at [857, 79] on input "range" at bounding box center [1032, 78] width 351 height 4
click at [1103, 160] on button "Saglabāt izmaiņas" at bounding box center [1141, 165] width 134 height 46
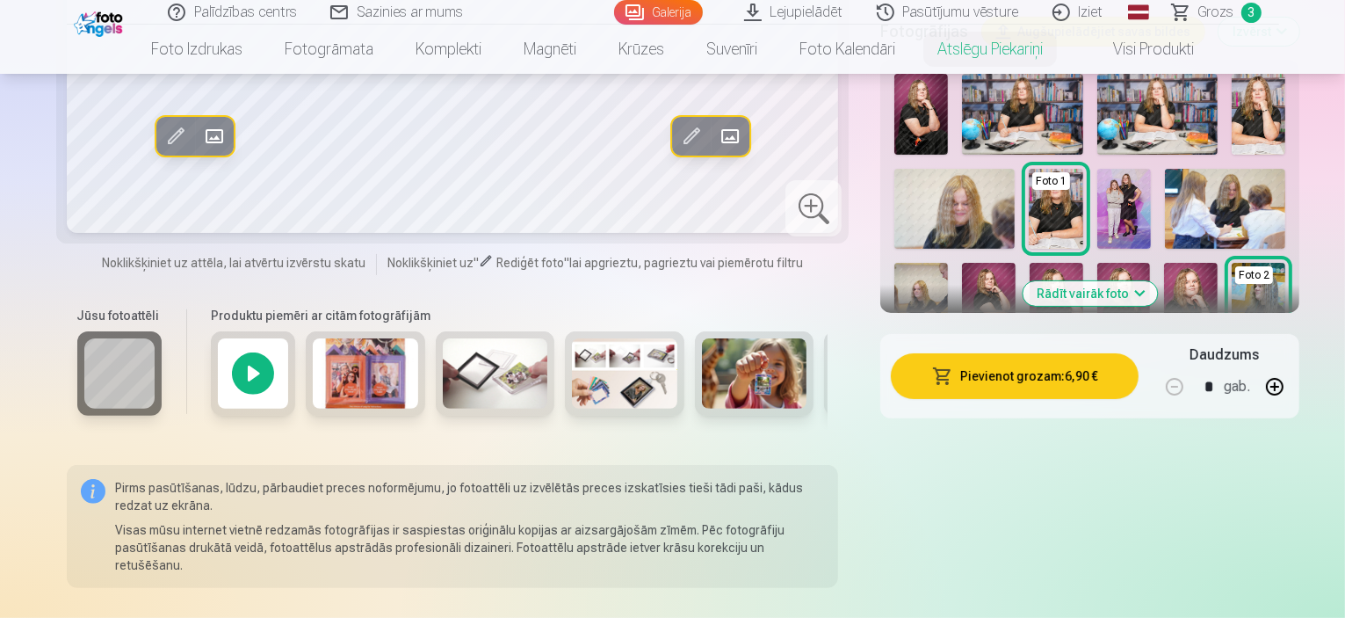
scroll to position [351, 0]
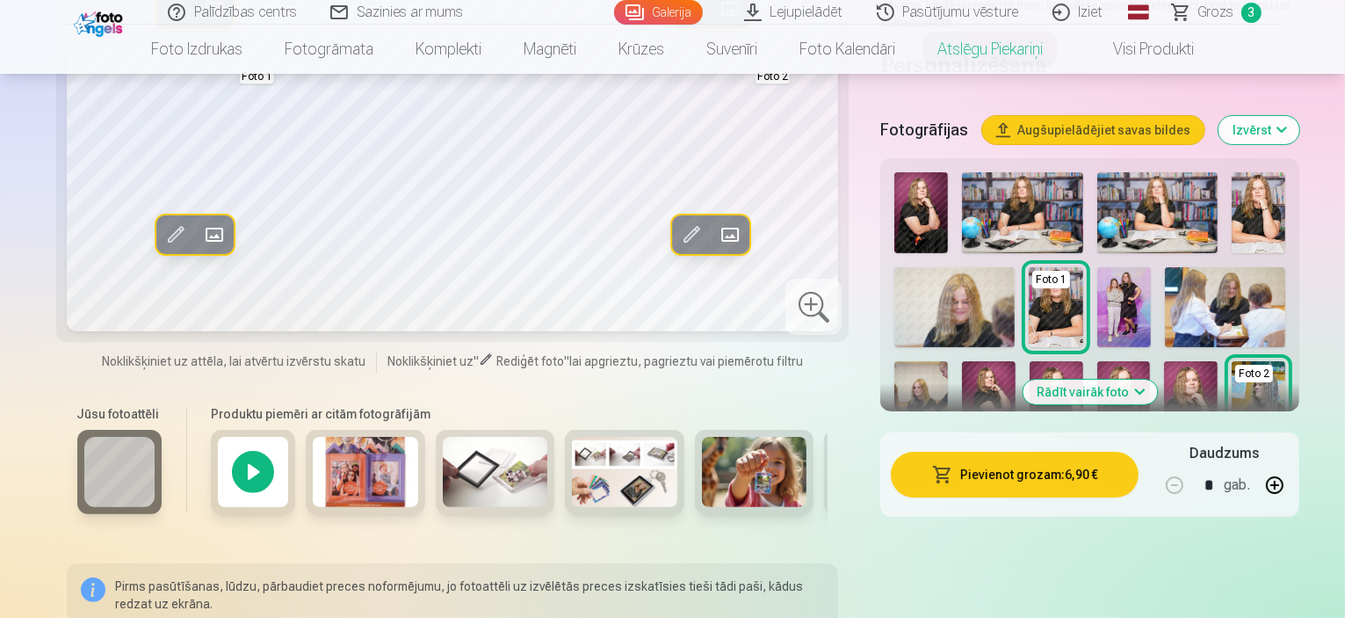
click at [1086, 379] on button "Rādīt vairāk foto" at bounding box center [1090, 391] width 134 height 25
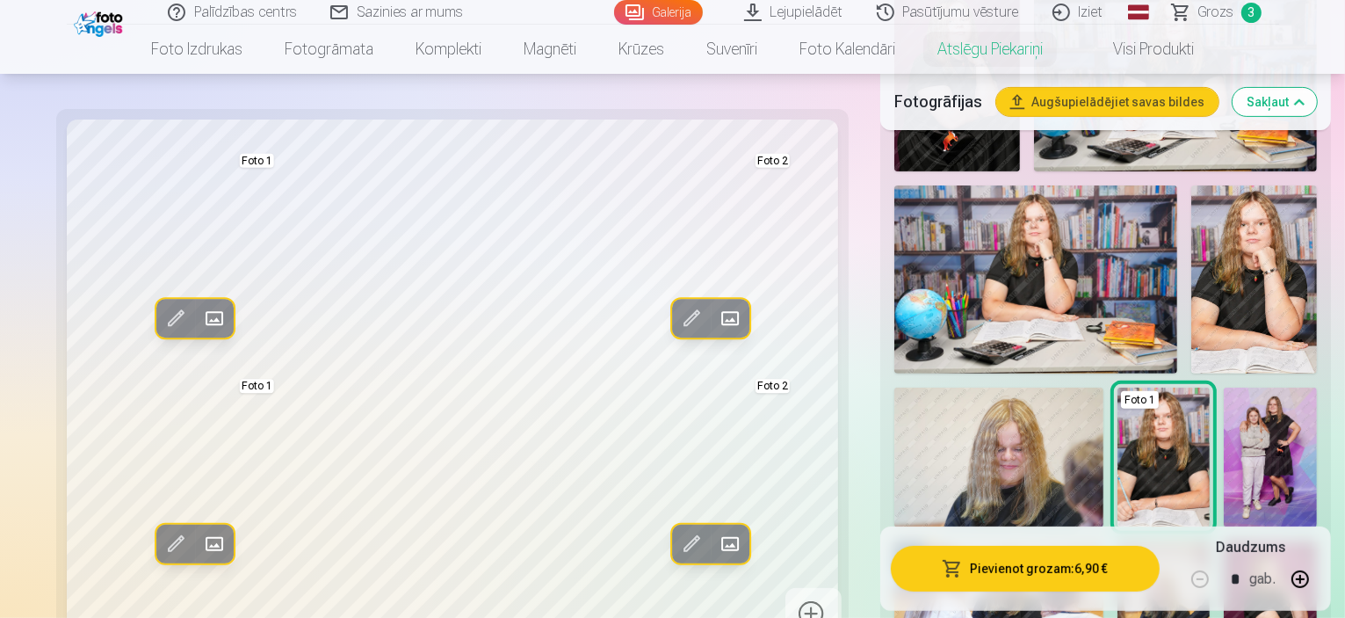
scroll to position [527, 0]
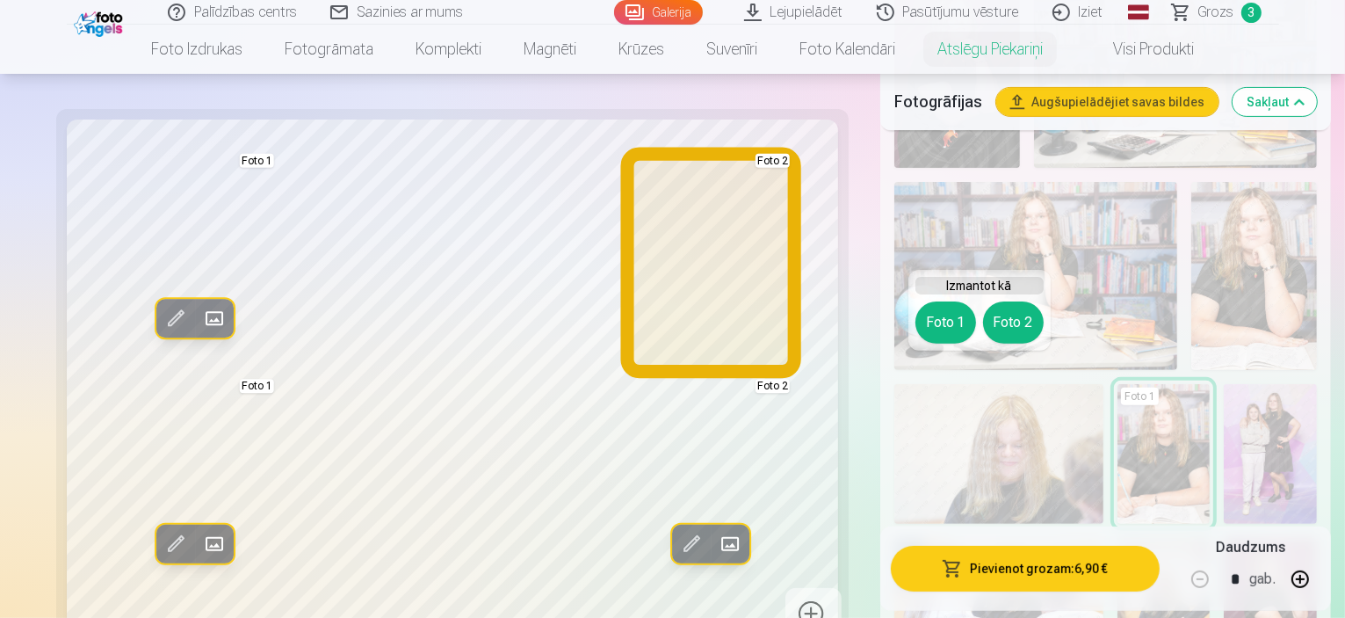
click at [1001, 322] on button "Foto 2" at bounding box center [1013, 322] width 61 height 42
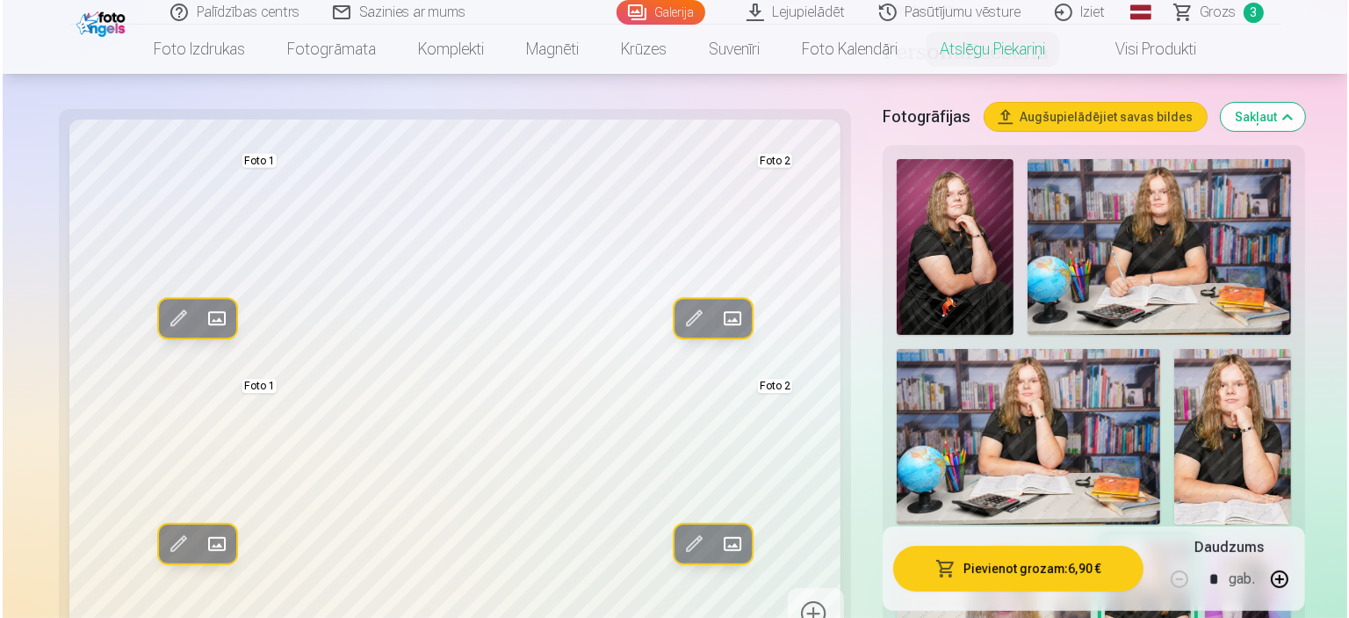
scroll to position [264, 0]
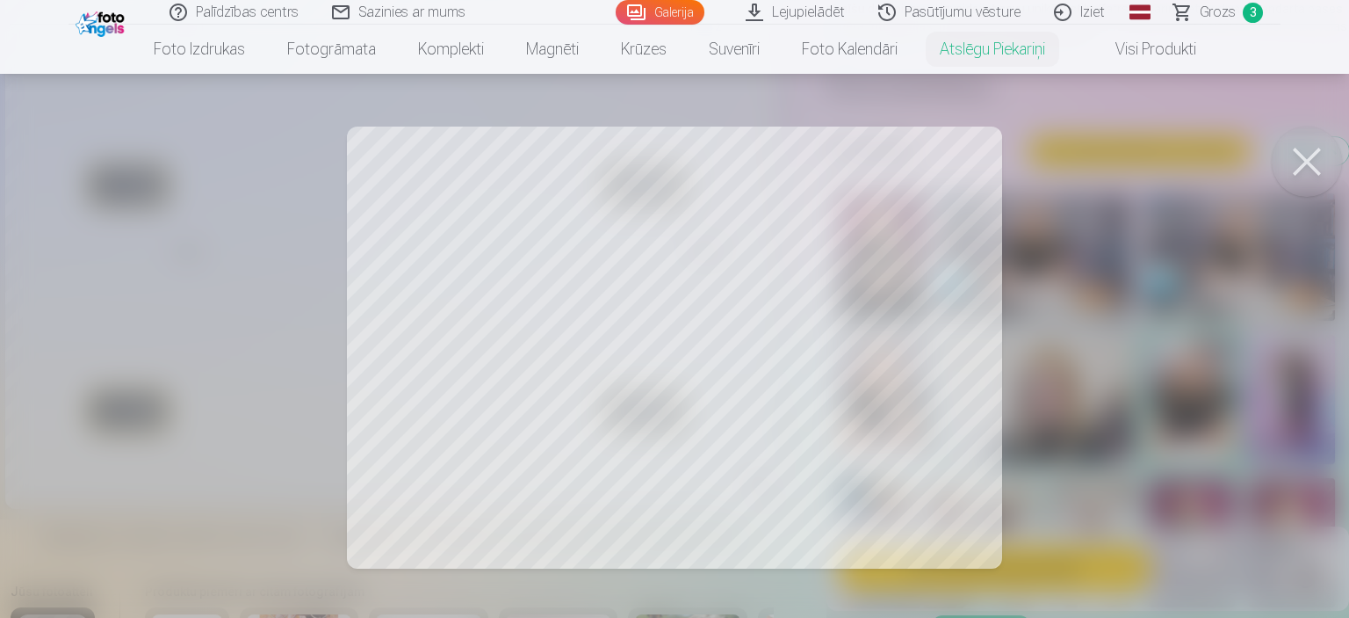
click at [936, 312] on div at bounding box center [674, 309] width 1349 height 618
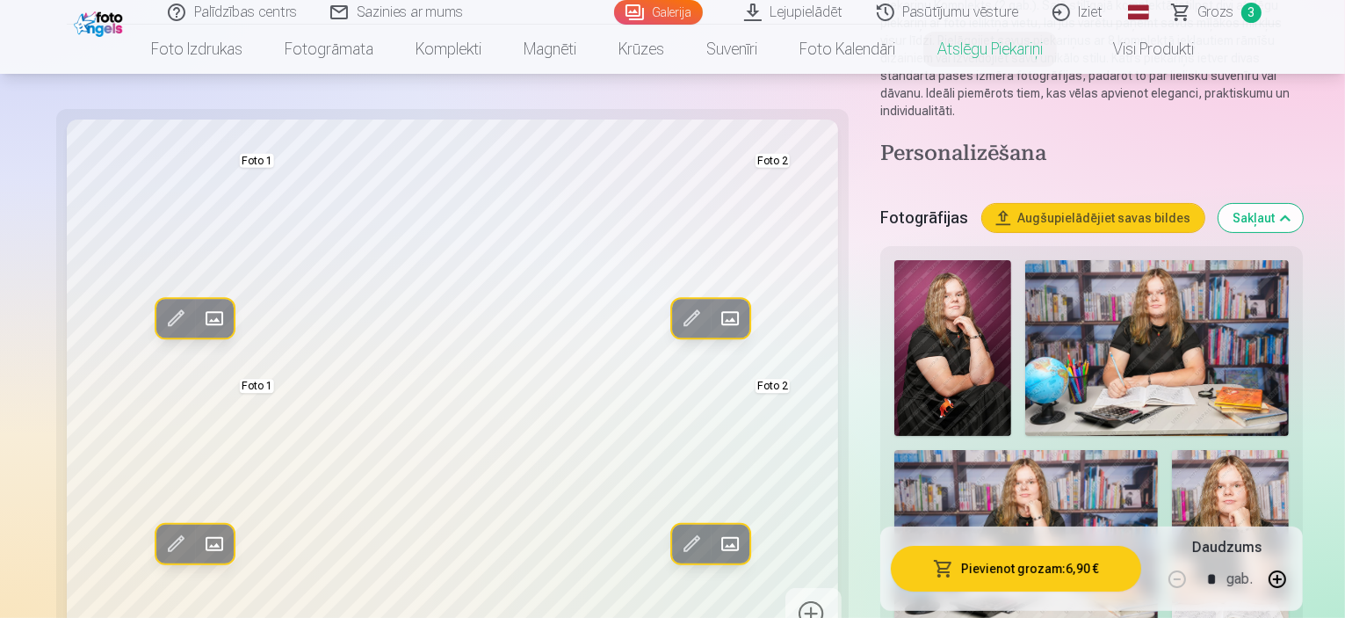
click at [1172, 450] on img at bounding box center [1230, 538] width 117 height 176
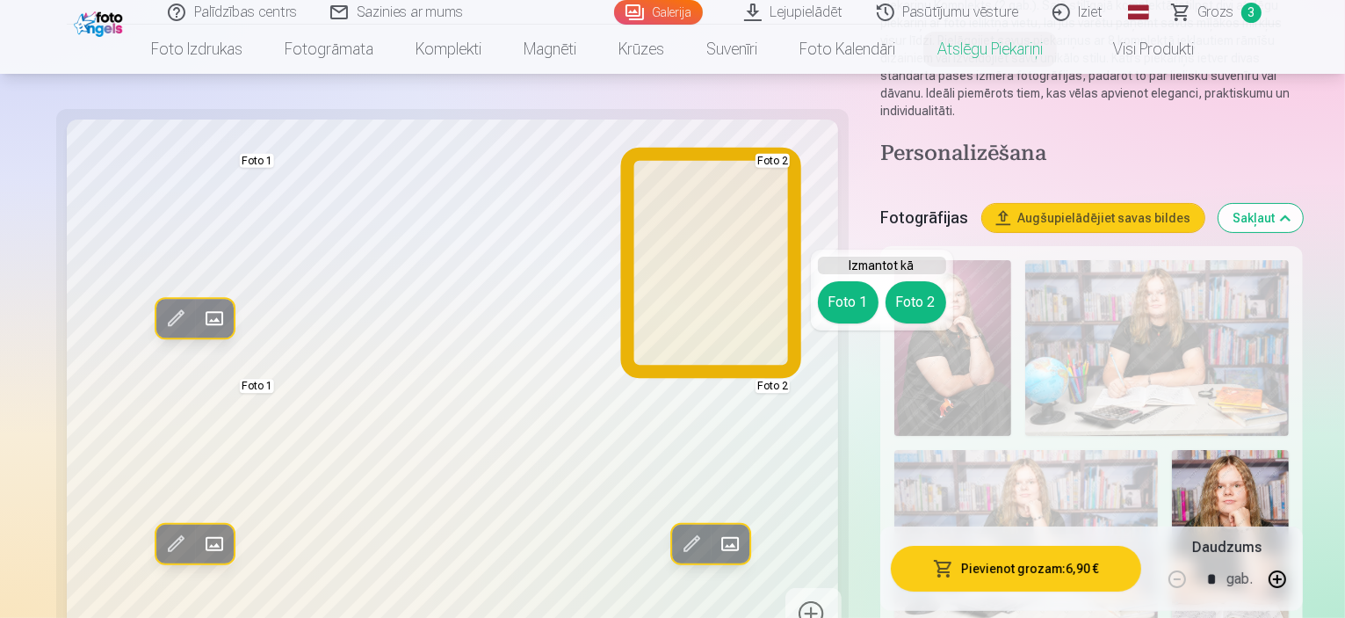
click at [894, 307] on button "Foto 2" at bounding box center [915, 302] width 61 height 42
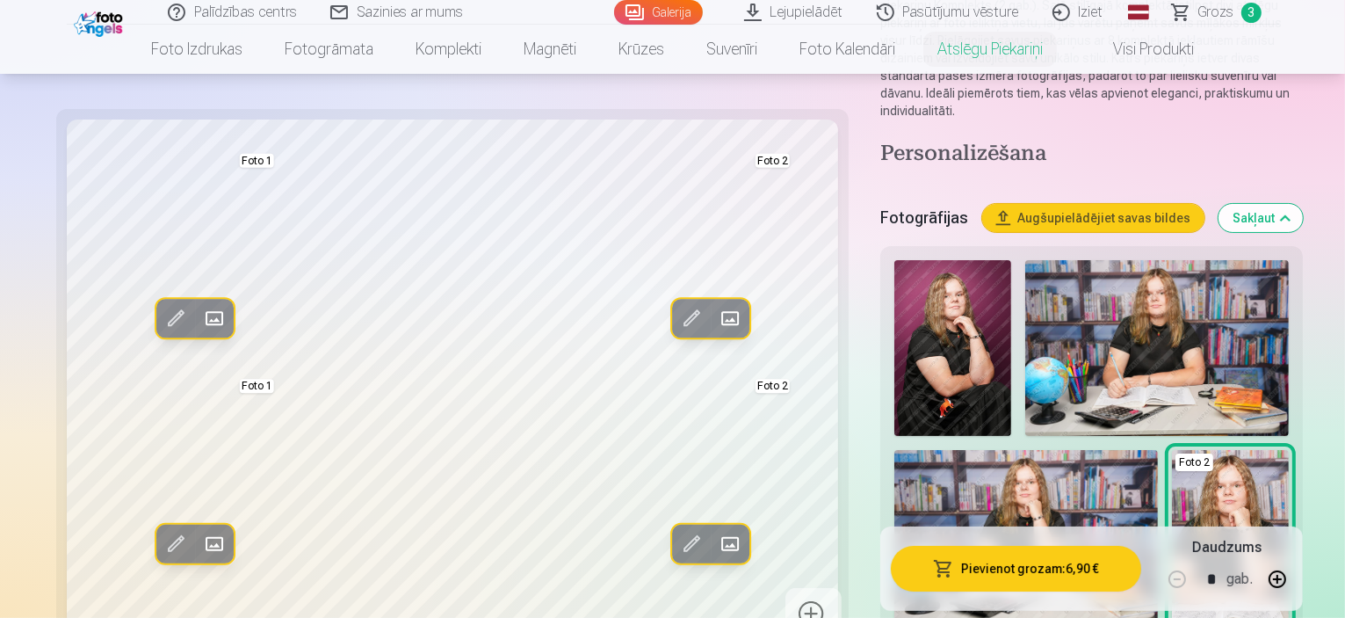
click at [1039, 575] on button "Pievienot grozam : 6,90 €" at bounding box center [1016, 569] width 250 height 46
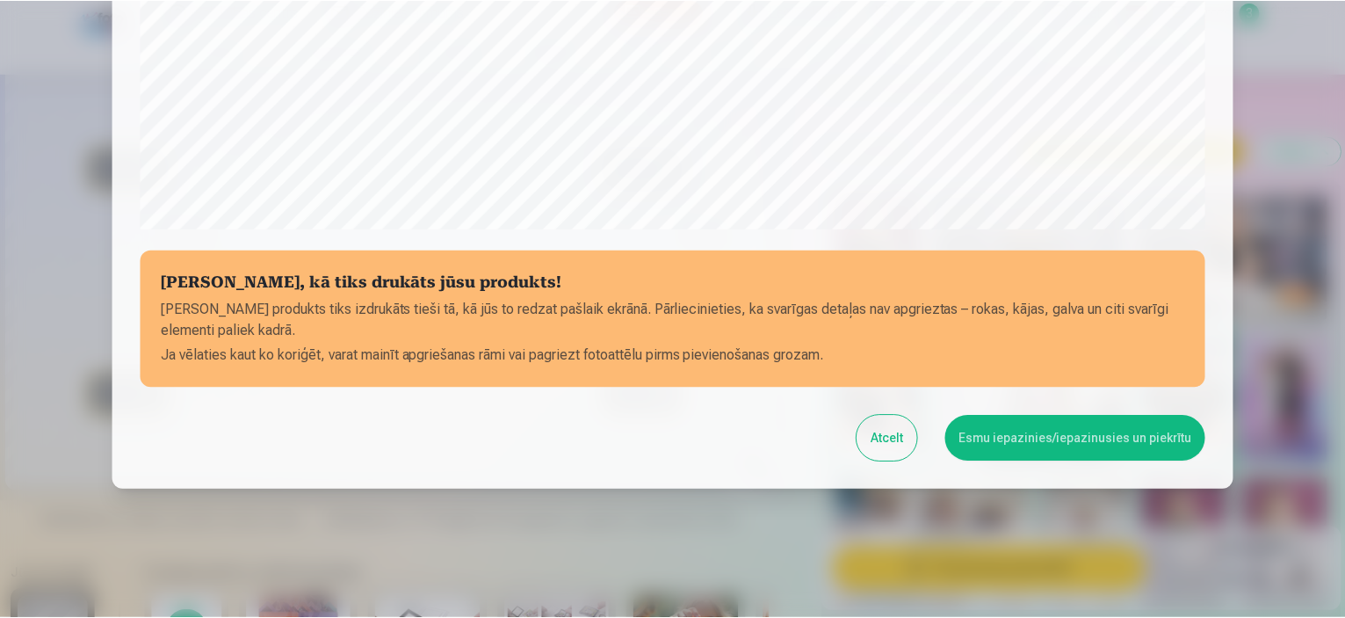
scroll to position [647, 0]
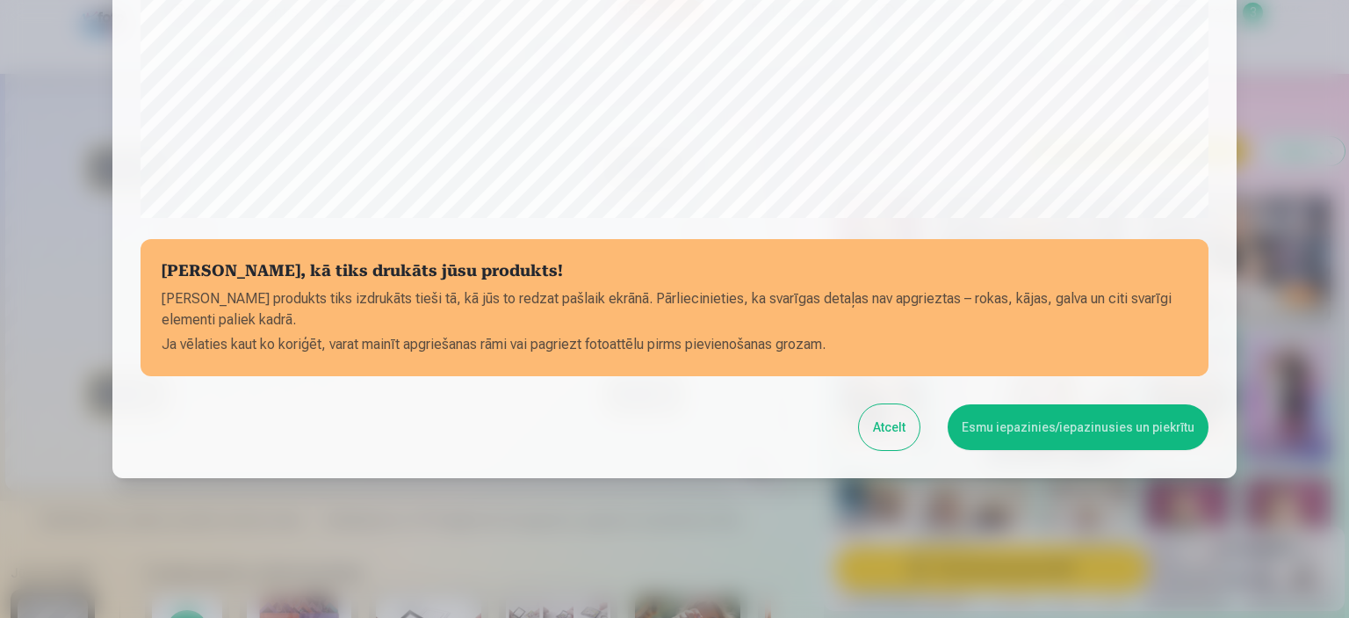
click at [1053, 424] on button "Esmu iepazinies/iepazinusies un piekrītu" at bounding box center [1078, 427] width 261 height 46
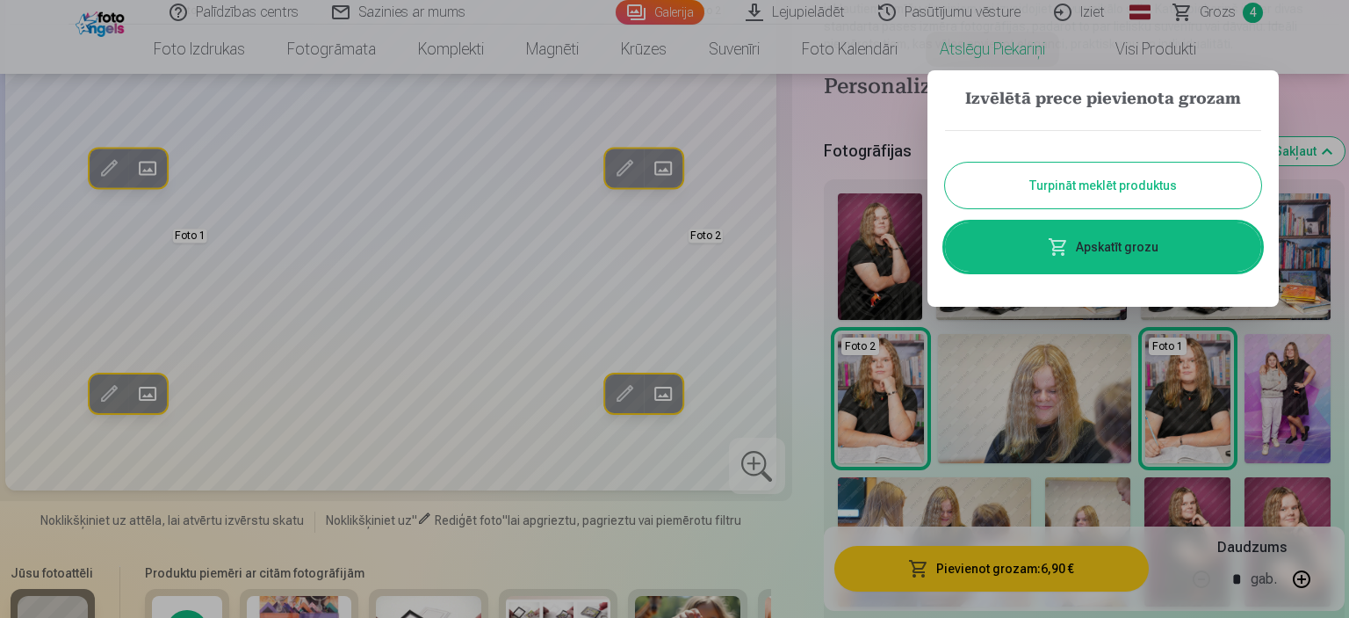
click at [1195, 17] on div at bounding box center [674, 309] width 1349 height 618
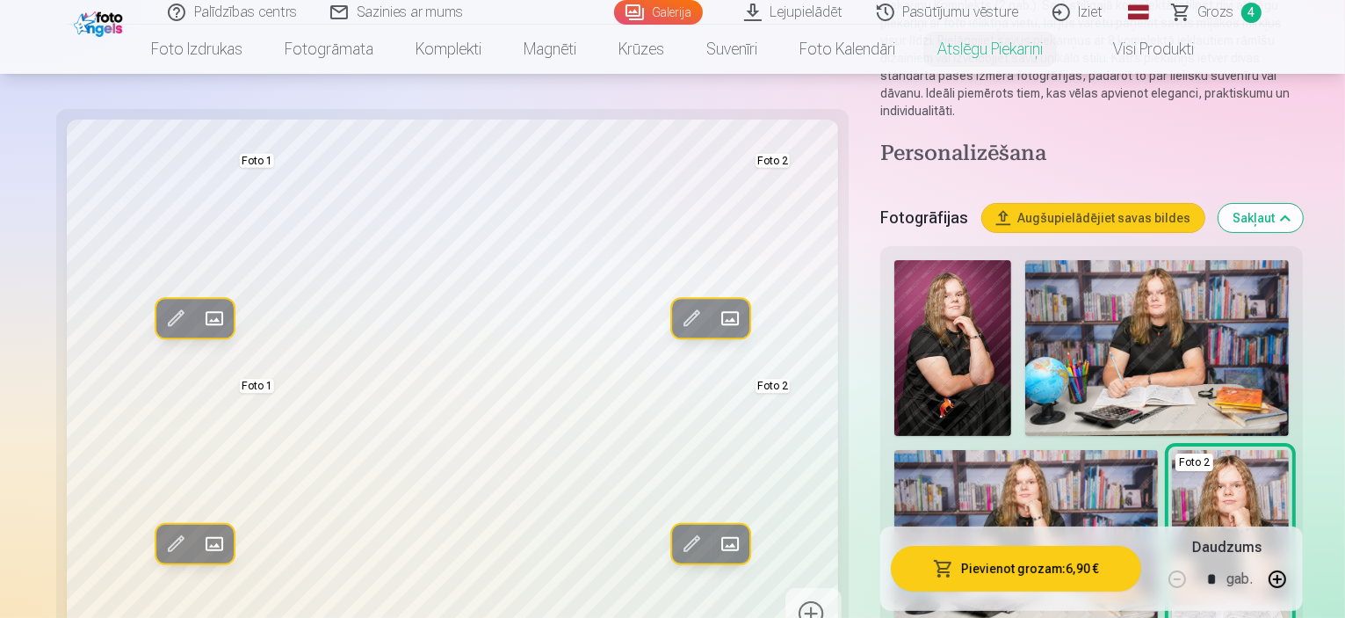
click at [1214, 6] on span "Grozs" at bounding box center [1216, 12] width 36 height 21
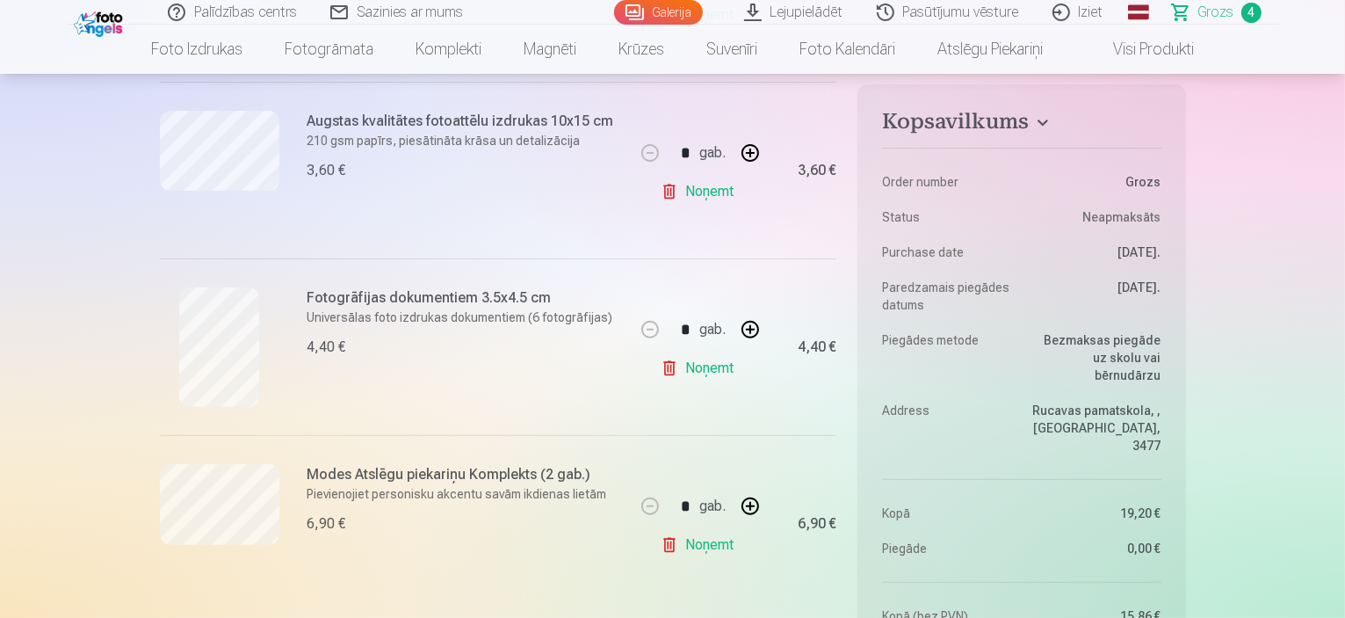
scroll to position [703, 0]
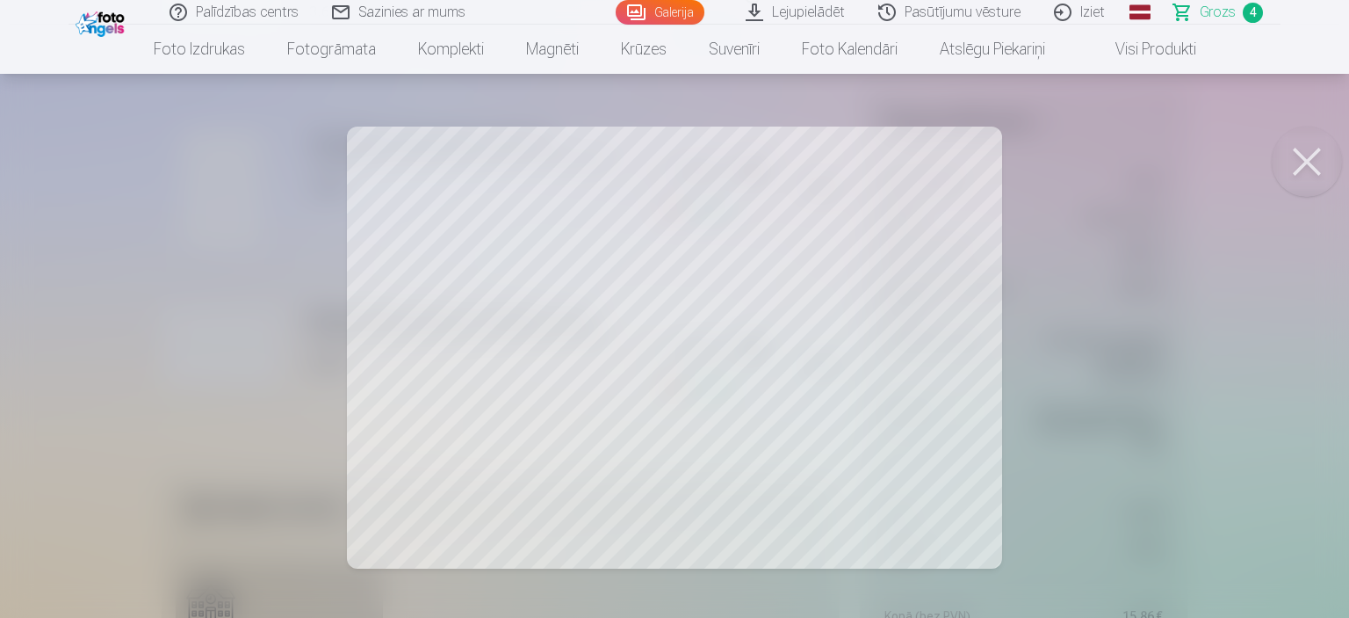
drag, startPoint x: 1306, startPoint y: 158, endPoint x: 1241, endPoint y: 192, distance: 73.5
click at [1306, 159] on button at bounding box center [1307, 161] width 70 height 70
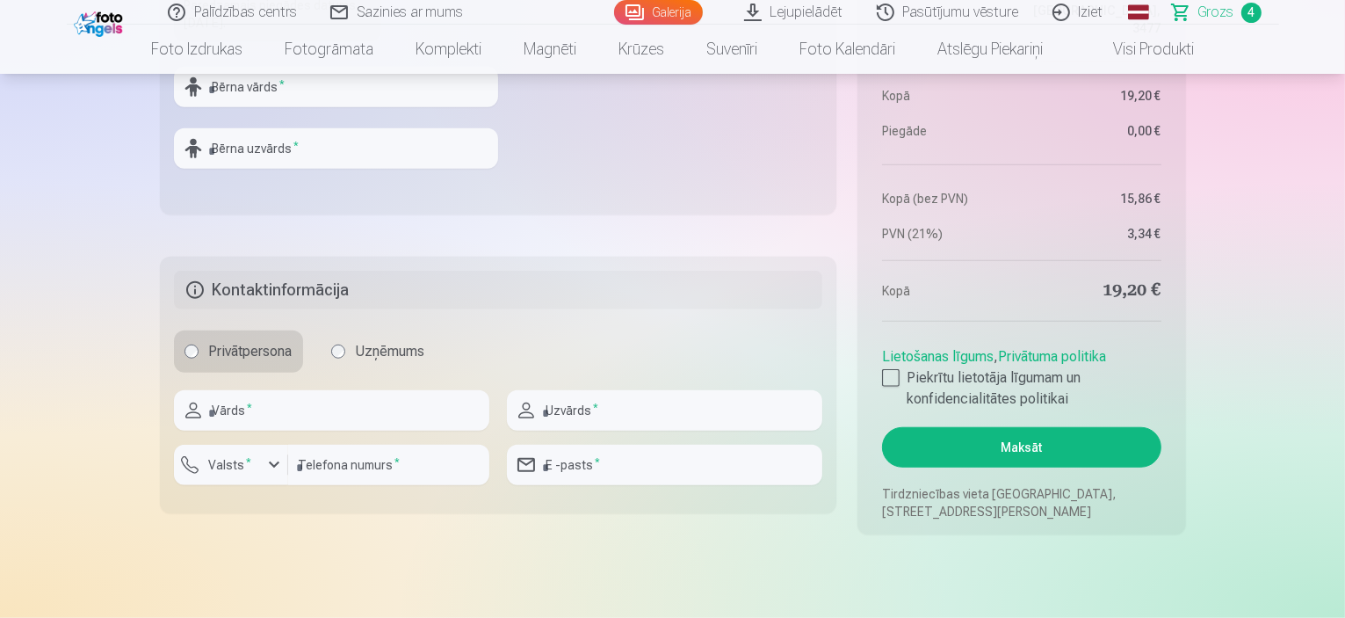
scroll to position [1318, 0]
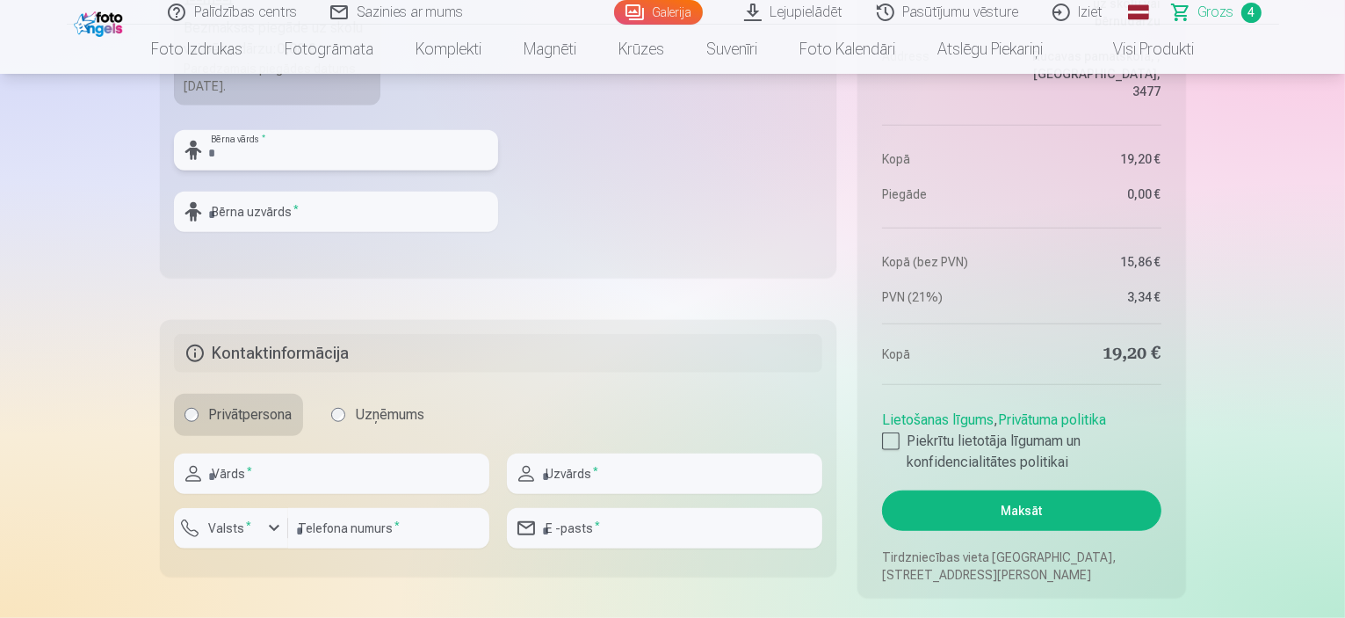
click at [306, 148] on input "text" at bounding box center [336, 150] width 324 height 40
type input "****"
click at [261, 214] on input "text" at bounding box center [336, 212] width 324 height 40
type input "*******"
click at [227, 463] on input "text" at bounding box center [331, 473] width 315 height 40
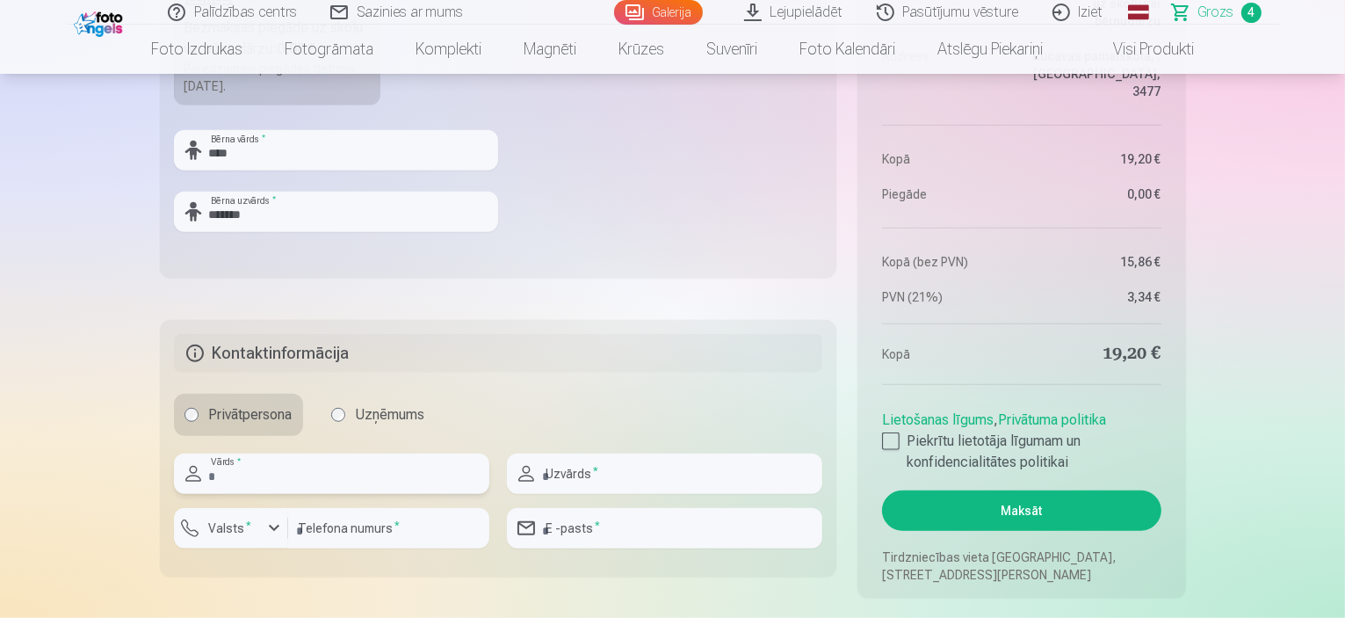
type input "****"
type input "********"
click at [272, 523] on div "button" at bounding box center [274, 527] width 21 height 21
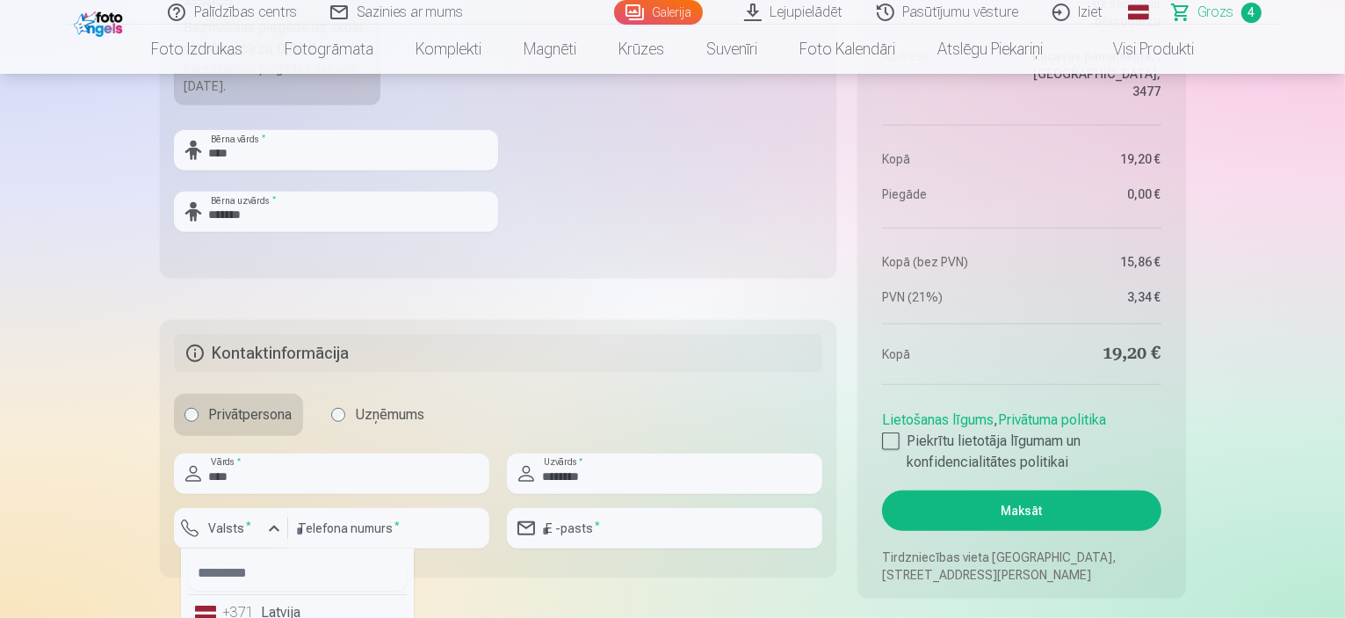
scroll to position [1329, 0]
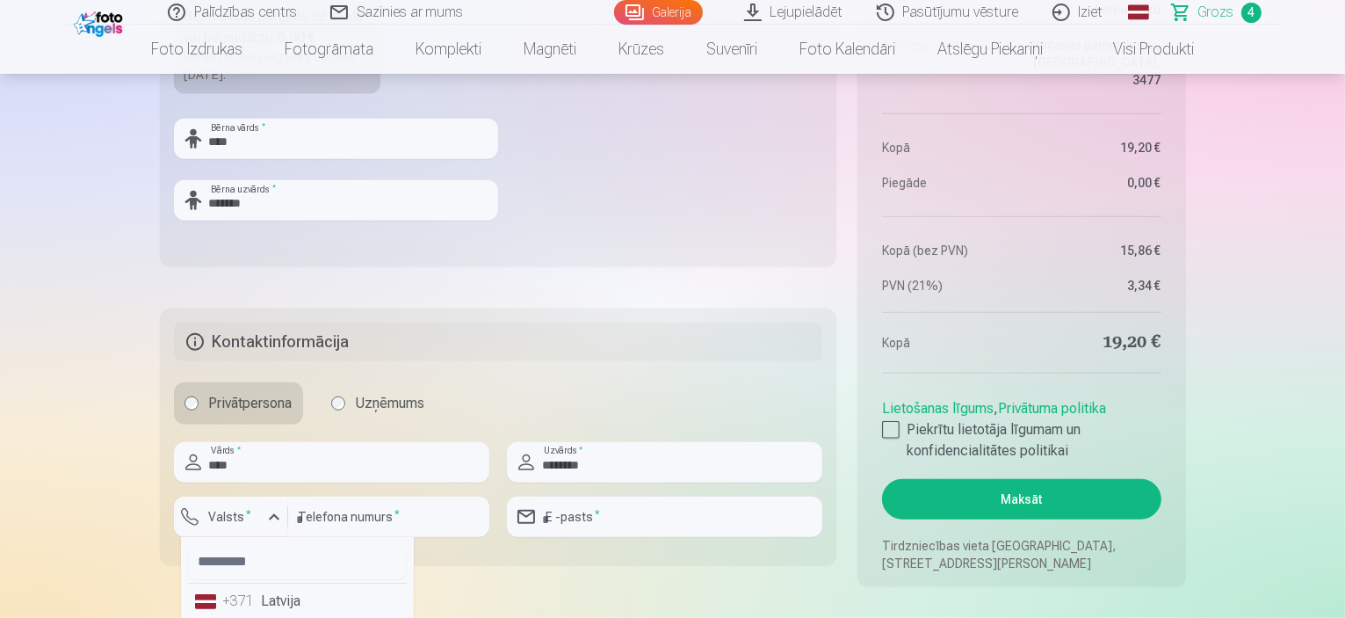
click at [246, 611] on li "+371 Latvija" at bounding box center [297, 600] width 219 height 35
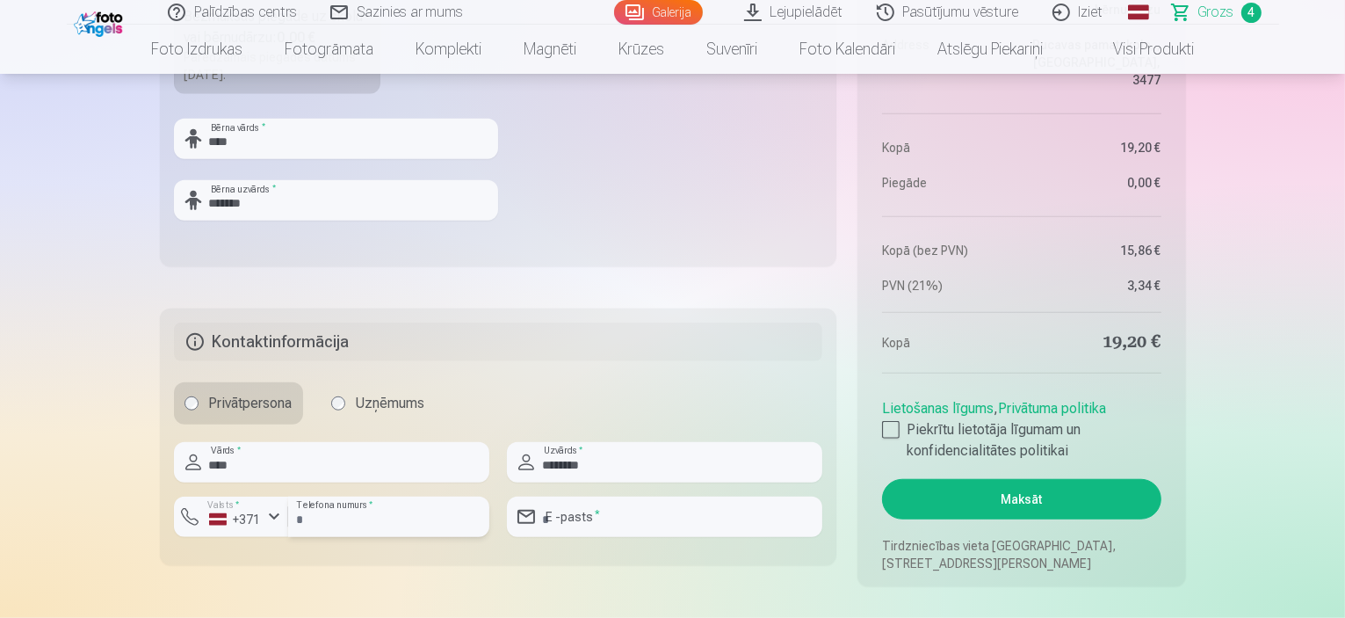
click at [376, 517] on input "number" at bounding box center [388, 516] width 201 height 40
click at [625, 518] on input "email" at bounding box center [664, 516] width 315 height 40
type input "**********"
click at [885, 427] on div at bounding box center [891, 430] width 18 height 18
click at [962, 497] on button "Maksāt" at bounding box center [1021, 499] width 278 height 40
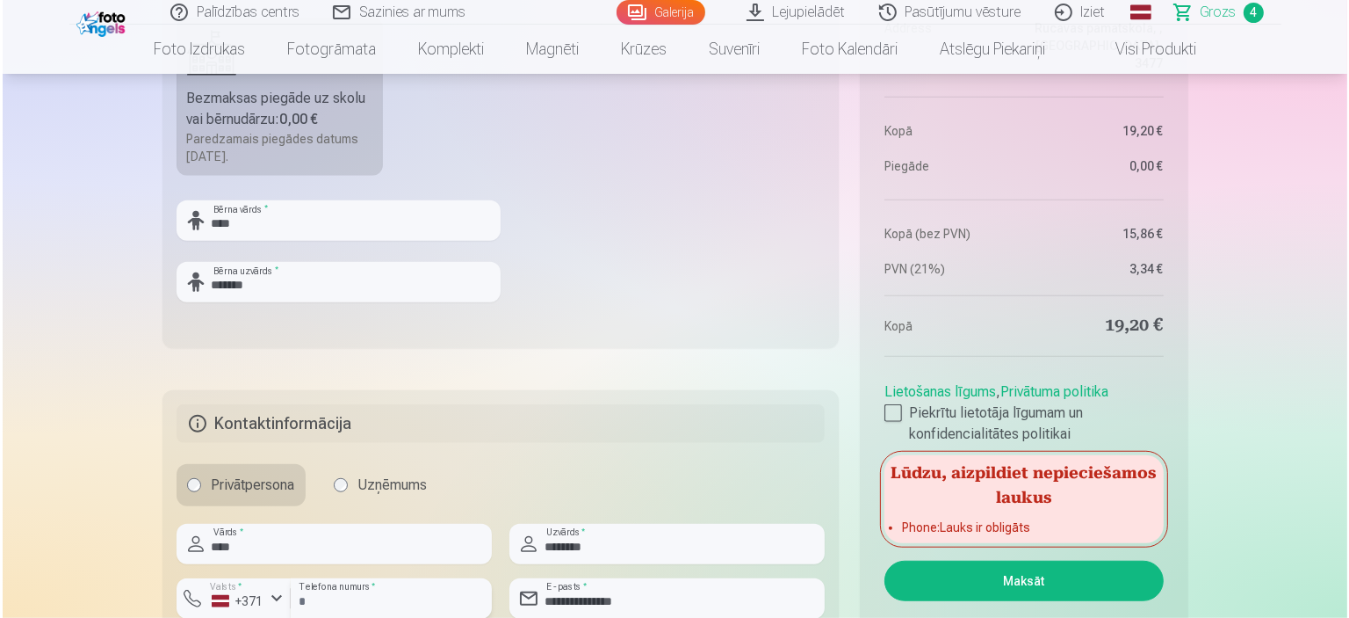
scroll to position [1406, 0]
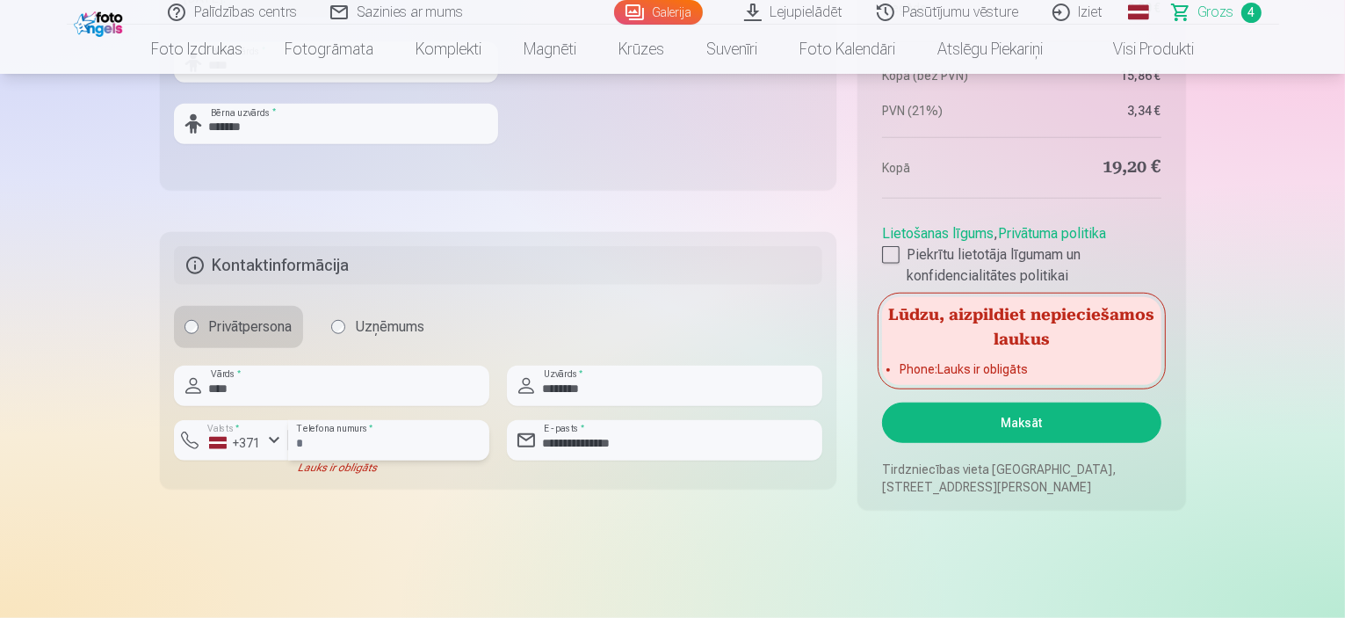
click at [364, 441] on input "number" at bounding box center [388, 440] width 201 height 40
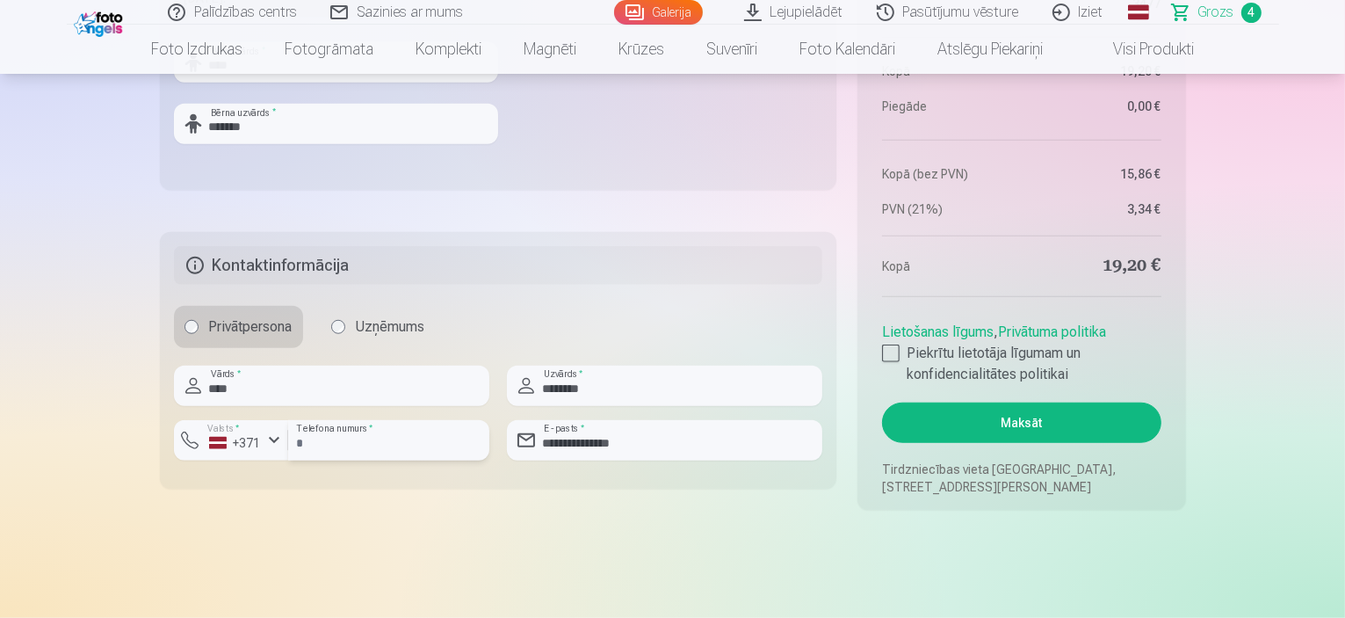
type input "********"
click at [351, 390] on input "****" at bounding box center [331, 385] width 315 height 40
type input "*"
type input "****"
click at [612, 382] on input "********" at bounding box center [664, 385] width 315 height 40
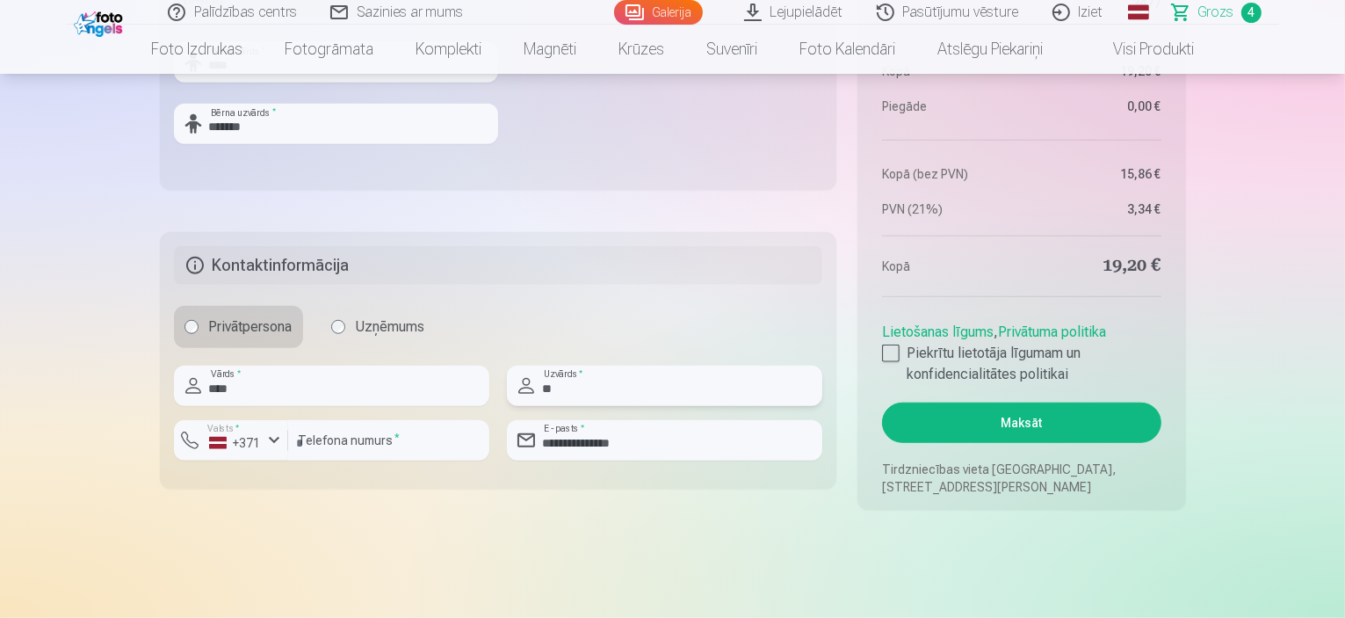
type input "*"
type input "********"
click at [750, 449] on input "**********" at bounding box center [664, 440] width 315 height 40
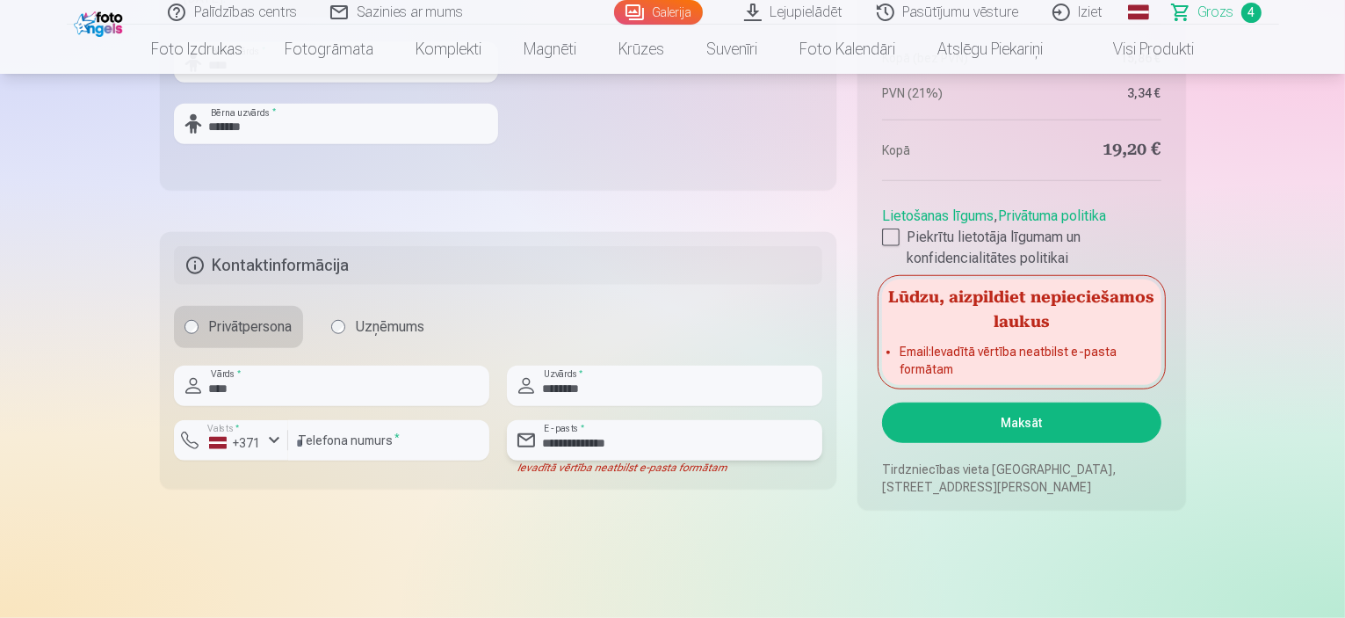
type input "**********"
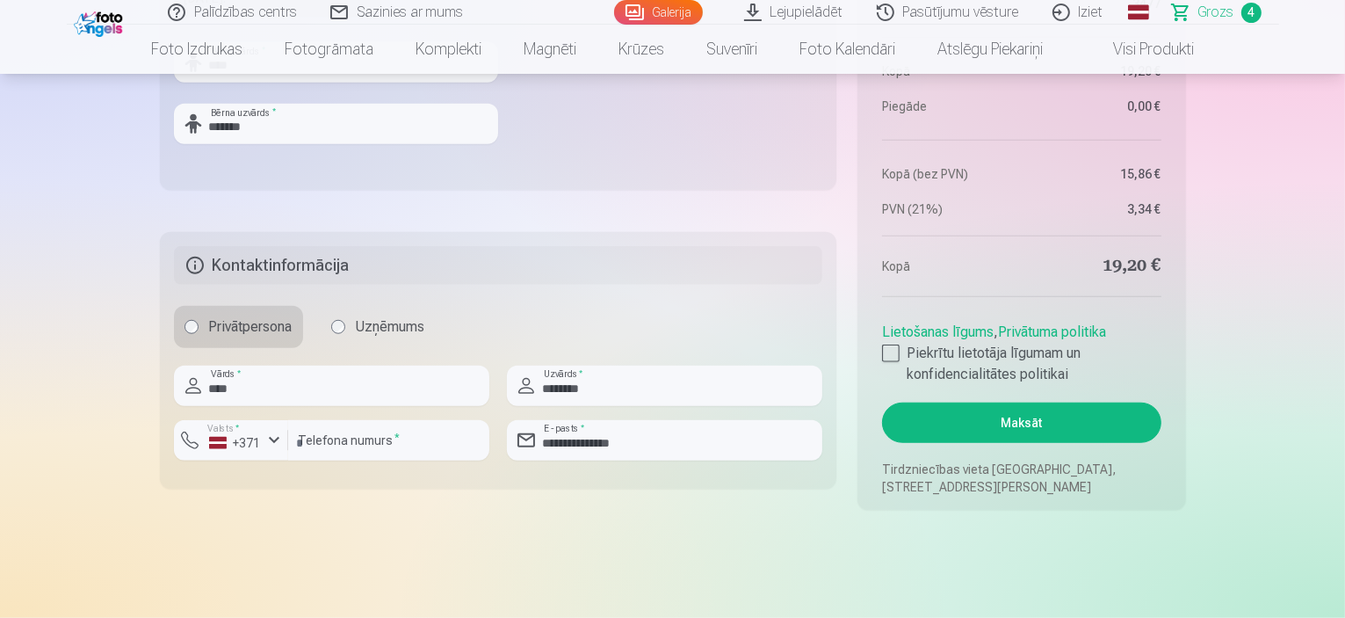
click at [961, 433] on button "Maksāt" at bounding box center [1021, 422] width 278 height 40
